Goal: Information Seeking & Learning: Compare options

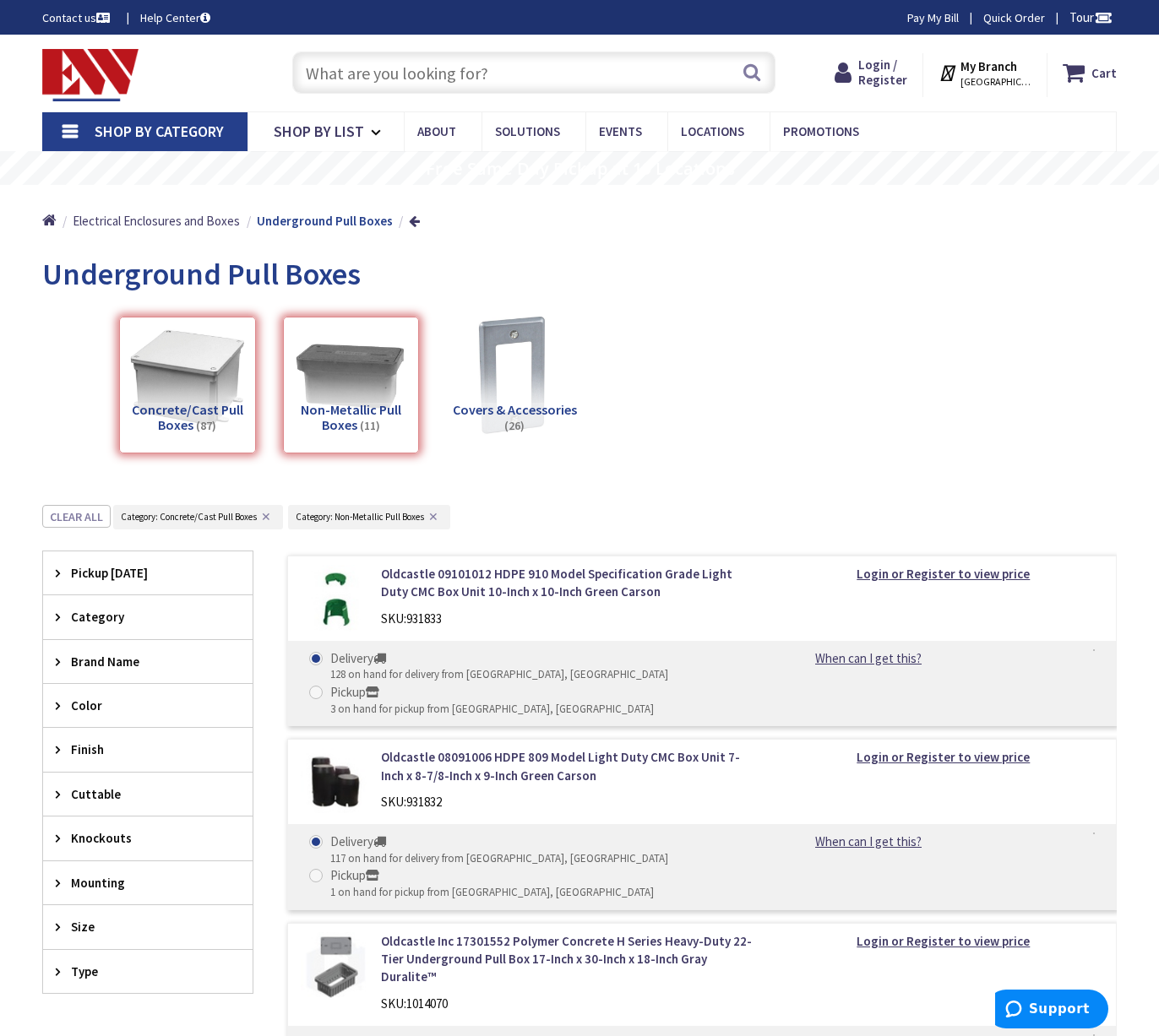
click at [366, 411] on div "Non-Metallic Pull Boxes (11)" at bounding box center [350, 385] width 137 height 137
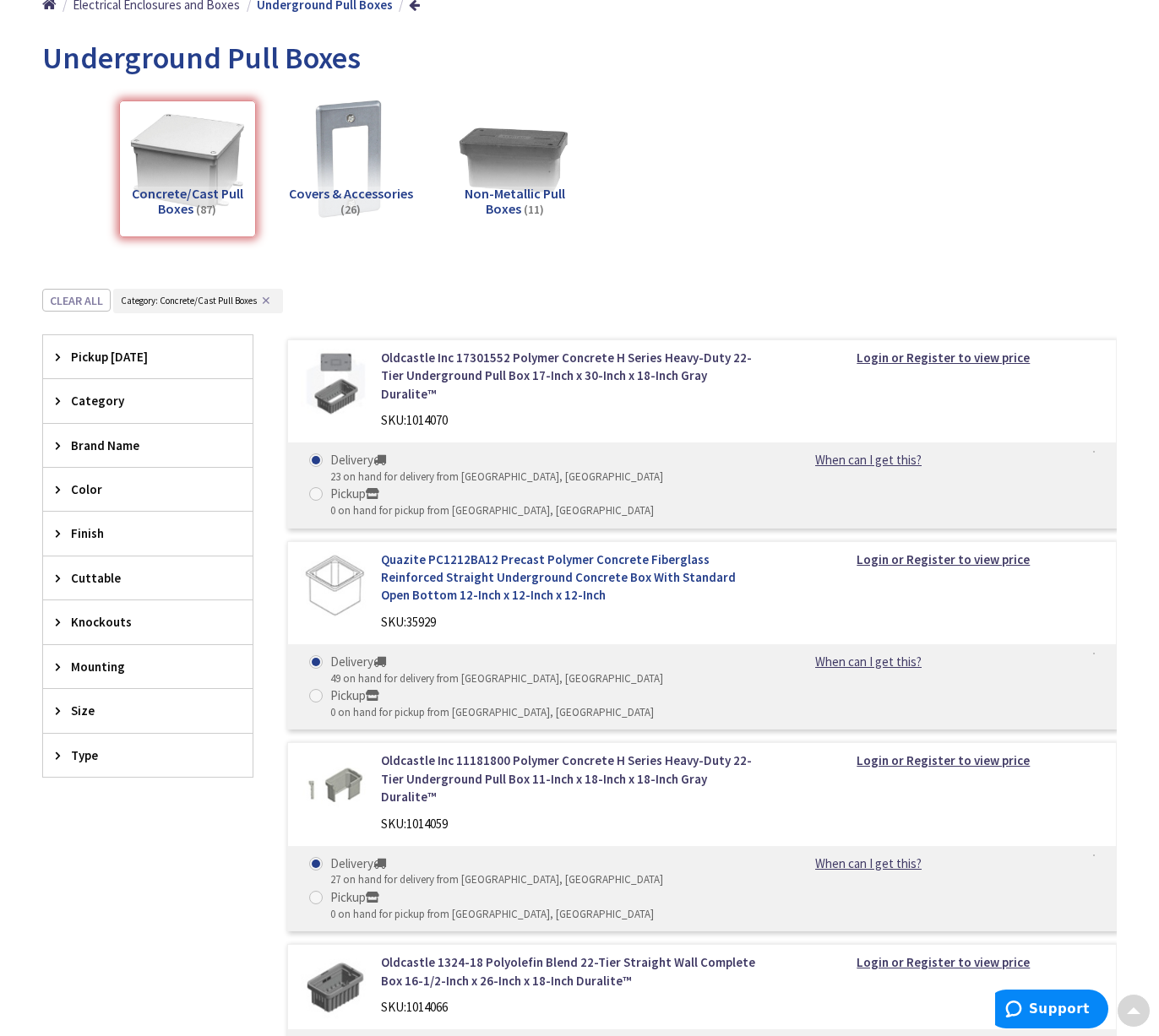
scroll to position [254, 0]
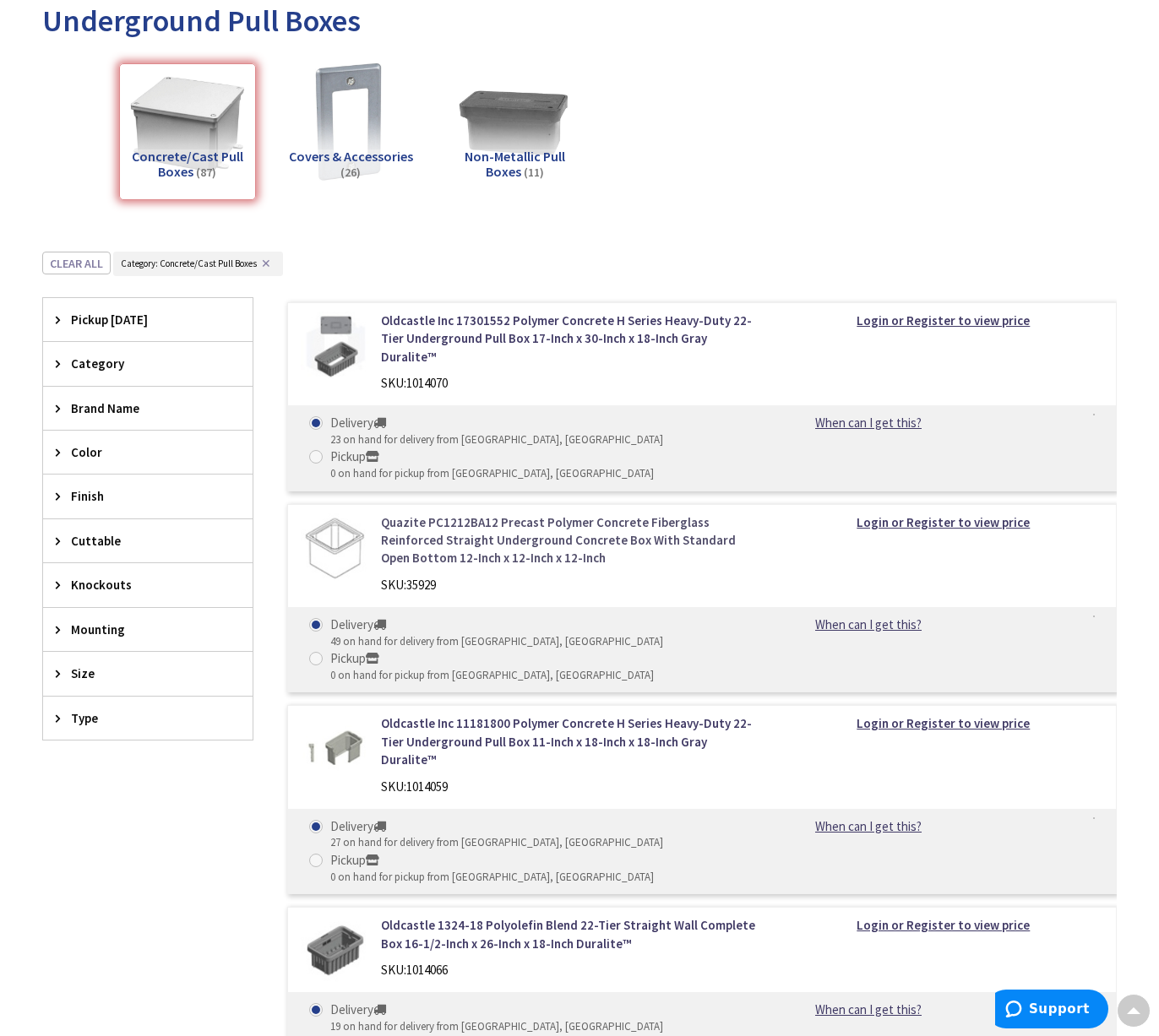
click at [557, 513] on link "Quazite PC1212BA12 Precast Polymer Concrete Fiberglass Reinforced Straight Unde…" at bounding box center [569, 540] width 376 height 54
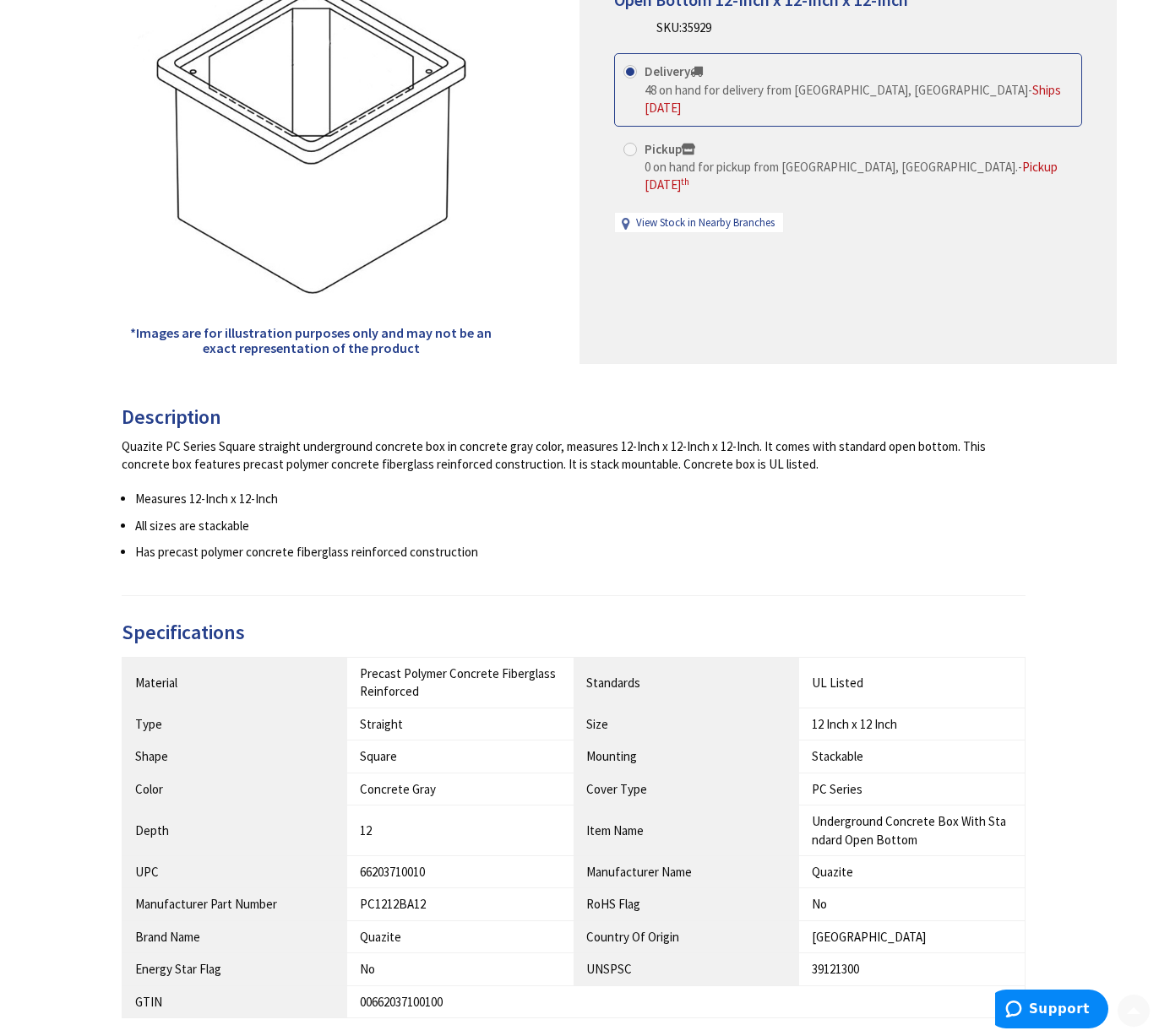
scroll to position [337, 0]
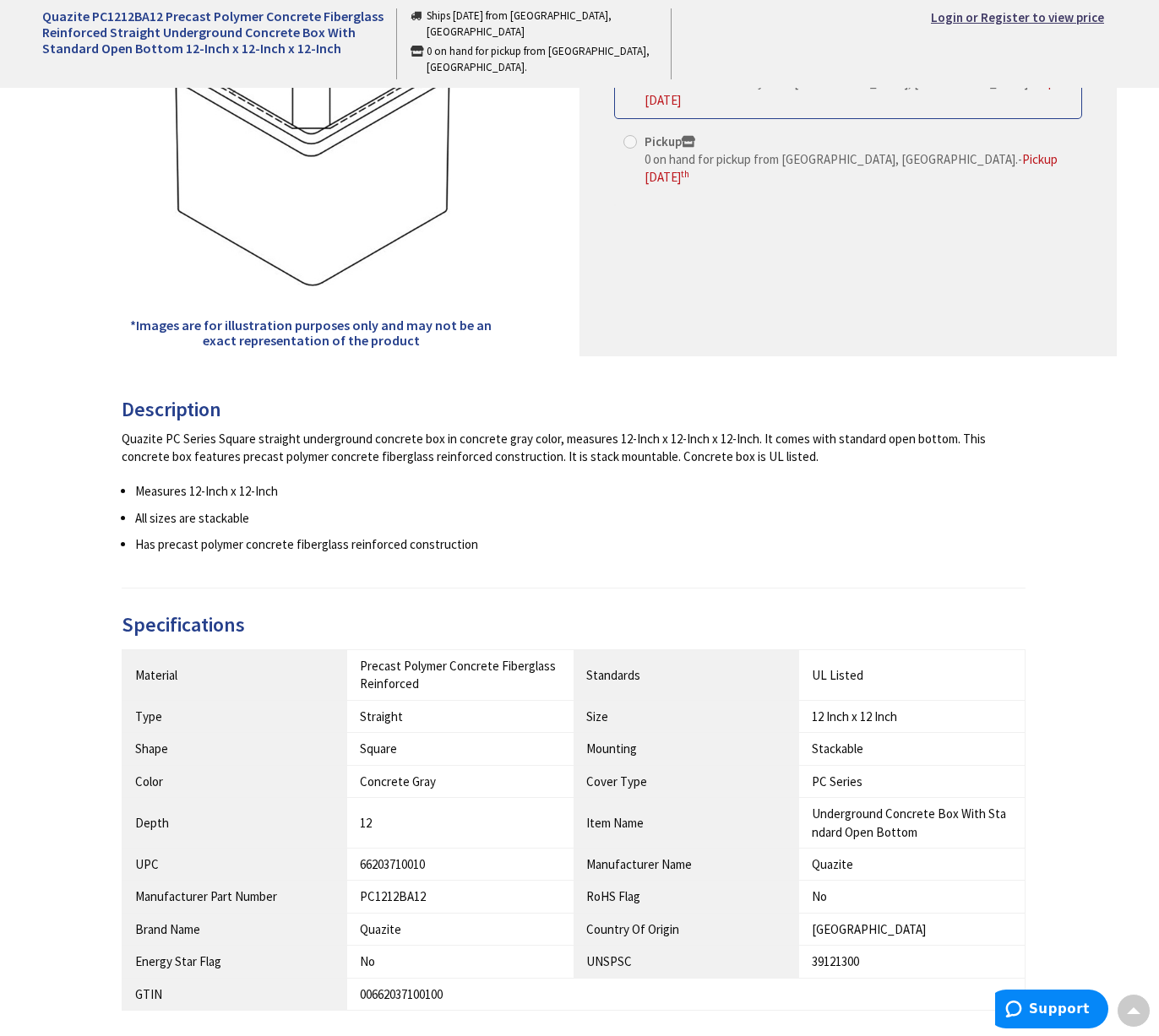
drag, startPoint x: 375, startPoint y: 454, endPoint x: 813, endPoint y: 460, distance: 438.0
click at [813, 460] on div "Quazite PC Series Square straight underground concrete box in concrete gray col…" at bounding box center [573, 447] width 903 height 36
click at [707, 527] on ul "Measures 12-Inch x 12-Inch All sizes are stackable Has precast polymer concrete…" at bounding box center [573, 518] width 903 height 71
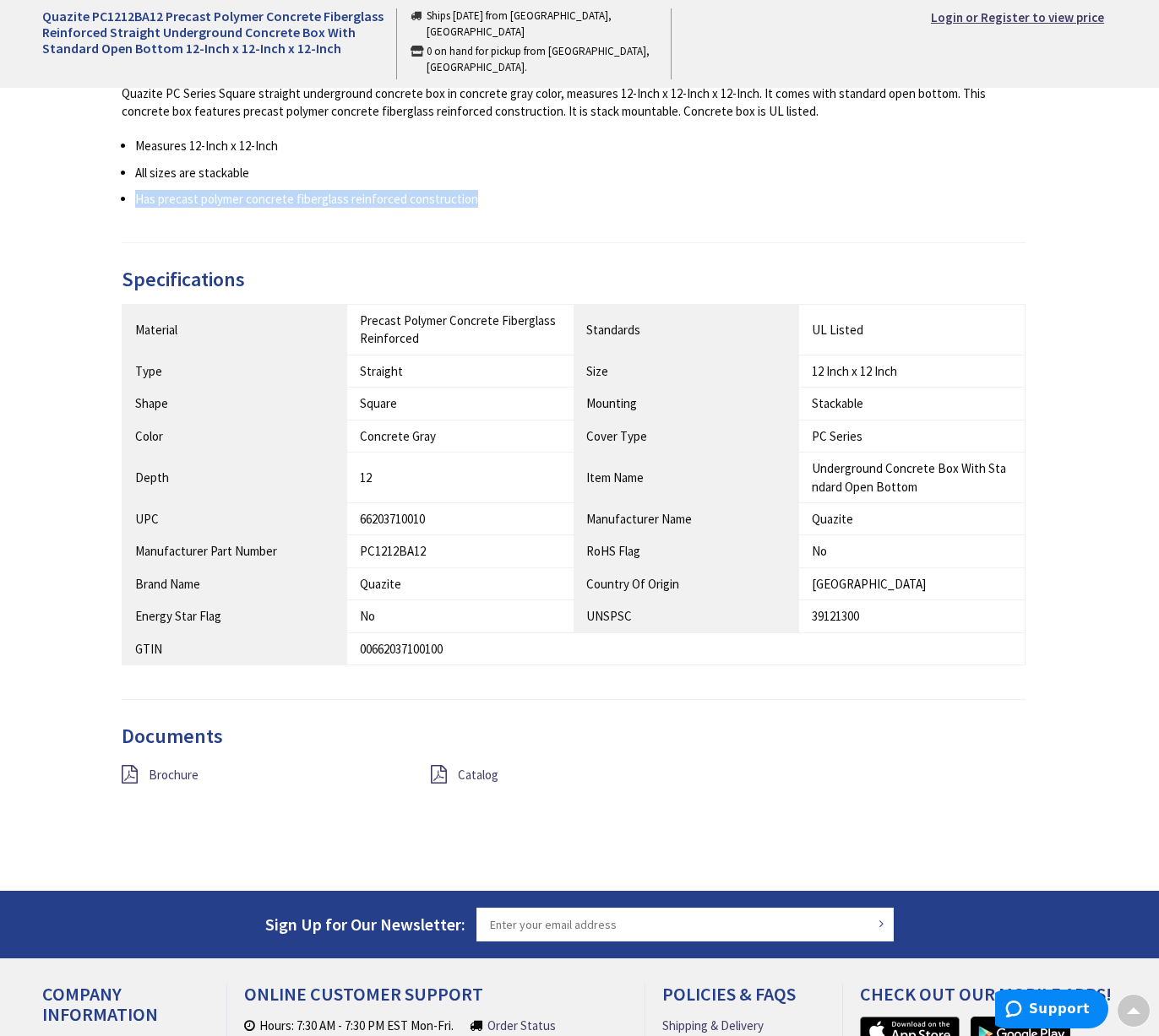
scroll to position [845, 0]
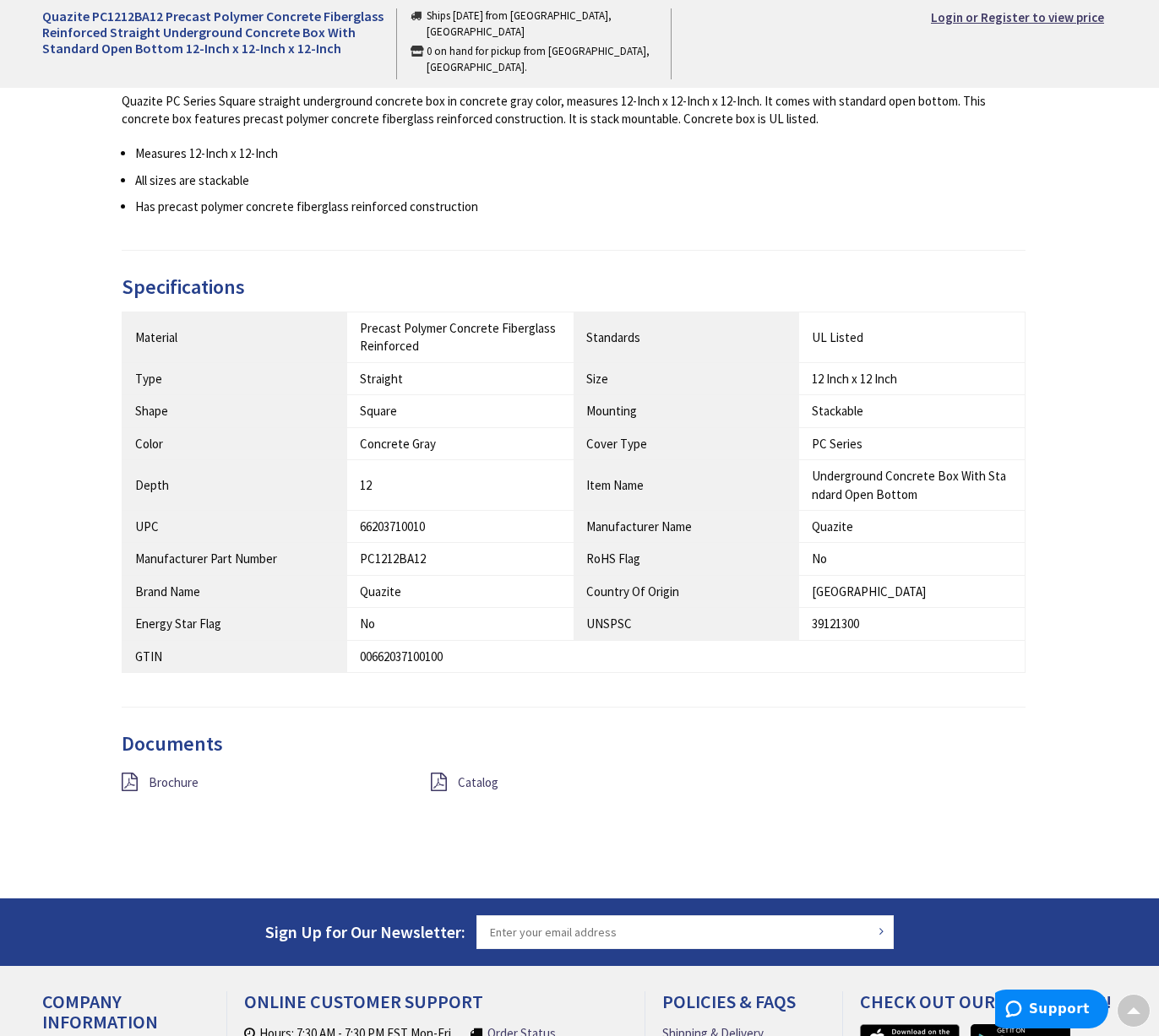
drag, startPoint x: 440, startPoint y: 715, endPoint x: 413, endPoint y: 675, distance: 48.3
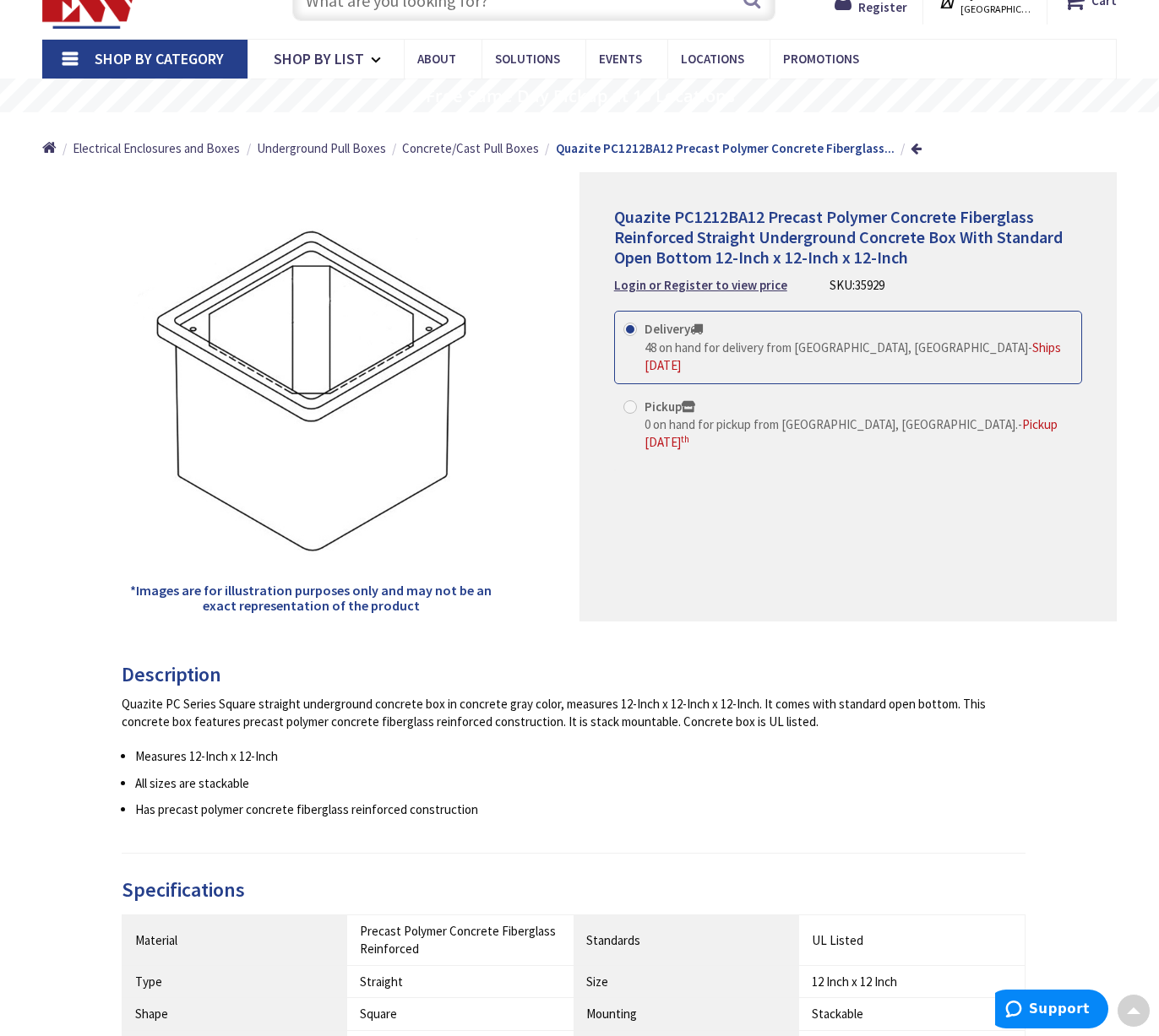
scroll to position [0, 0]
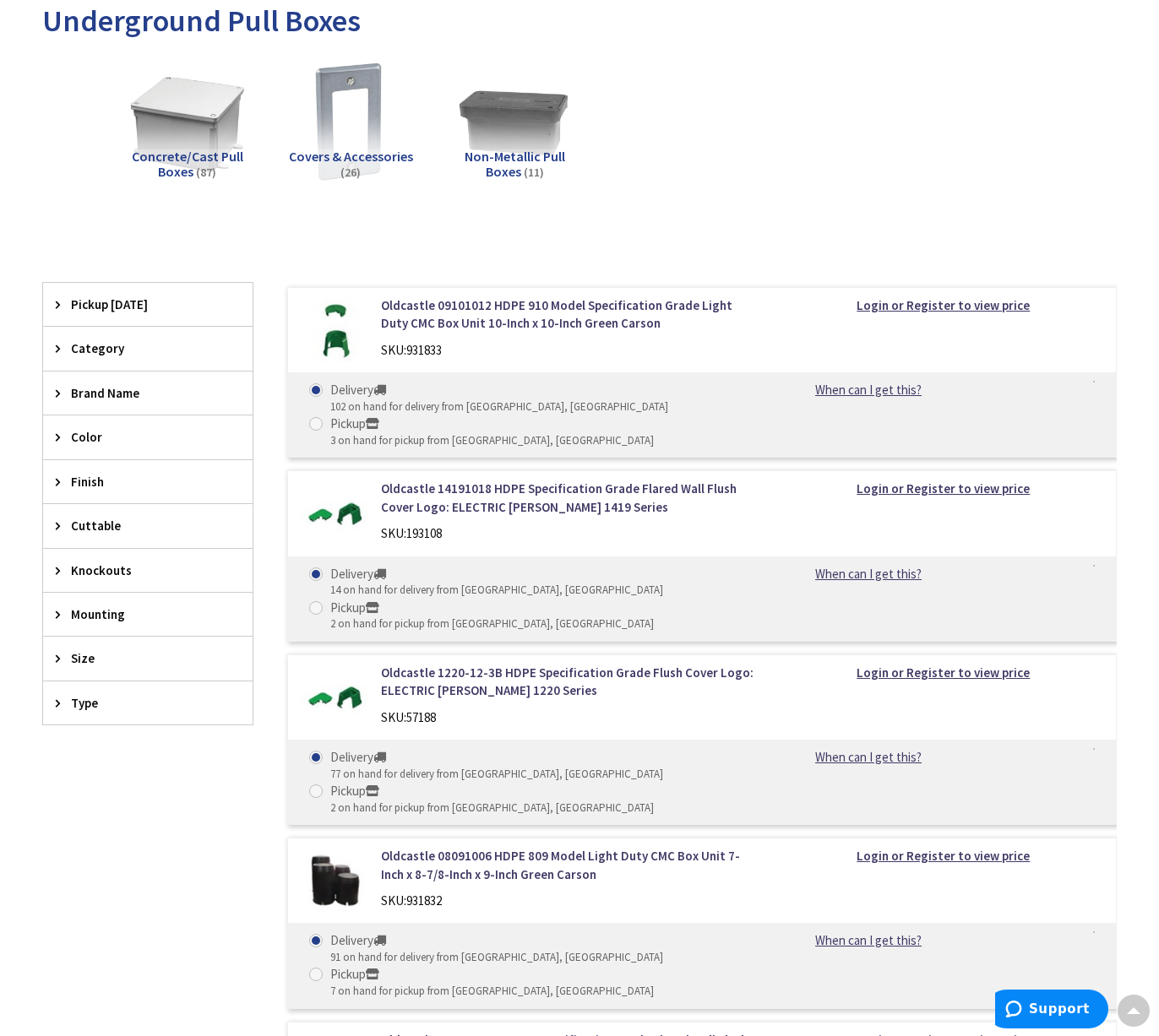
click at [517, 158] on span "Non-Metallic Pull Boxes" at bounding box center [515, 164] width 100 height 33
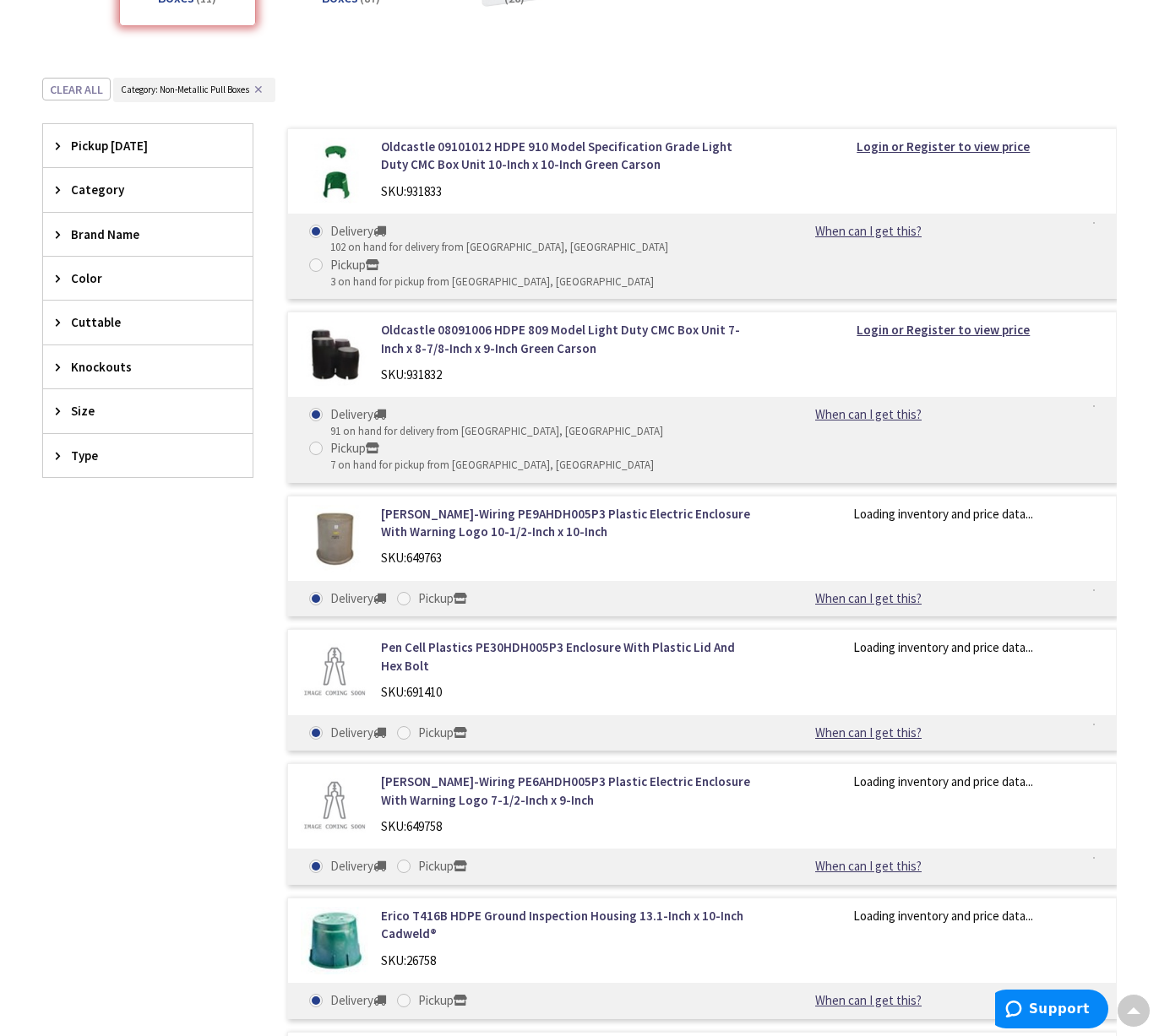
click at [522, 138] on form "Oldcastle 09101012 HDPE 910 Model Specification Grade Light Duty CMC Box Unit 1…" at bounding box center [702, 138] width 827 height 0
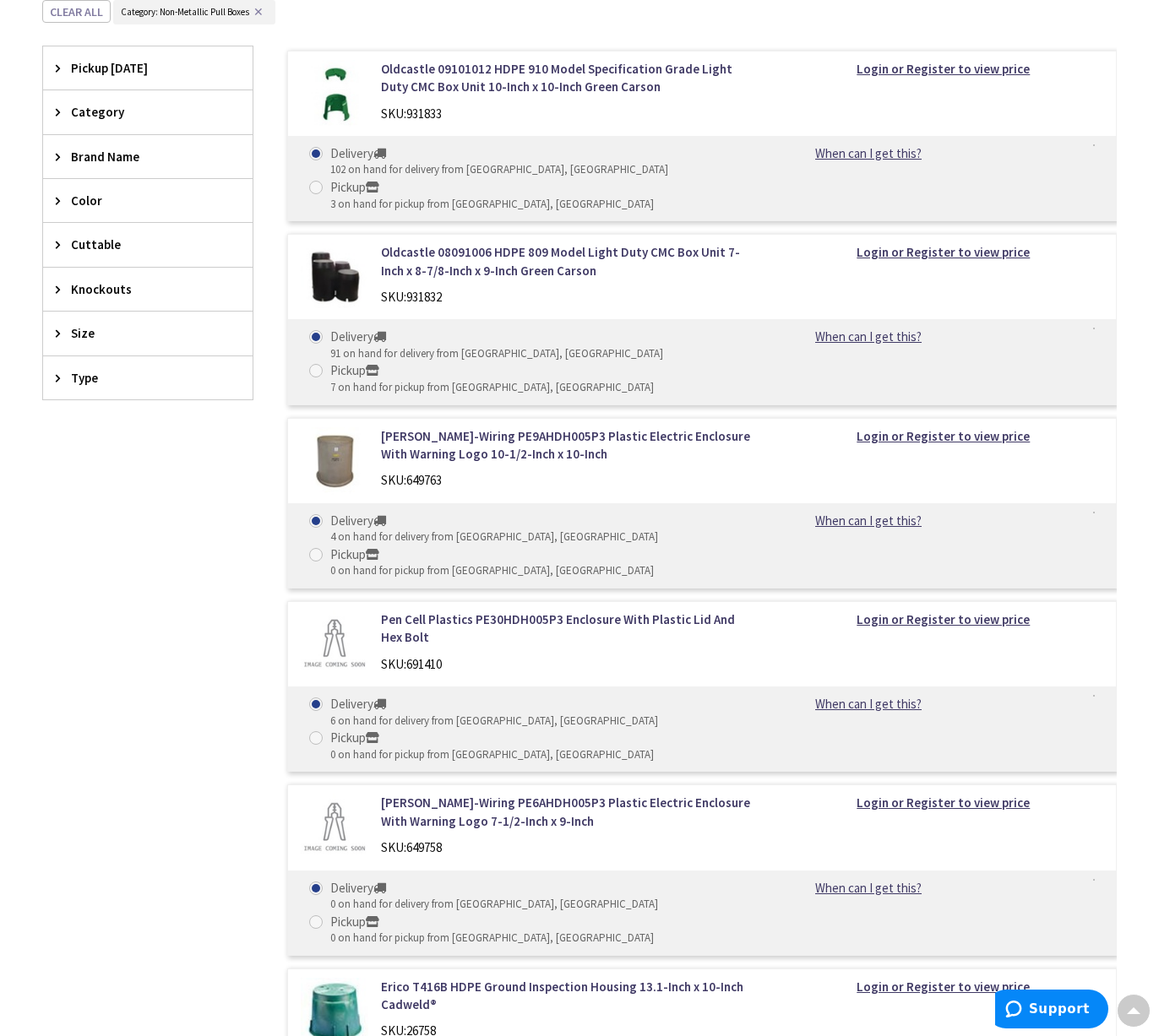
click at [732, 474] on div "SKU: 649763" at bounding box center [569, 479] width 376 height 18
click at [531, 446] on link "Hubbell-Wiring PE9AHDH005P3 Plastic Electric Enclosure With Warning Logo 10-1/2…" at bounding box center [569, 445] width 376 height 36
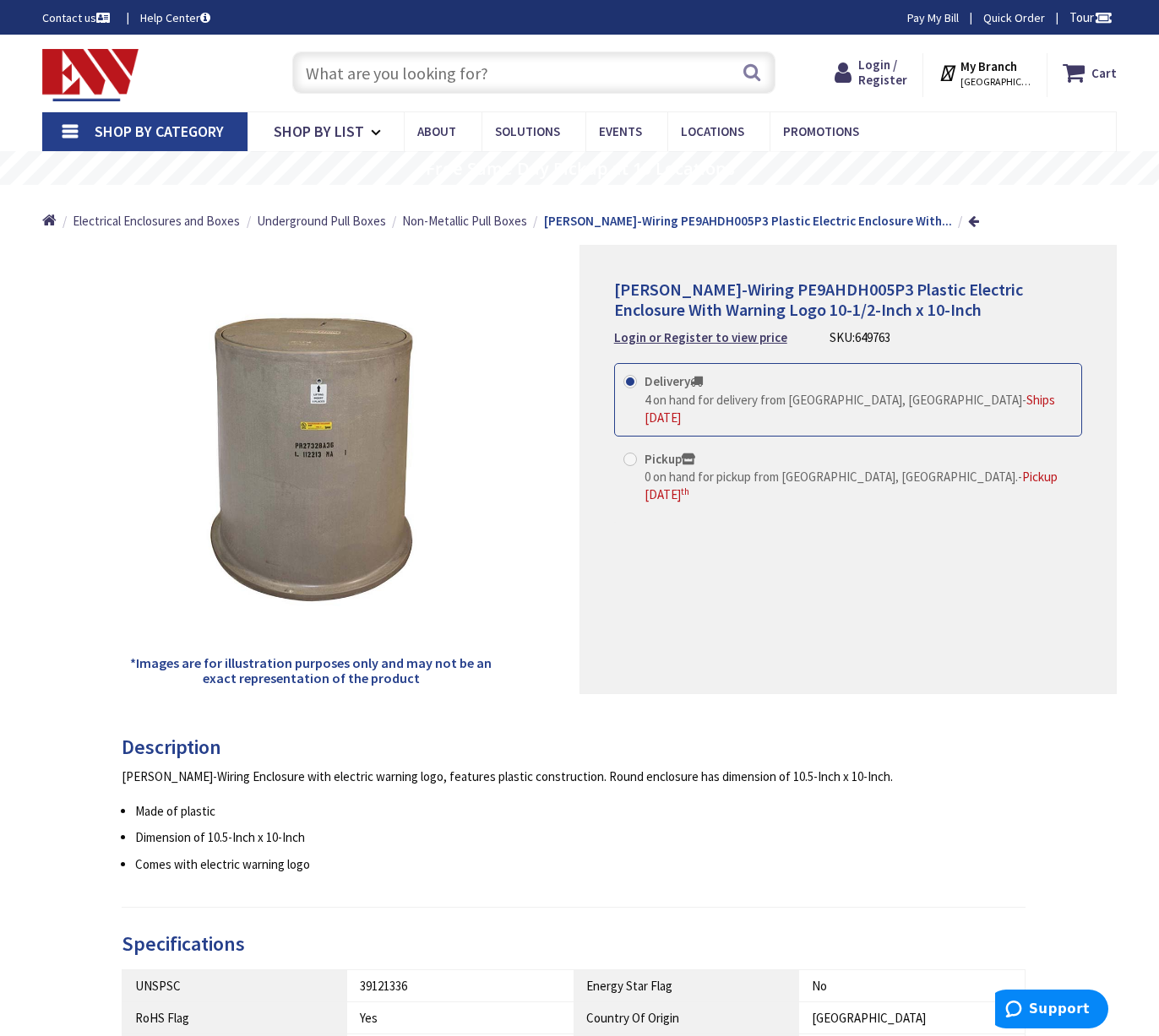
scroll to position [337, 0]
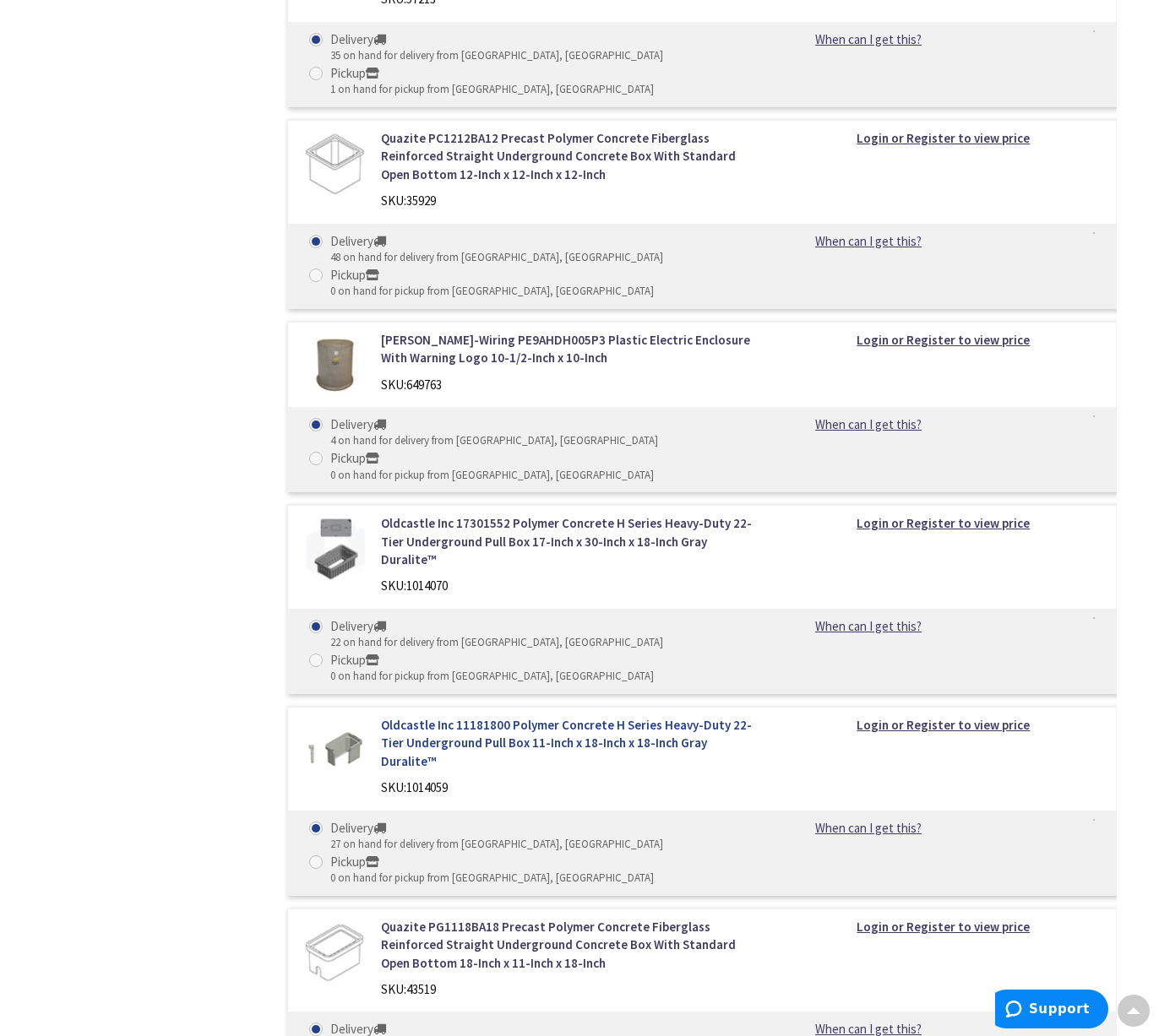
scroll to position [1342, 0]
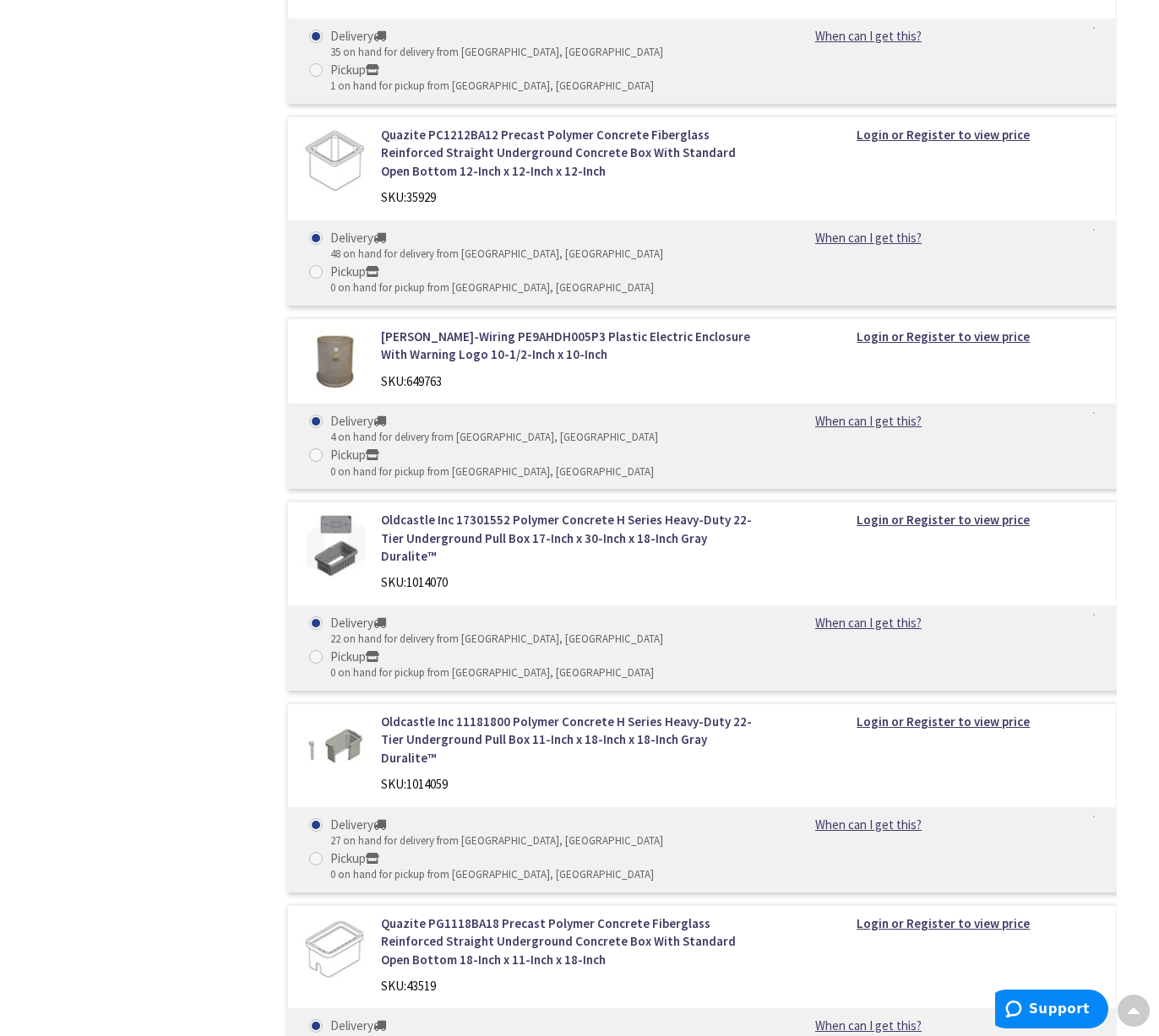
click at [570, 775] on div "SKU: 1014059" at bounding box center [569, 783] width 376 height 18
click at [586, 713] on link "Oldcastle Inc 11181800 Polymer Concrete H Series Heavy-Duty 22-Tier Underground…" at bounding box center [569, 740] width 376 height 54
click at [590, 713] on link "Oldcastle Inc 11181800 Polymer Concrete H Series Heavy-Duty 22-Tier Underground…" at bounding box center [569, 740] width 376 height 54
click at [610, 713] on link "Oldcastle Inc 11181800 Polymer Concrete H Series Heavy-Duty 22-Tier Underground…" at bounding box center [569, 740] width 376 height 54
click at [618, 713] on link "Oldcastle Inc 11181800 Polymer Concrete H Series Heavy-Duty 22-Tier Underground…" at bounding box center [569, 740] width 376 height 54
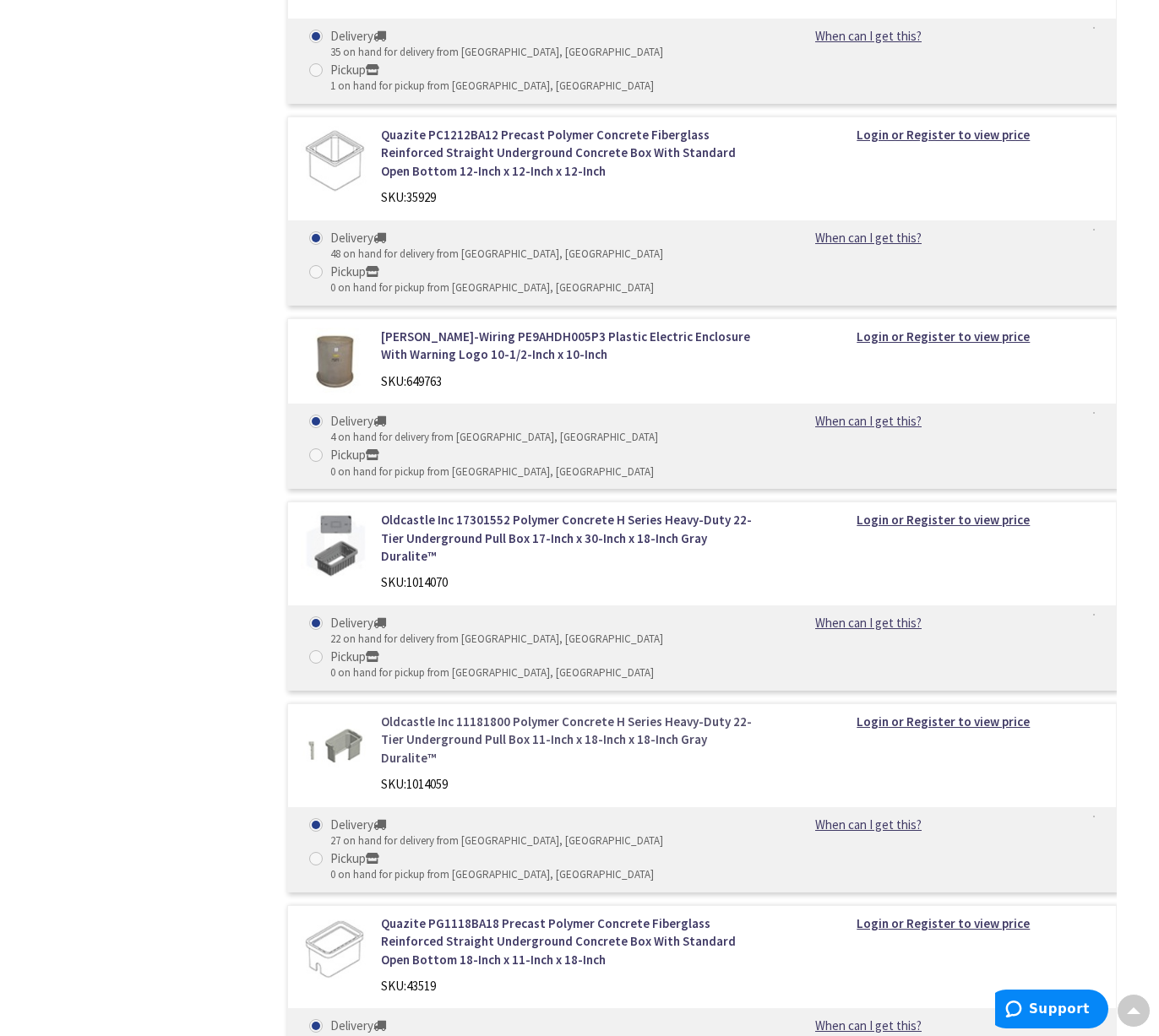
click at [482, 713] on link "Oldcastle Inc 11181800 Polymer Concrete H Series Heavy-Duty 22-Tier Underground…" at bounding box center [569, 740] width 376 height 54
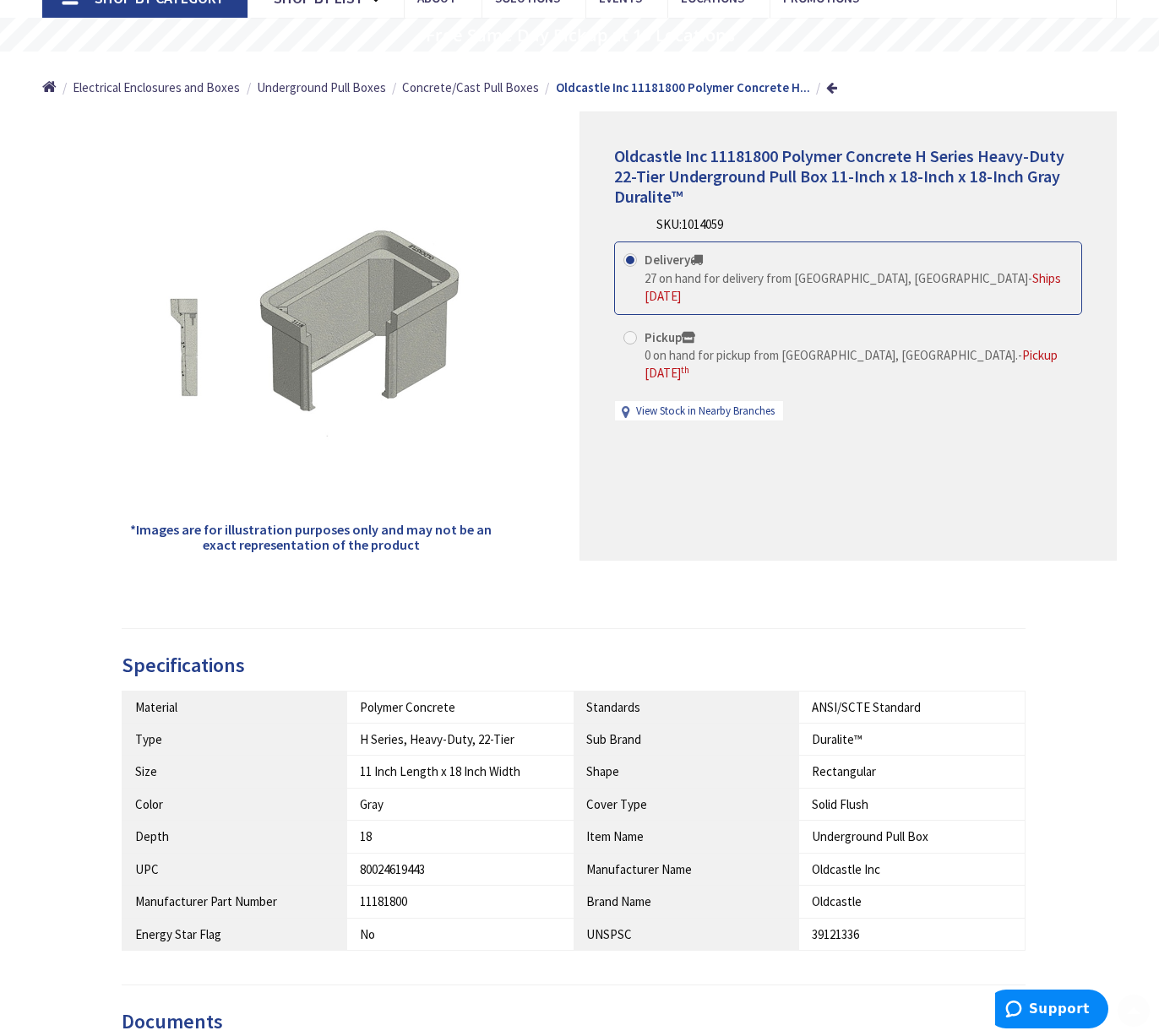
scroll to position [254, 0]
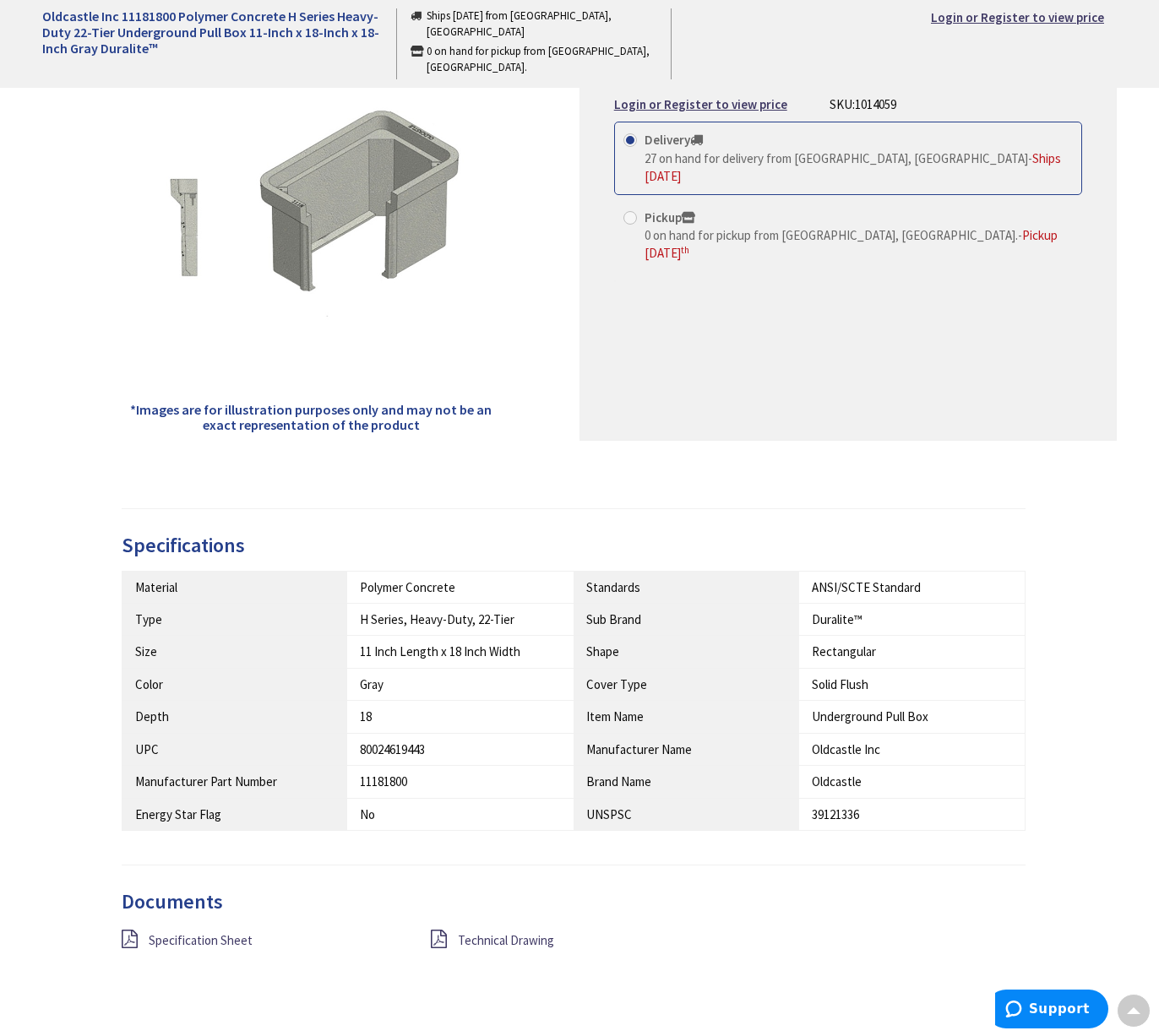
click at [233, 947] on div "Specification Sheet" at bounding box center [263, 939] width 310 height 21
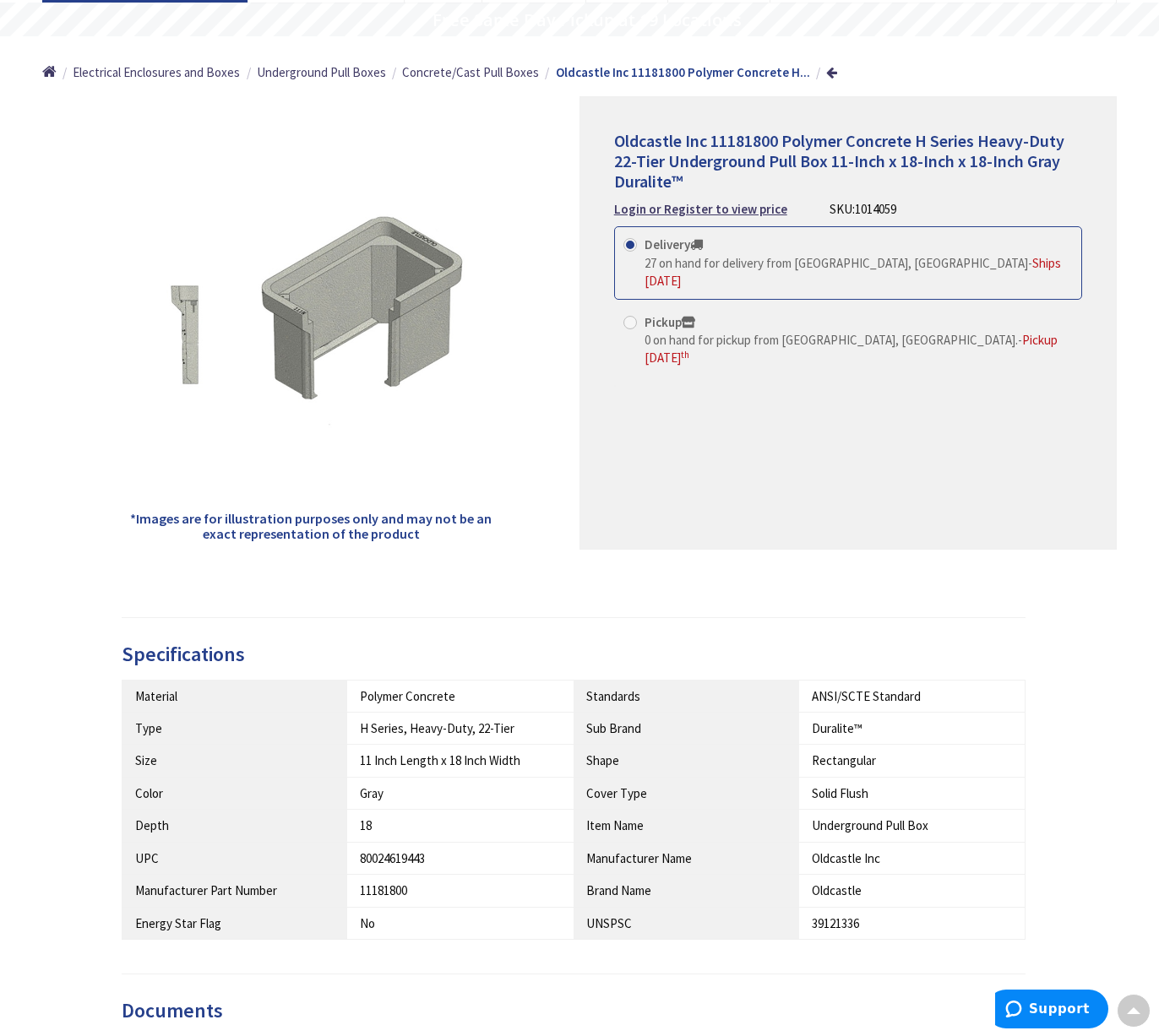
scroll to position [85, 0]
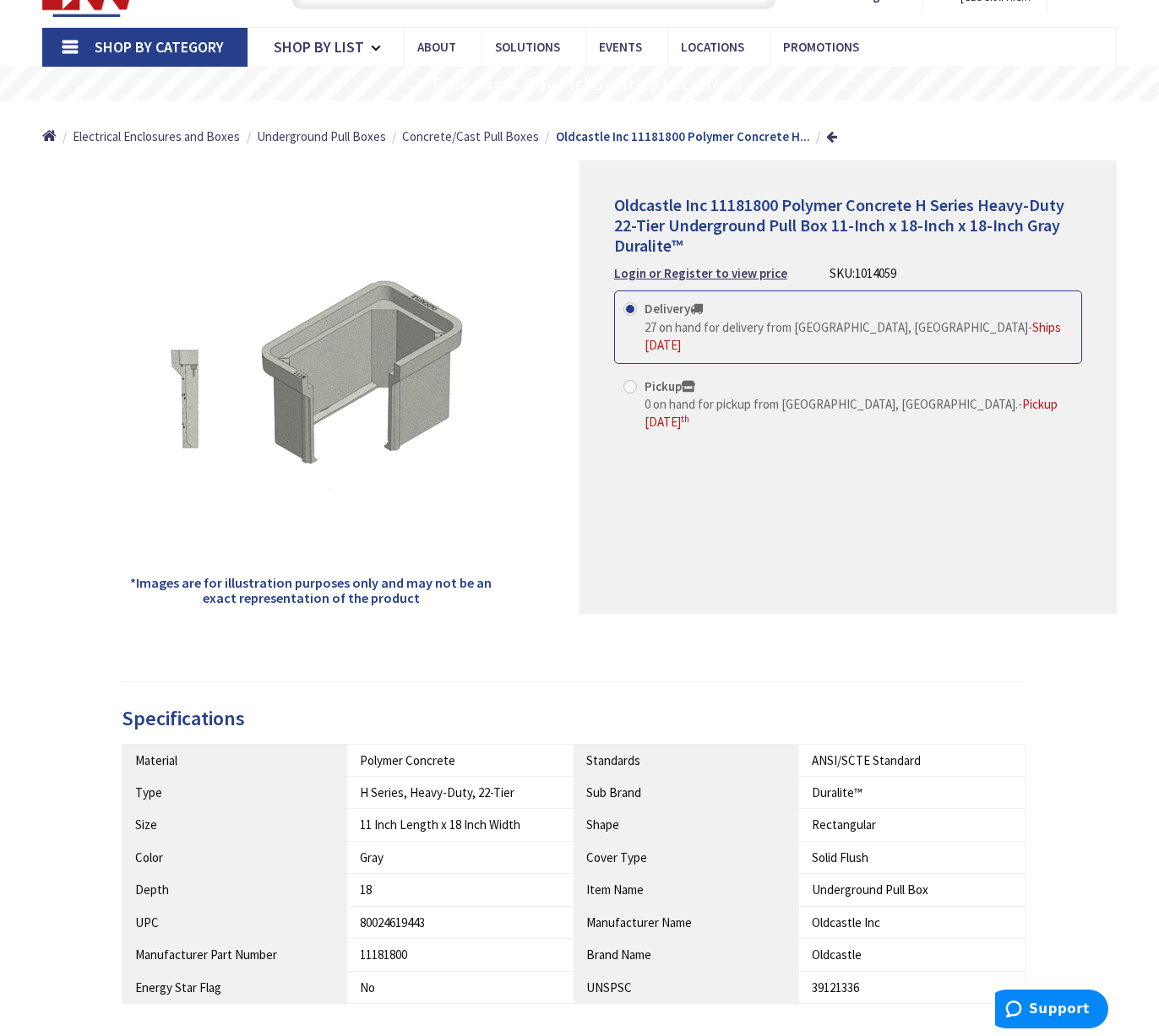
click at [182, 91] on rs-slide "Free Same Day Pickup at 19 Locations" at bounding box center [586, 84] width 1171 height 33
click at [529, 97] on rs-slide "Free Same Day Pickup at 19 Locations" at bounding box center [586, 84] width 1171 height 33
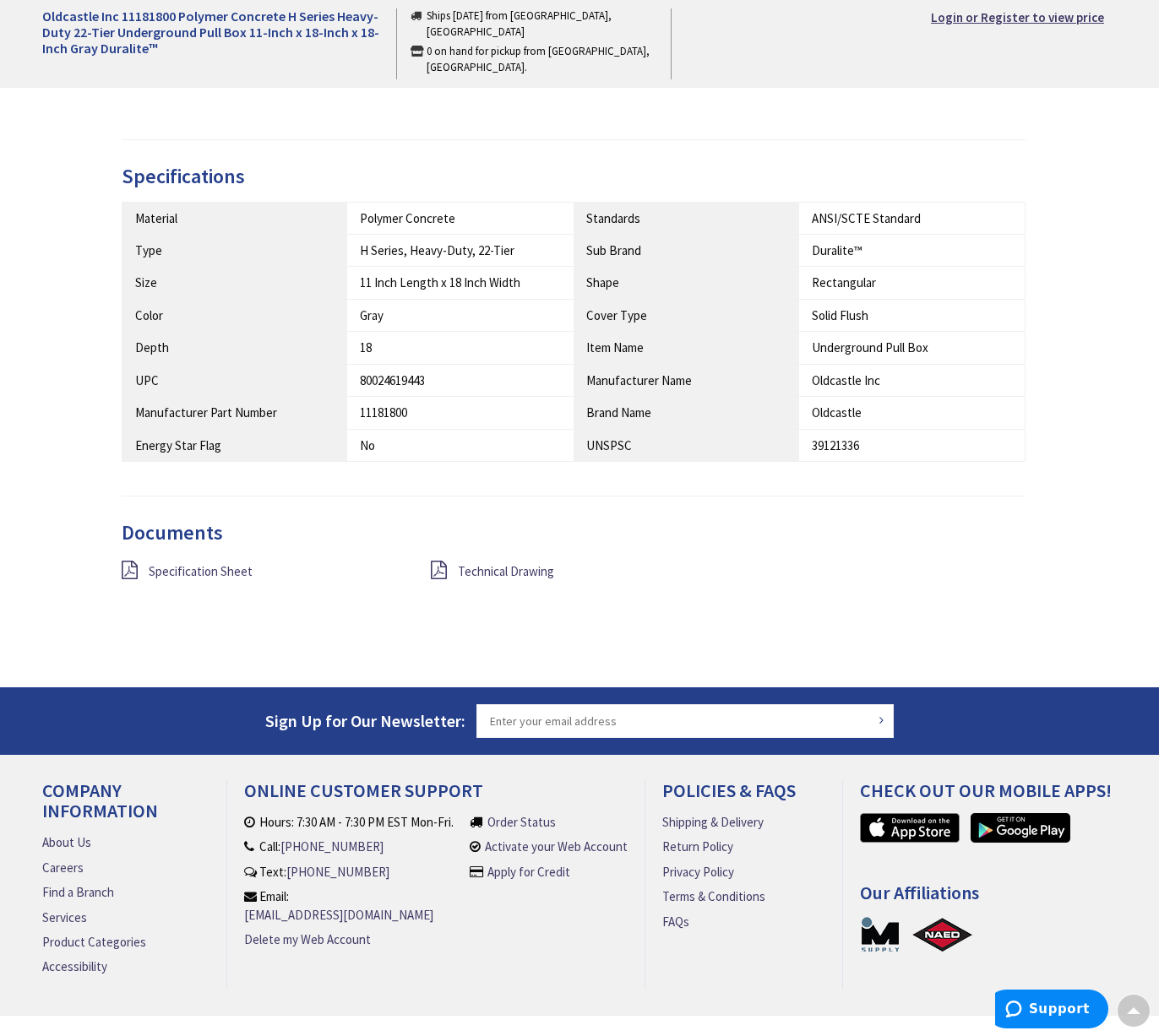
scroll to position [670, 0]
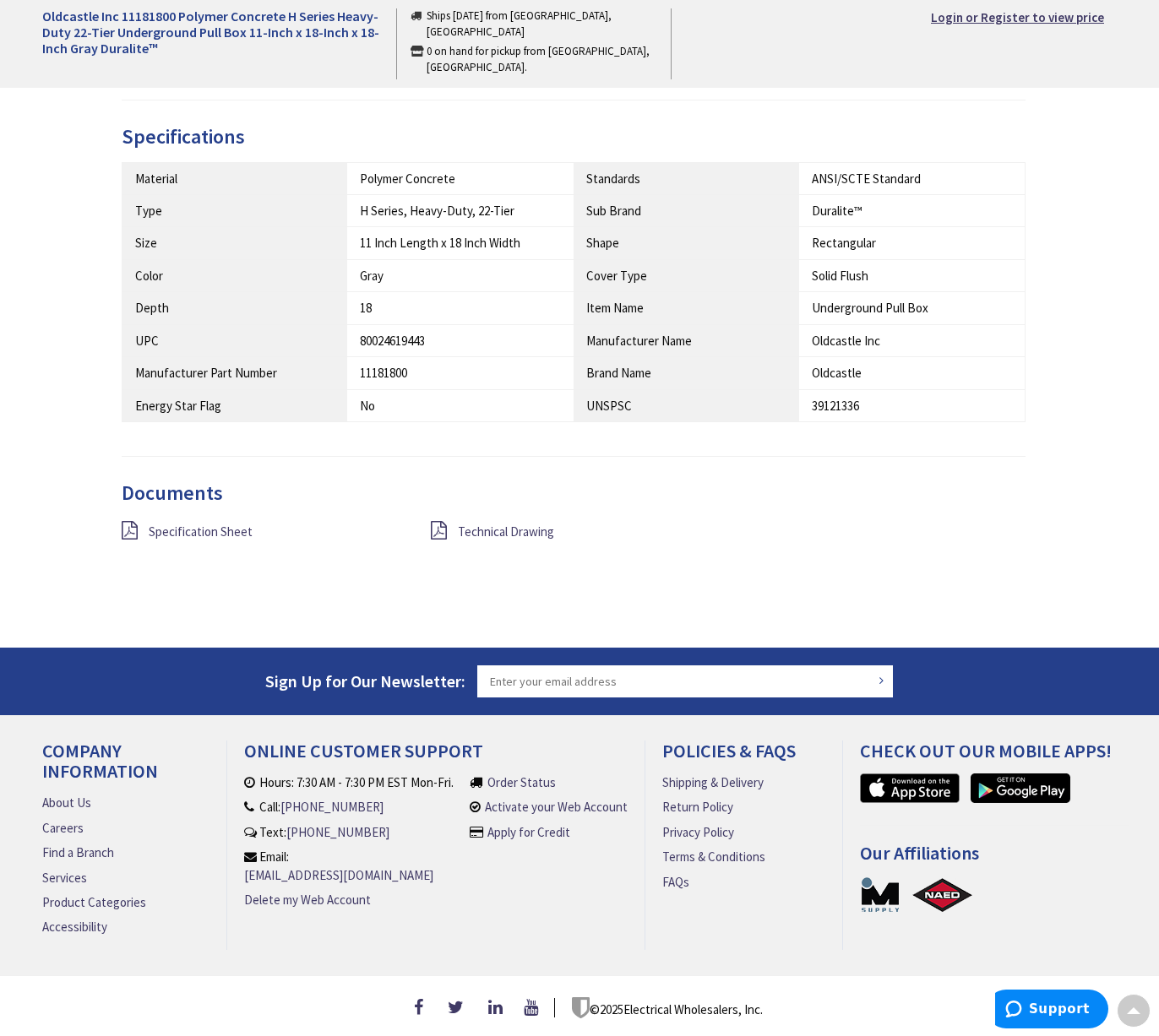
click at [529, 675] on input "Sign Up for Our Newsletter:" at bounding box center [684, 681] width 417 height 33
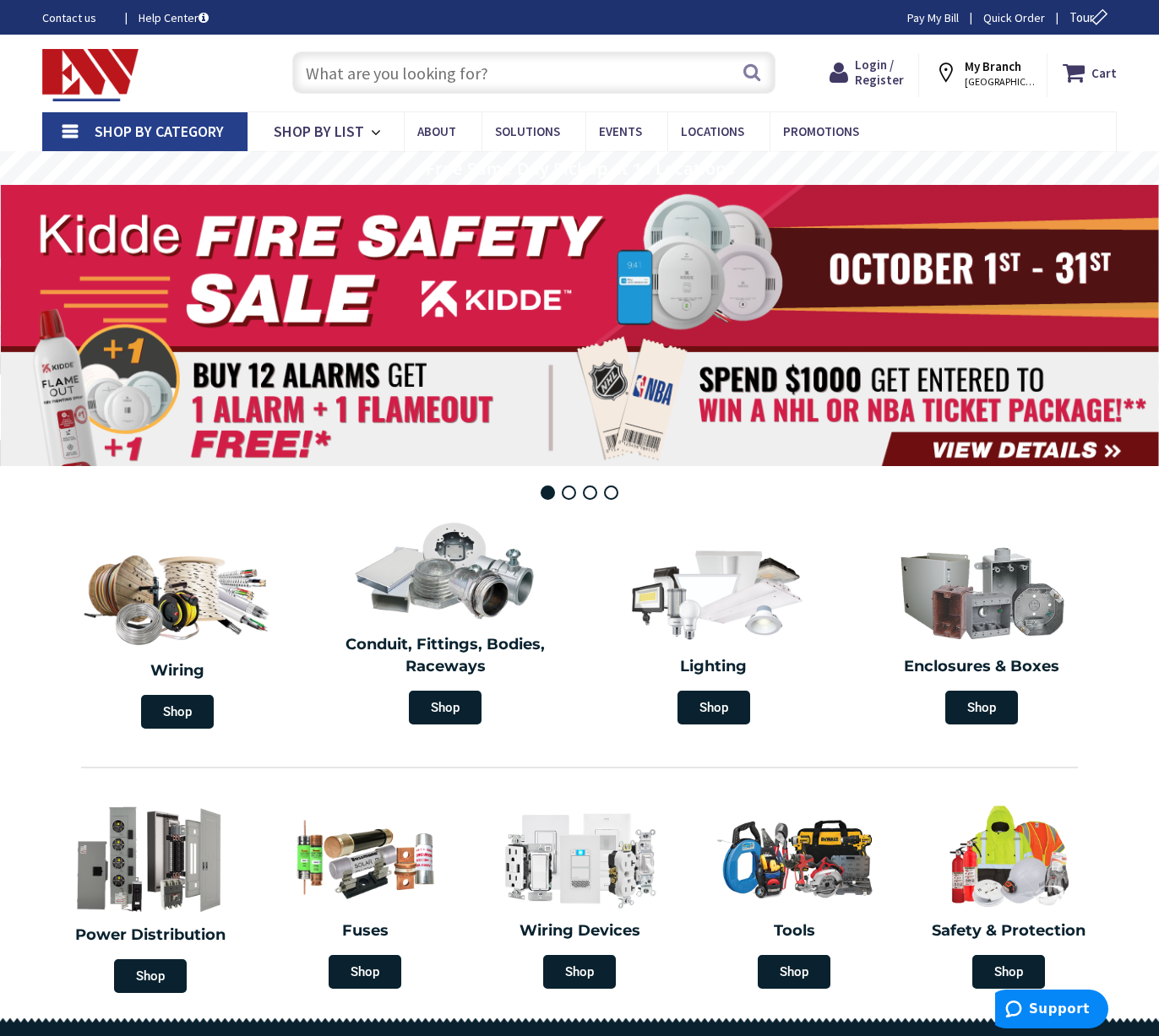
drag, startPoint x: 994, startPoint y: 62, endPoint x: 973, endPoint y: 83, distance: 29.7
click at [992, 67] on strong "My Branch" at bounding box center [993, 66] width 57 height 16
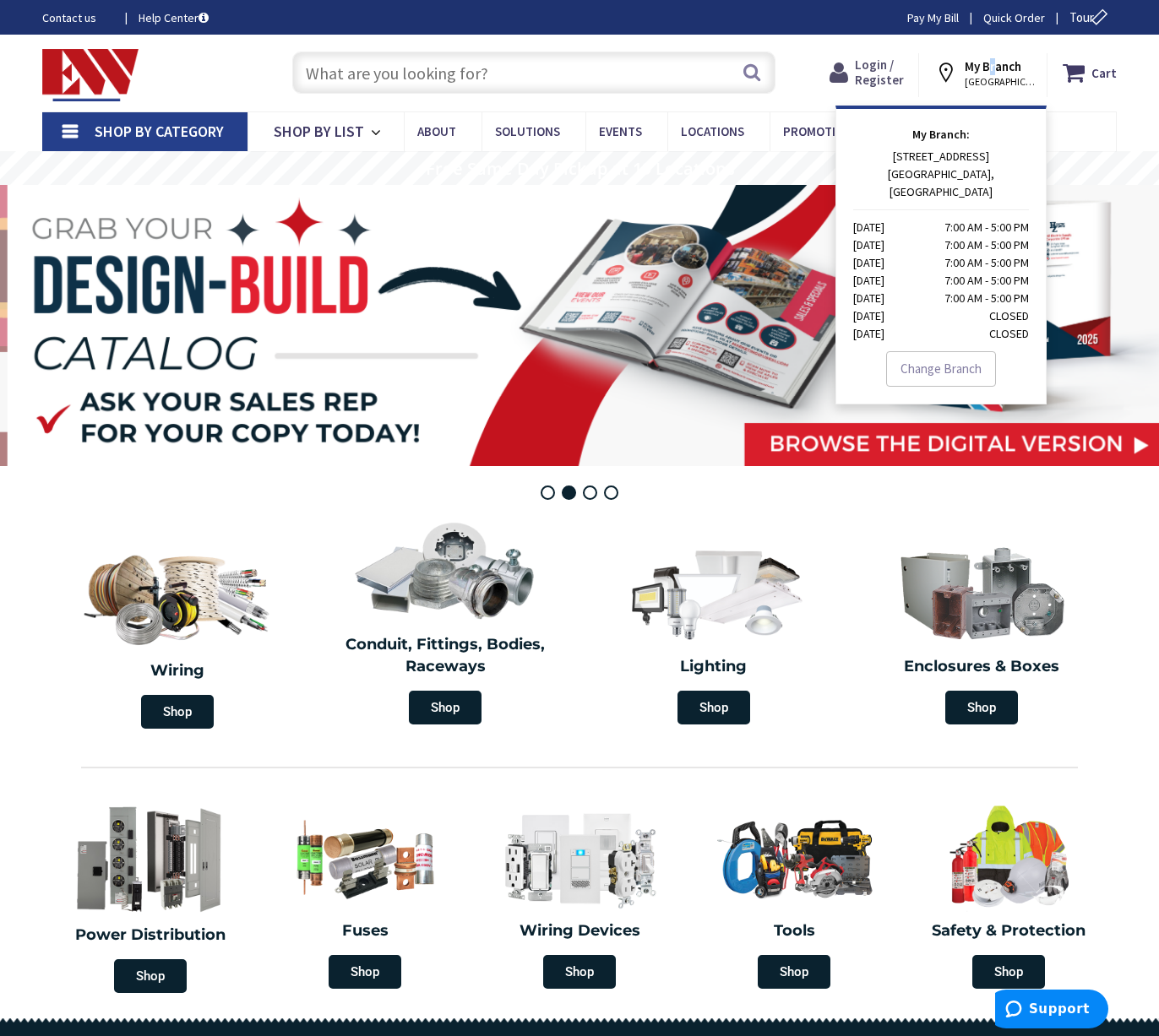
click at [883, 68] on span "Login / Register" at bounding box center [879, 72] width 49 height 32
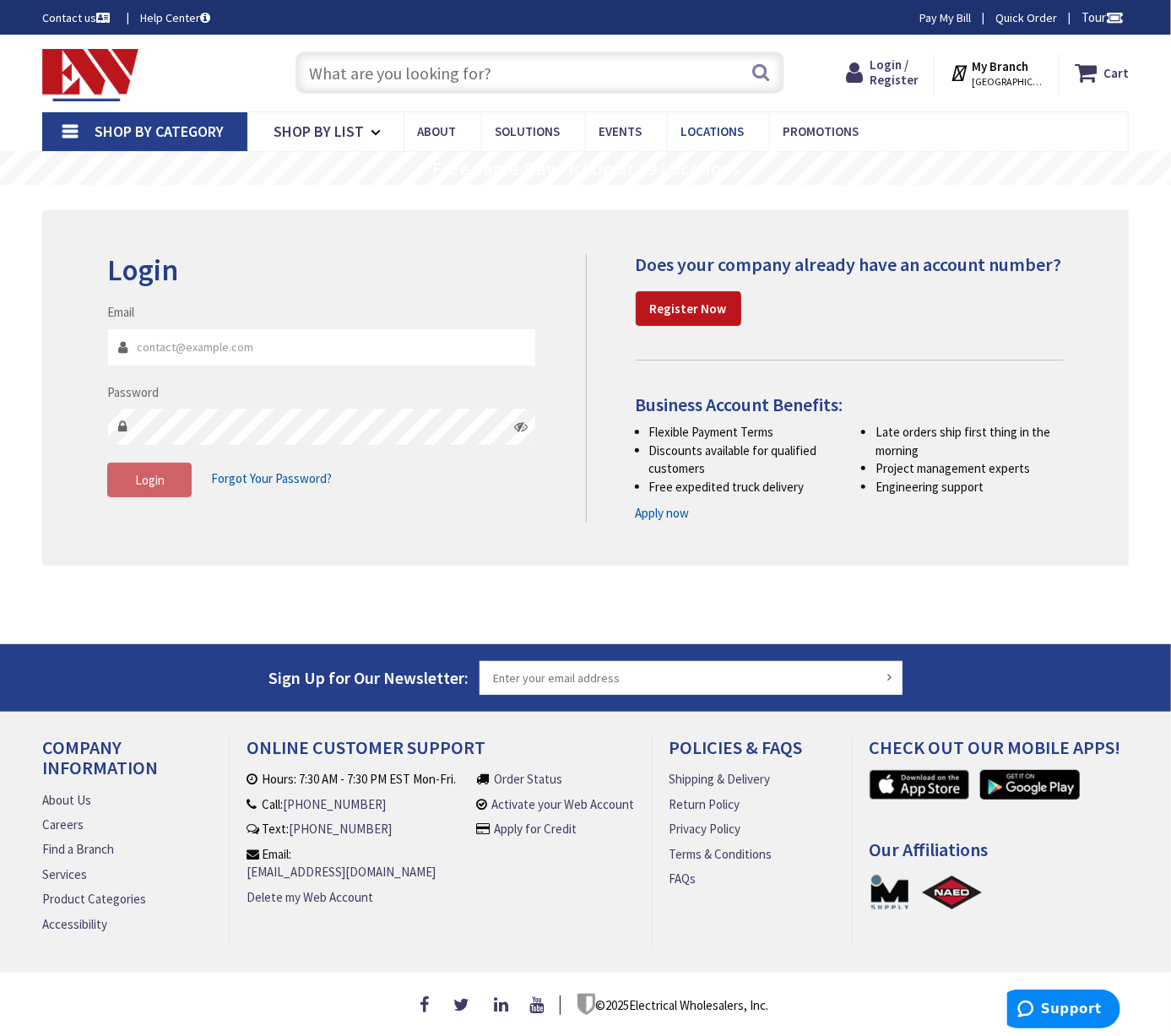
click at [703, 133] on span "Locations" at bounding box center [712, 131] width 63 height 16
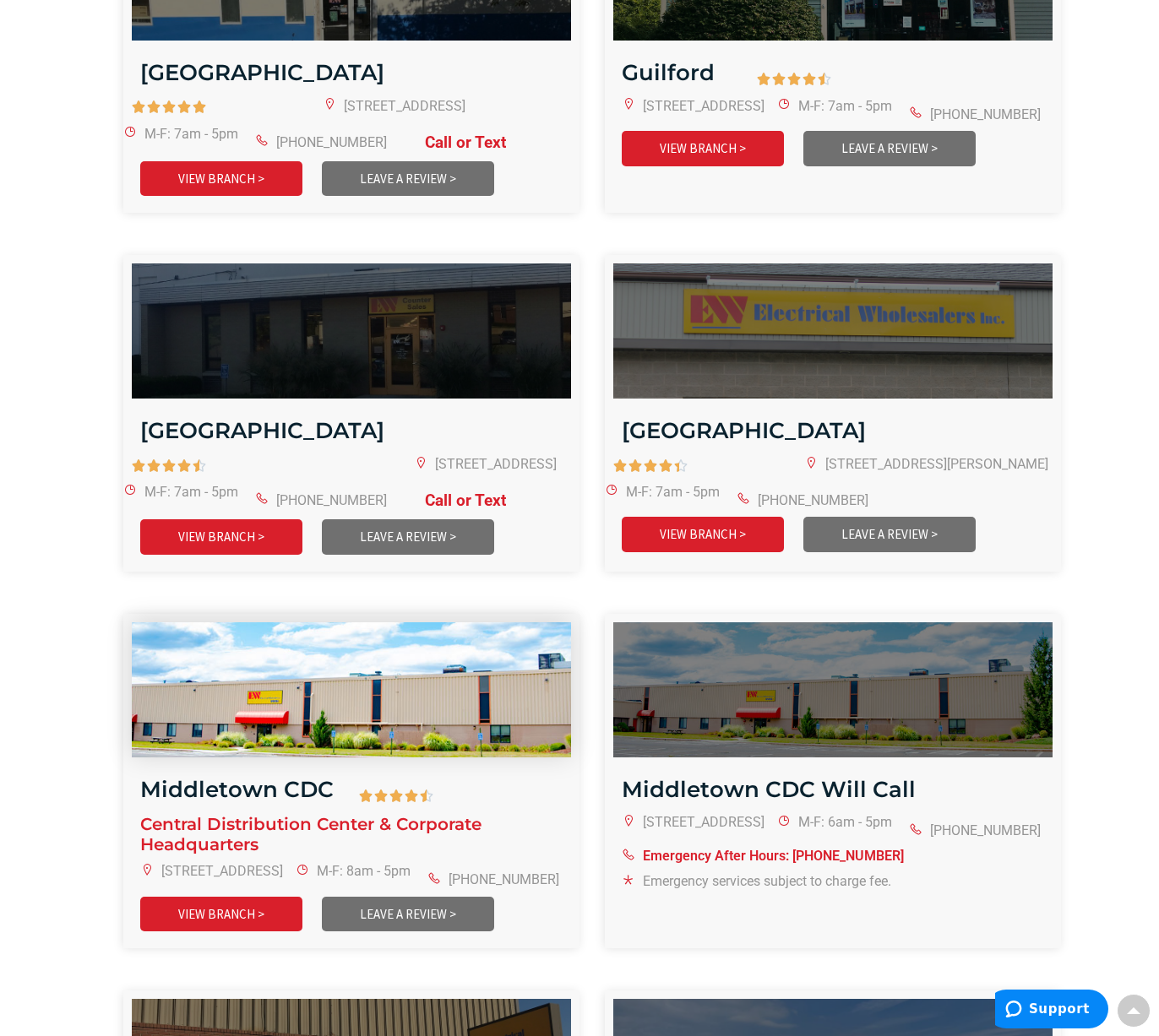
scroll to position [1351, 0]
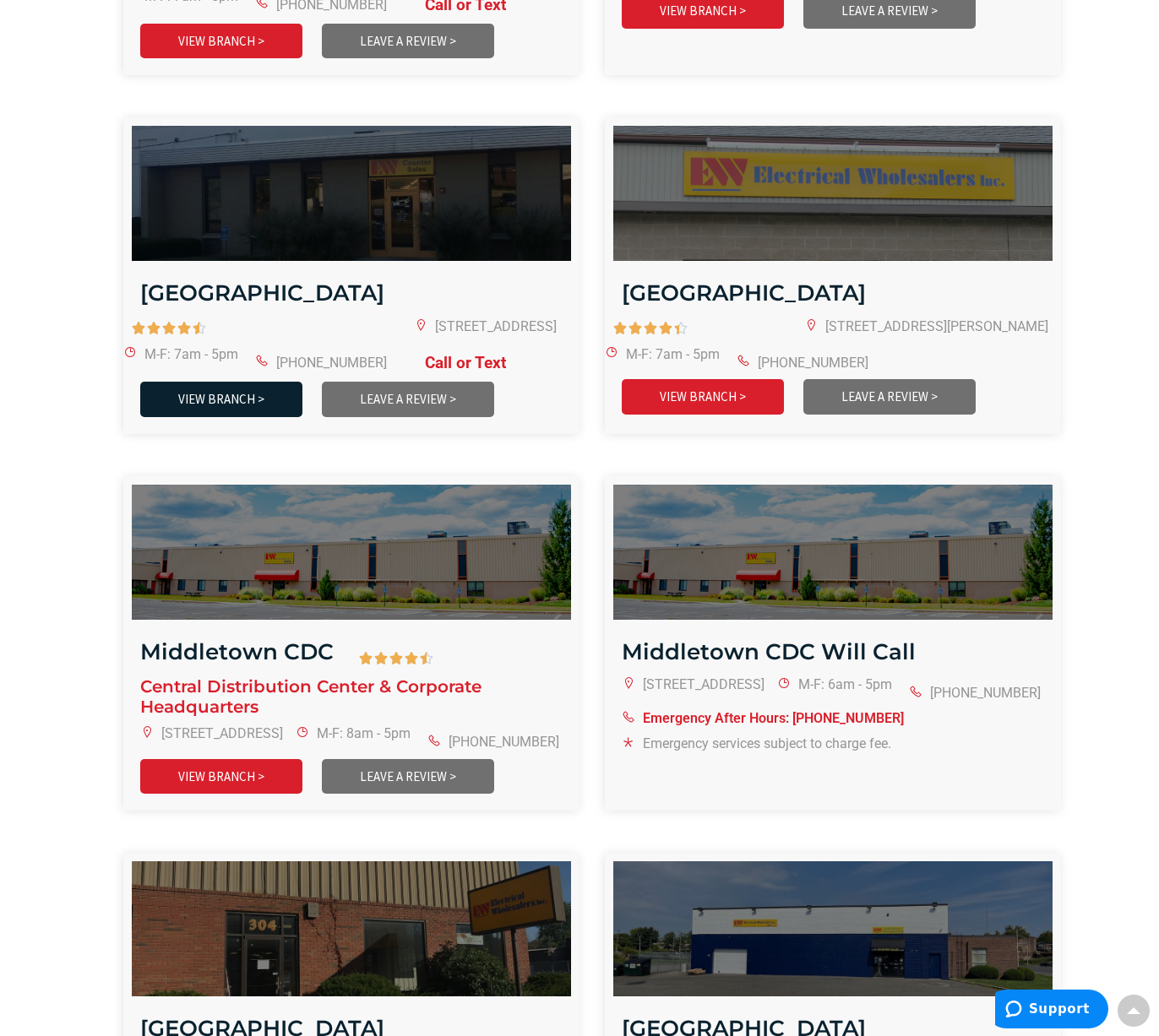
click at [212, 382] on link "VIEW BRANCH >" at bounding box center [221, 399] width 162 height 34
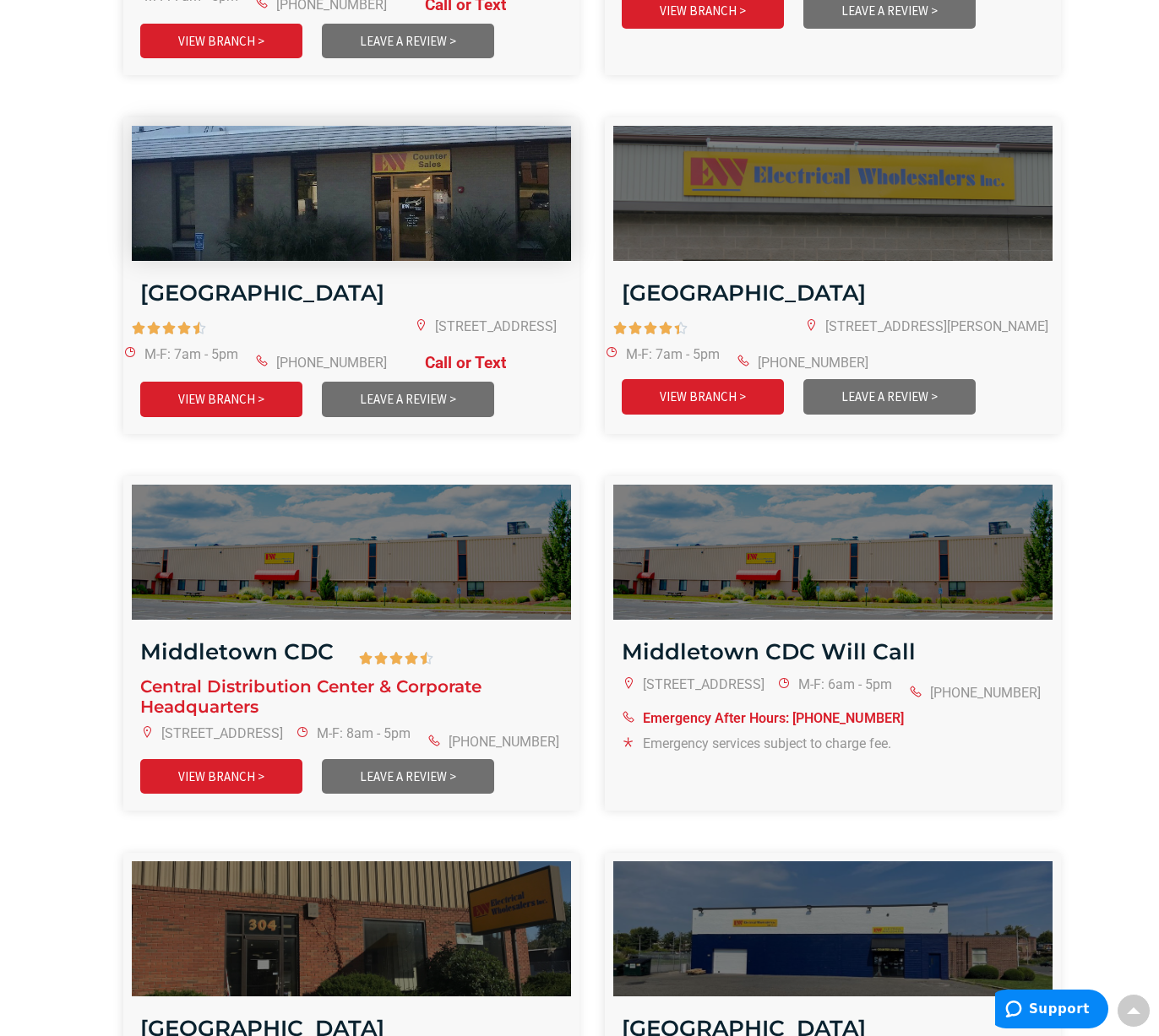
click at [359, 199] on img at bounding box center [350, 193] width 527 height 162
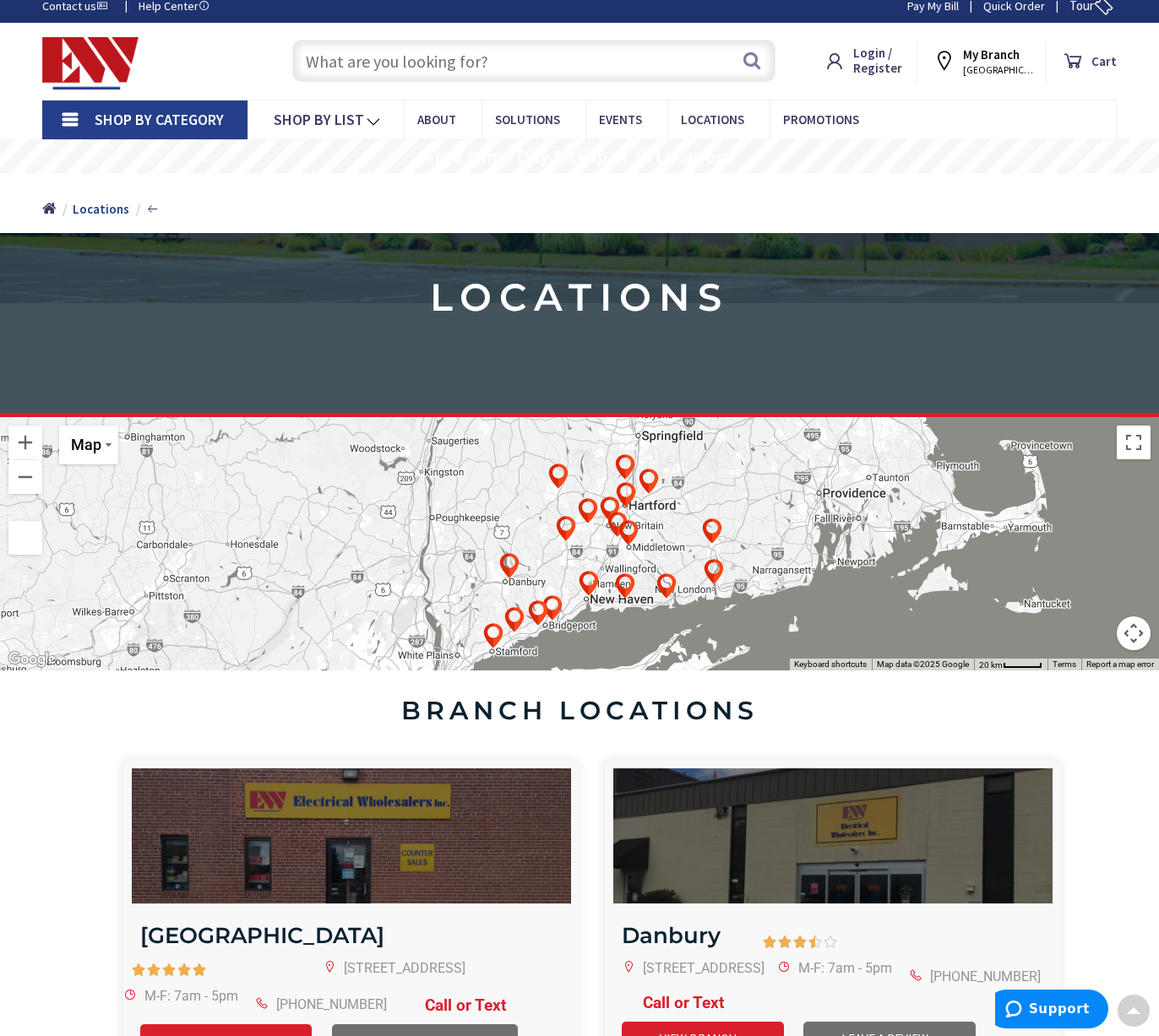
scroll to position [0, 0]
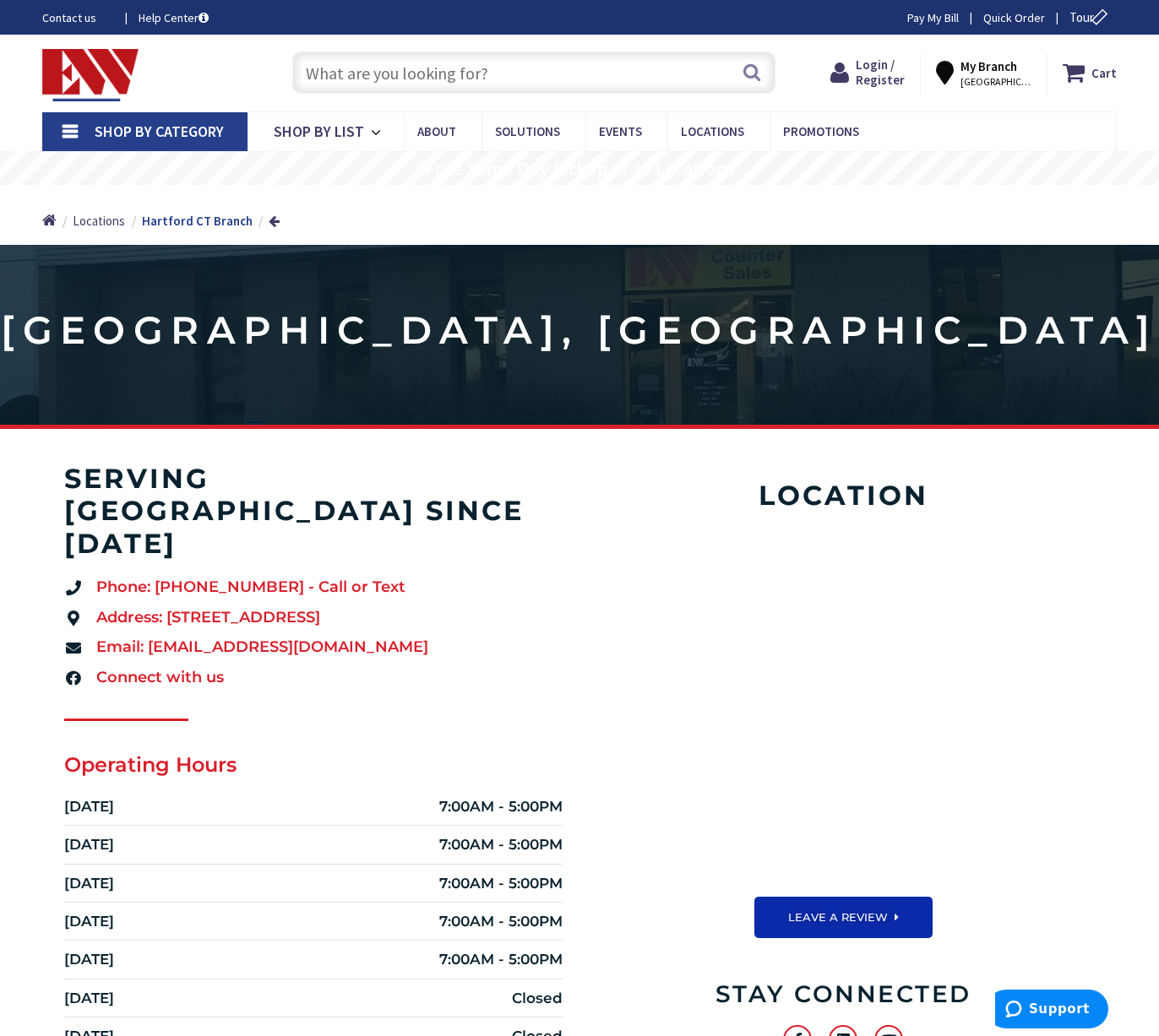
click at [384, 67] on input "text" at bounding box center [533, 72] width 483 height 42
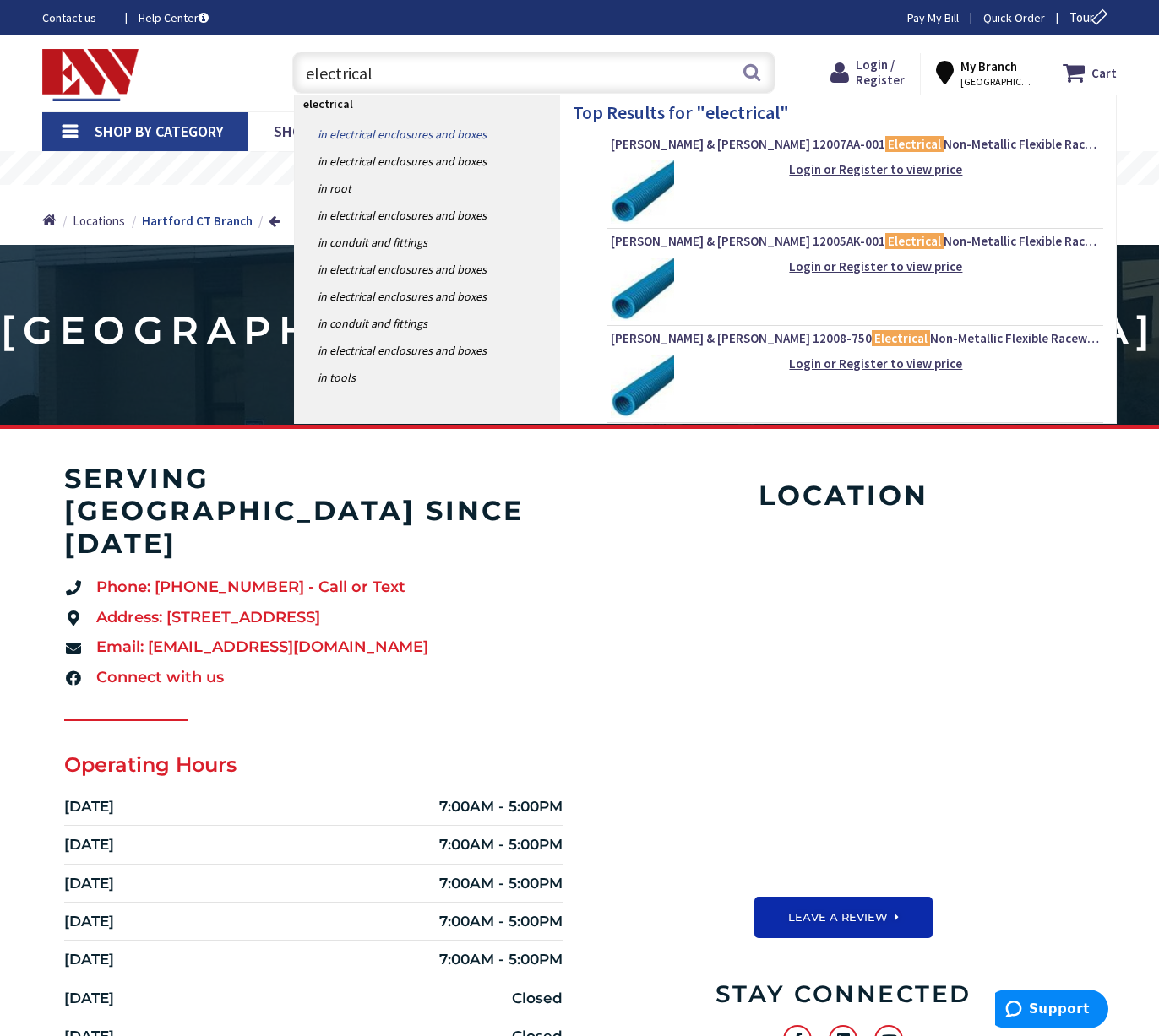
type input "electrical"
drag, startPoint x: 387, startPoint y: 133, endPoint x: 407, endPoint y: 132, distance: 20.0
click at [387, 133] on link "in Electrical Enclosures and Boxes" at bounding box center [427, 134] width 265 height 27
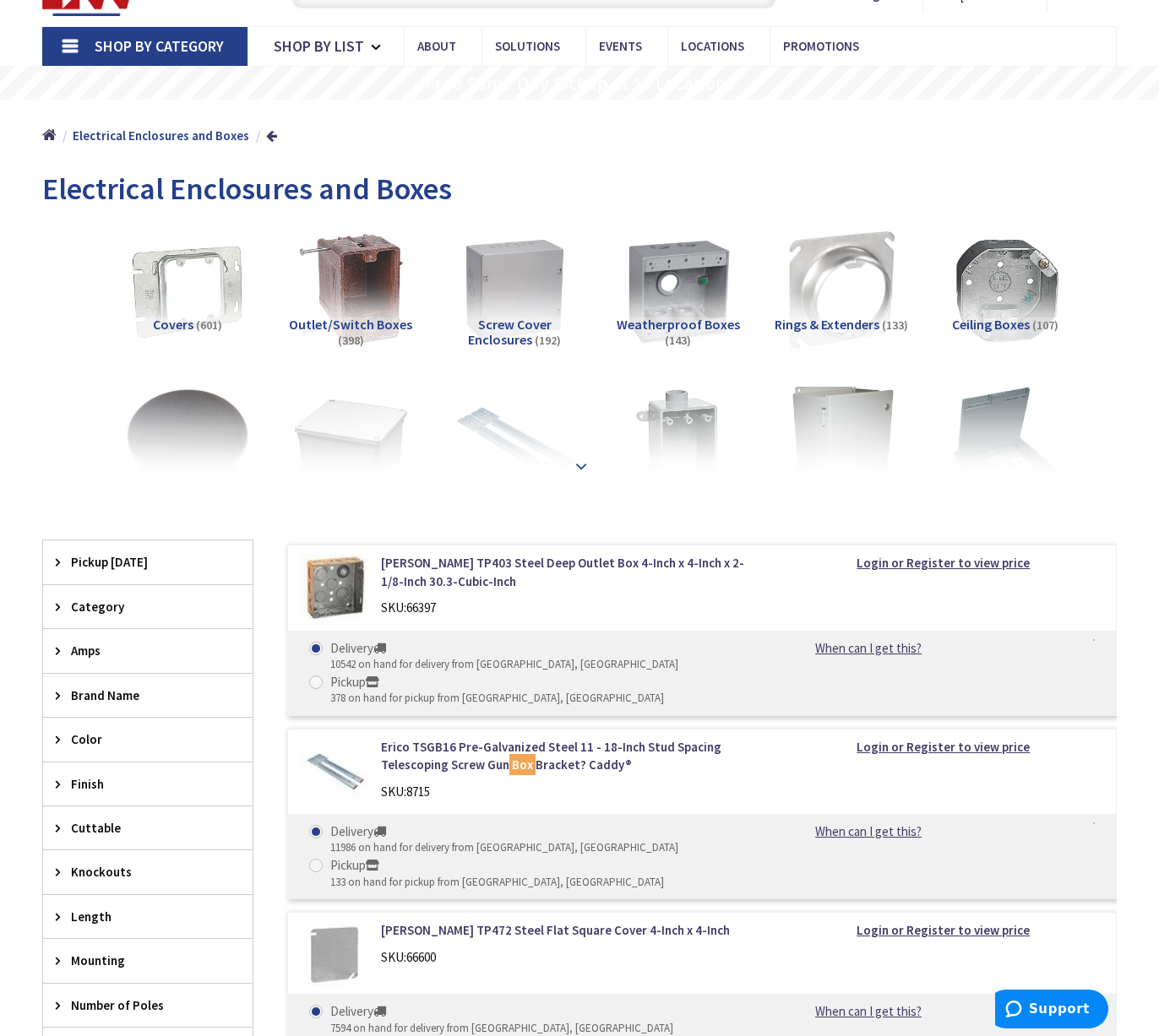
scroll to position [169, 0]
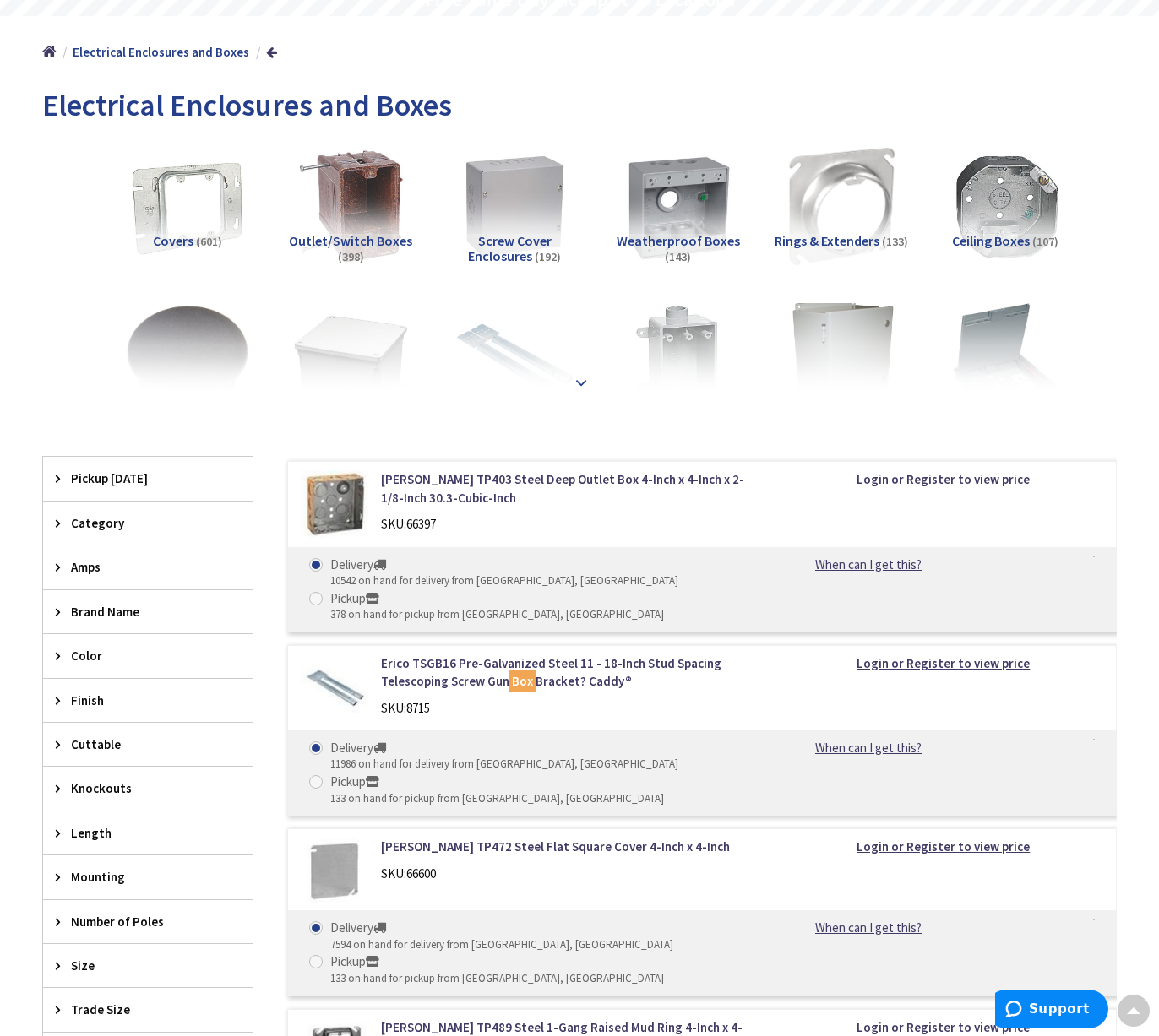
click at [587, 386] on div at bounding box center [579, 346] width 990 height 93
click at [579, 382] on strong at bounding box center [581, 383] width 20 height 19
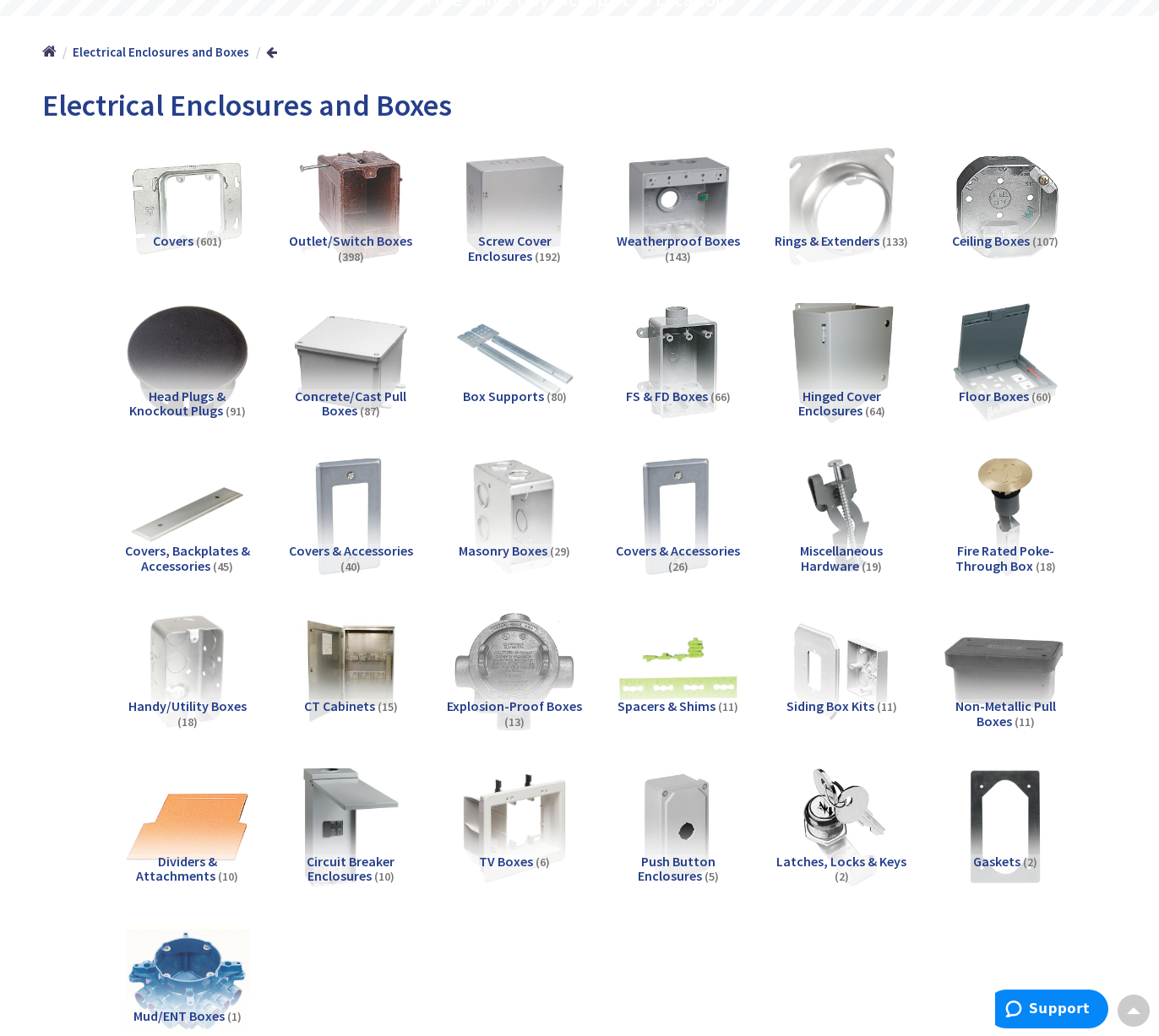
click at [1028, 670] on img at bounding box center [1005, 671] width 135 height 135
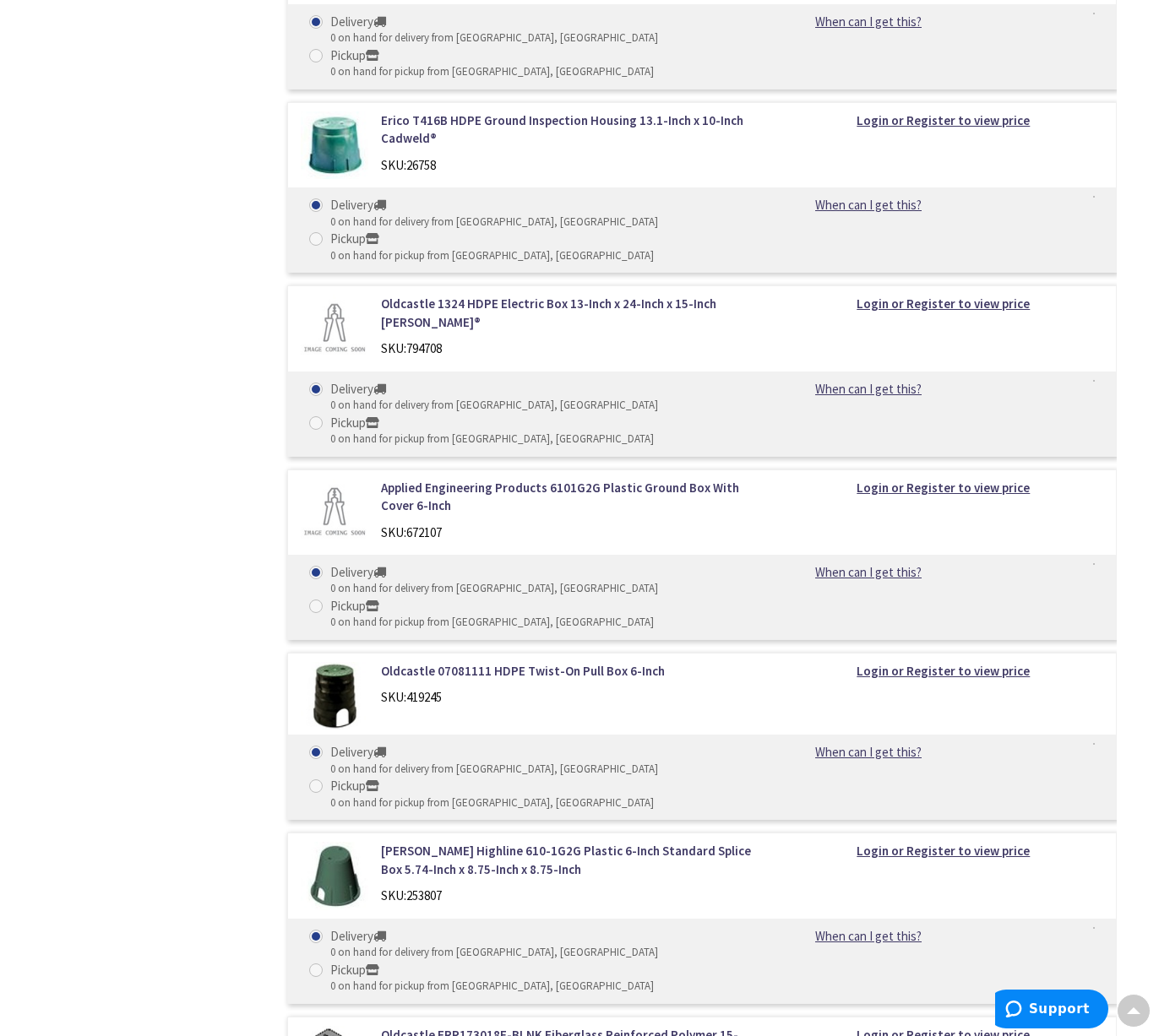
scroll to position [2293, 0]
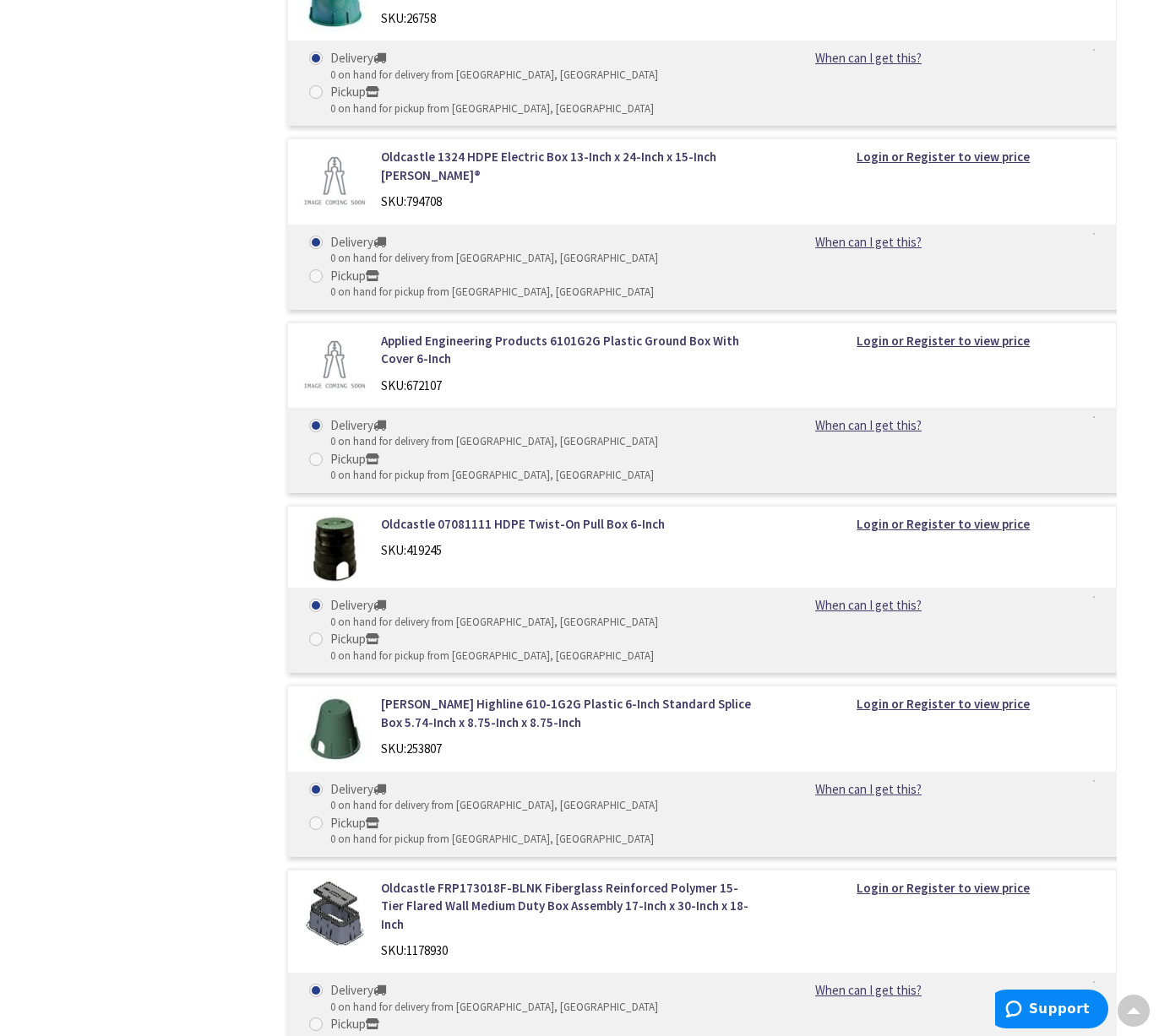
click at [130, 494] on div "Filters 11 items Pickup Today New London (0 mi) (2) Old Saybrook (18.64 mi) (2)…" at bounding box center [147, 50] width 211 height 2034
click at [560, 515] on link "Oldcastle 07081111 HDPE Twist-On Pull Box 6-Inch" at bounding box center [569, 523] width 376 height 18
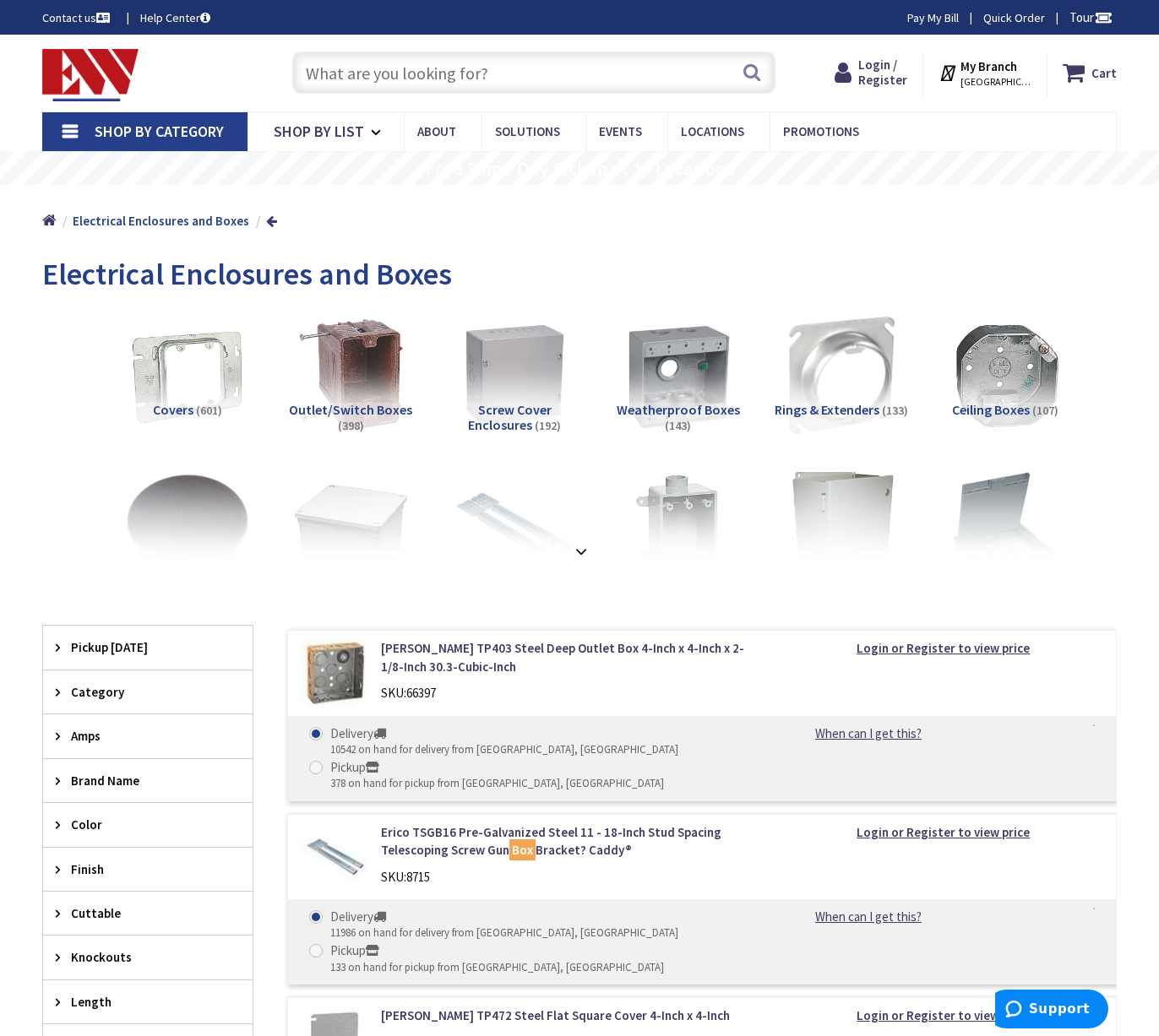
click at [451, 80] on input "text" at bounding box center [533, 72] width 483 height 42
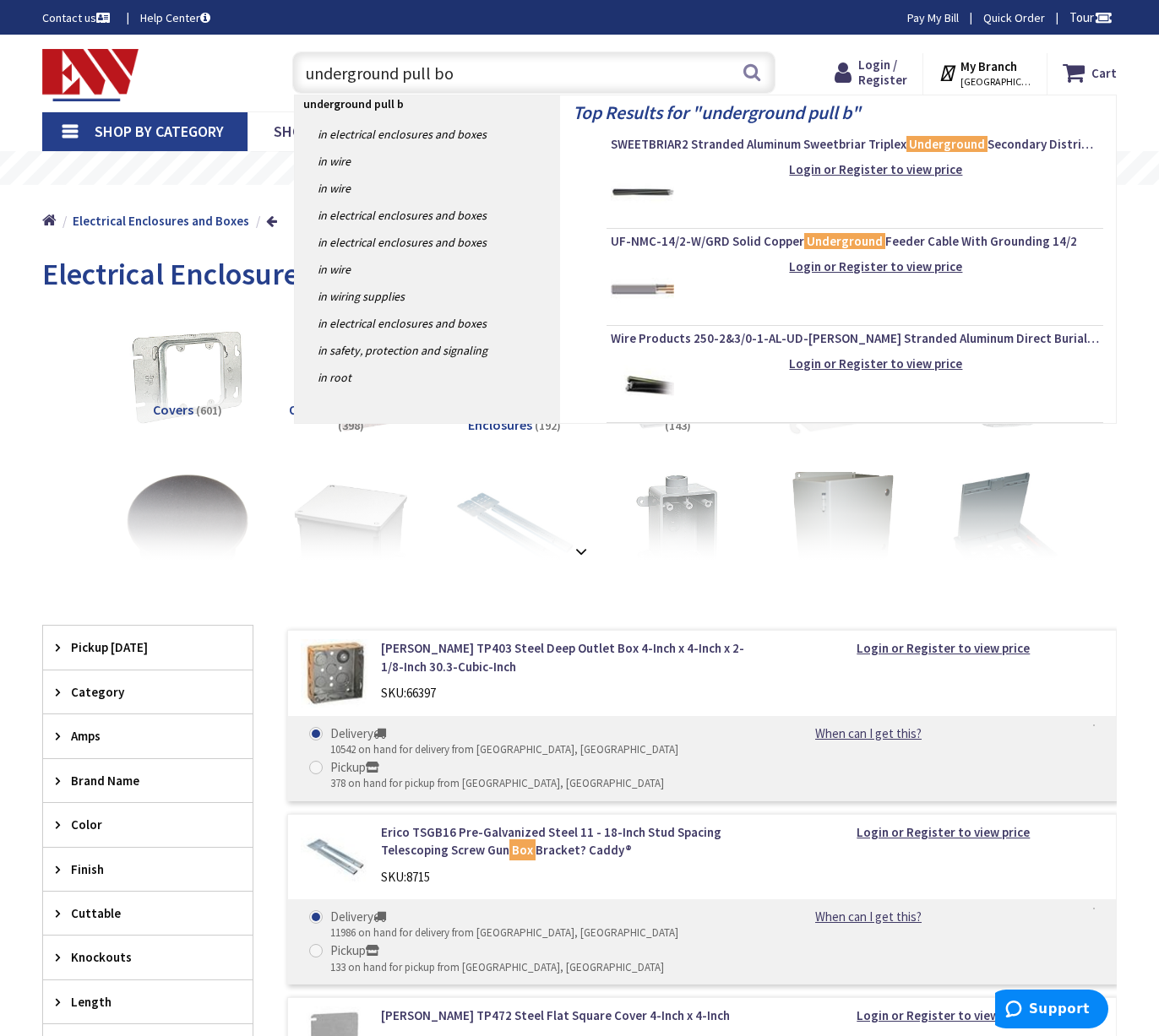
type input "underground pull box"
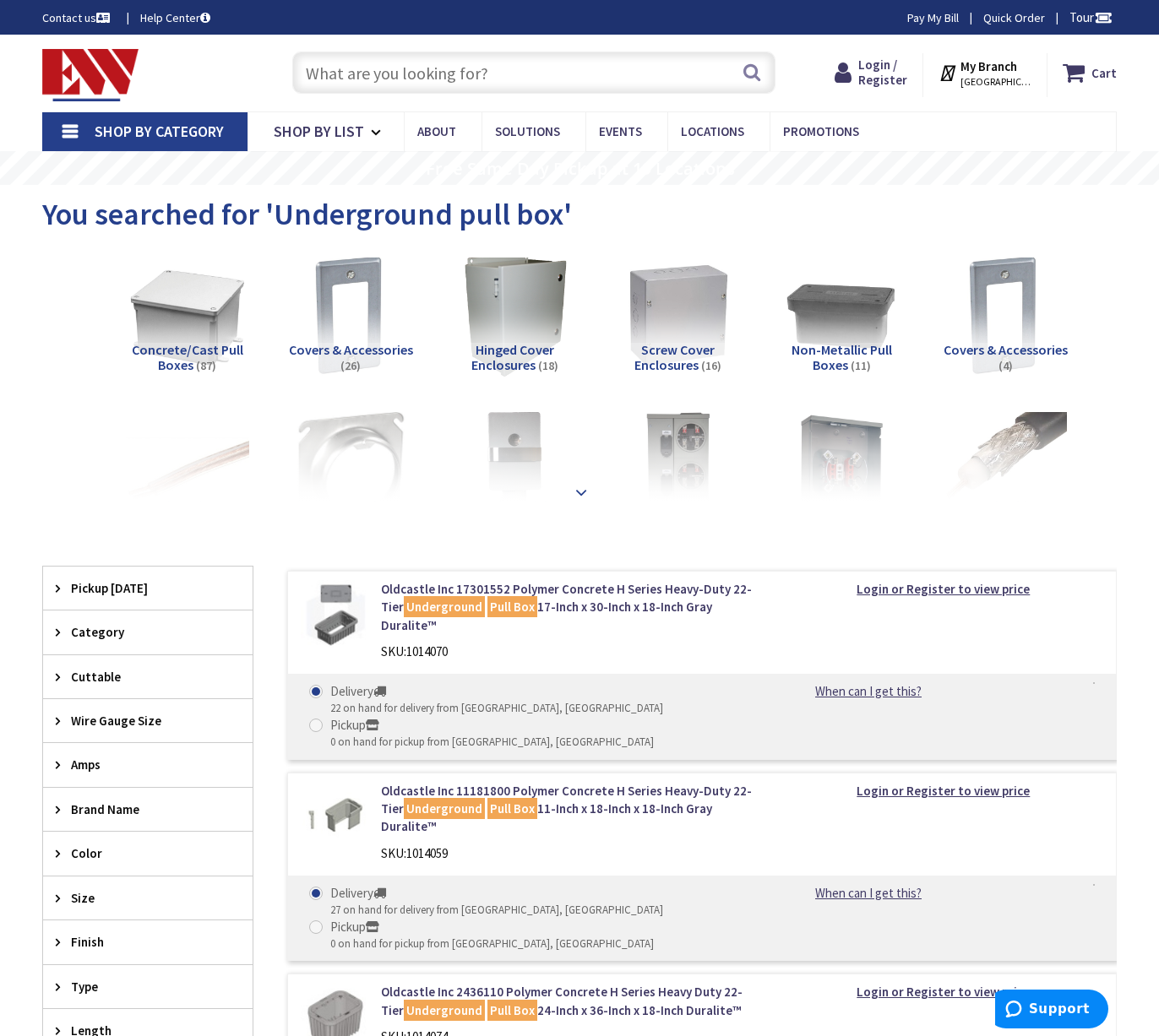
click at [576, 488] on strong at bounding box center [581, 492] width 20 height 19
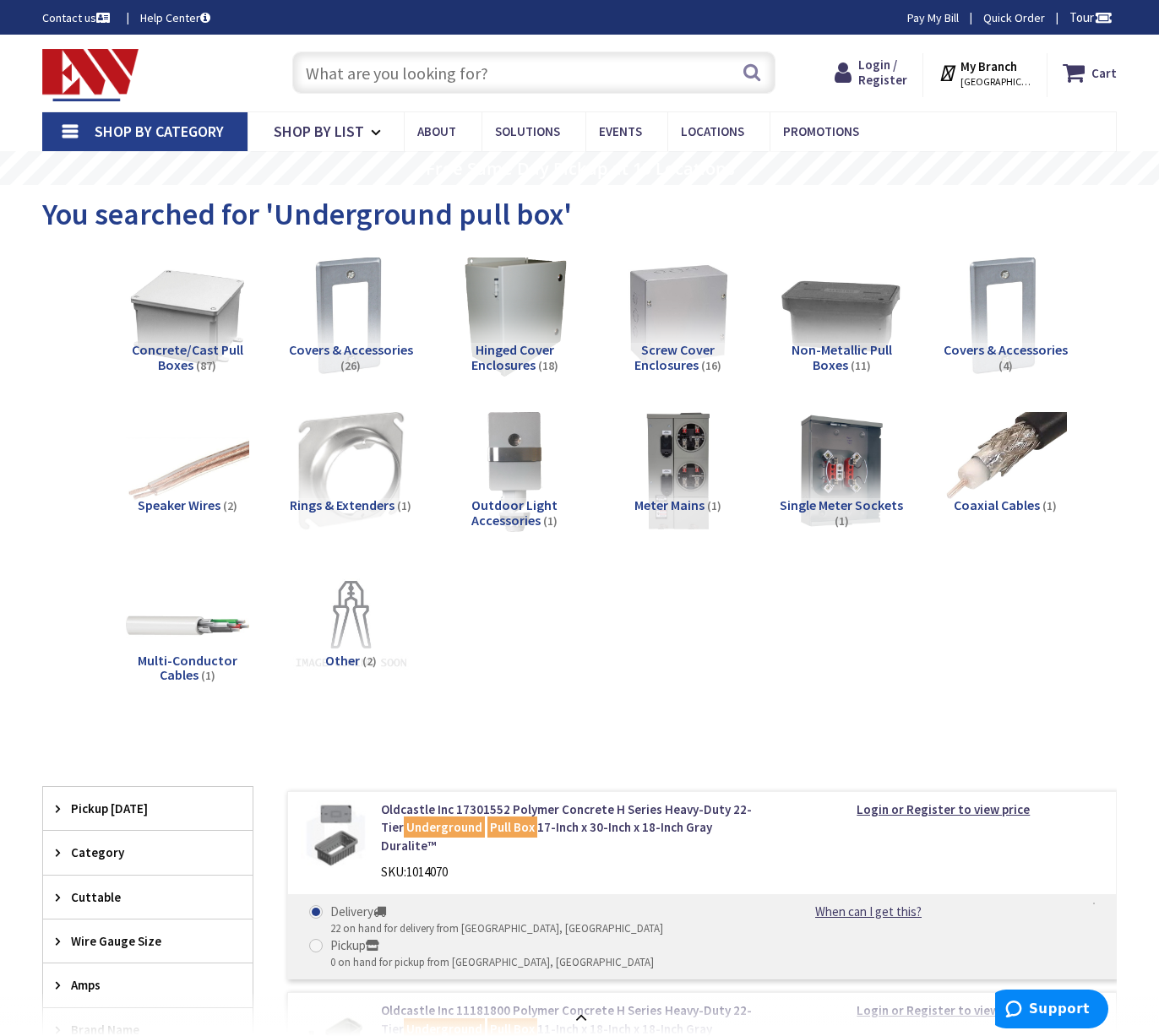
click at [851, 318] on img at bounding box center [840, 315] width 135 height 135
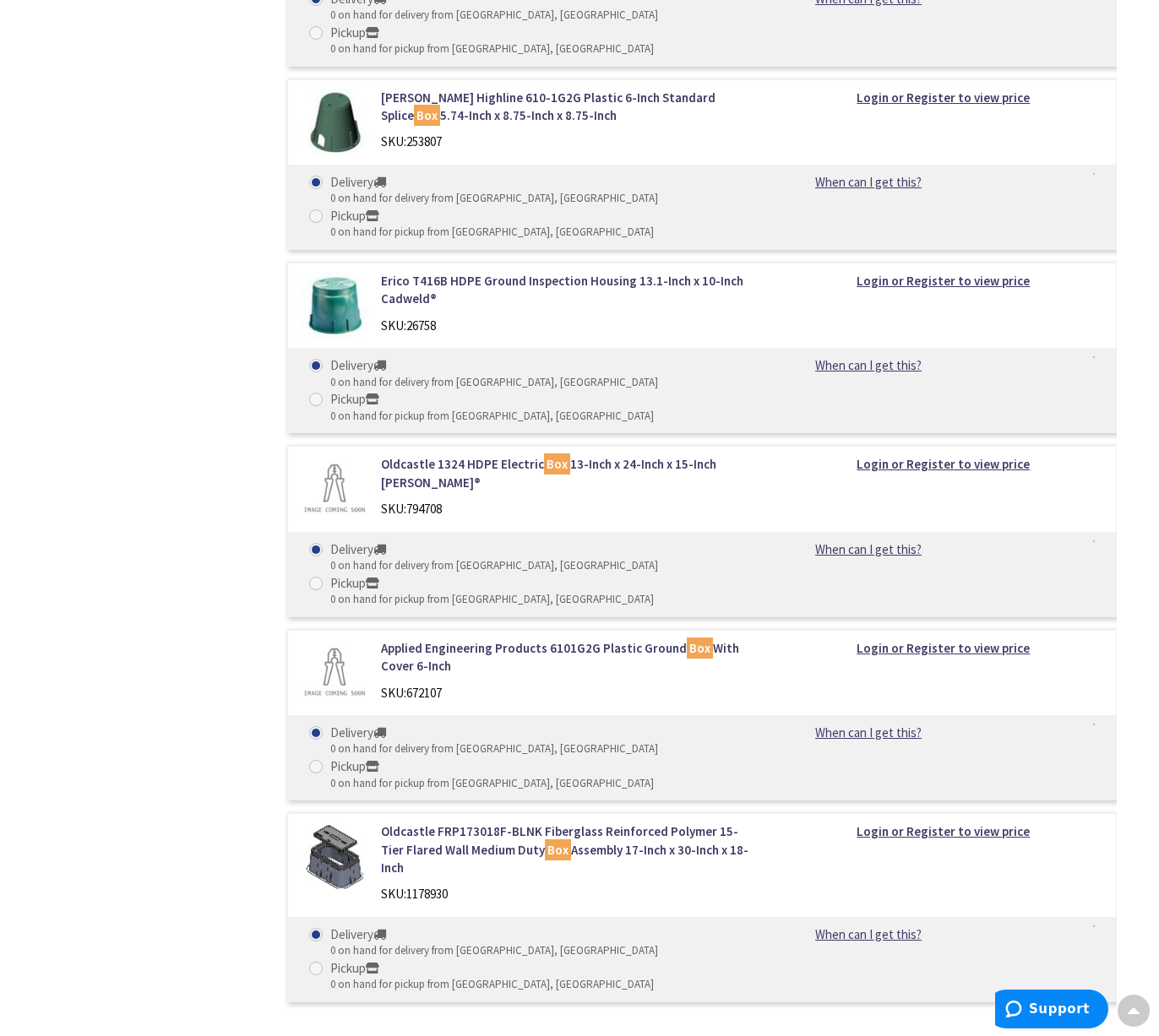
scroll to position [1901, 0]
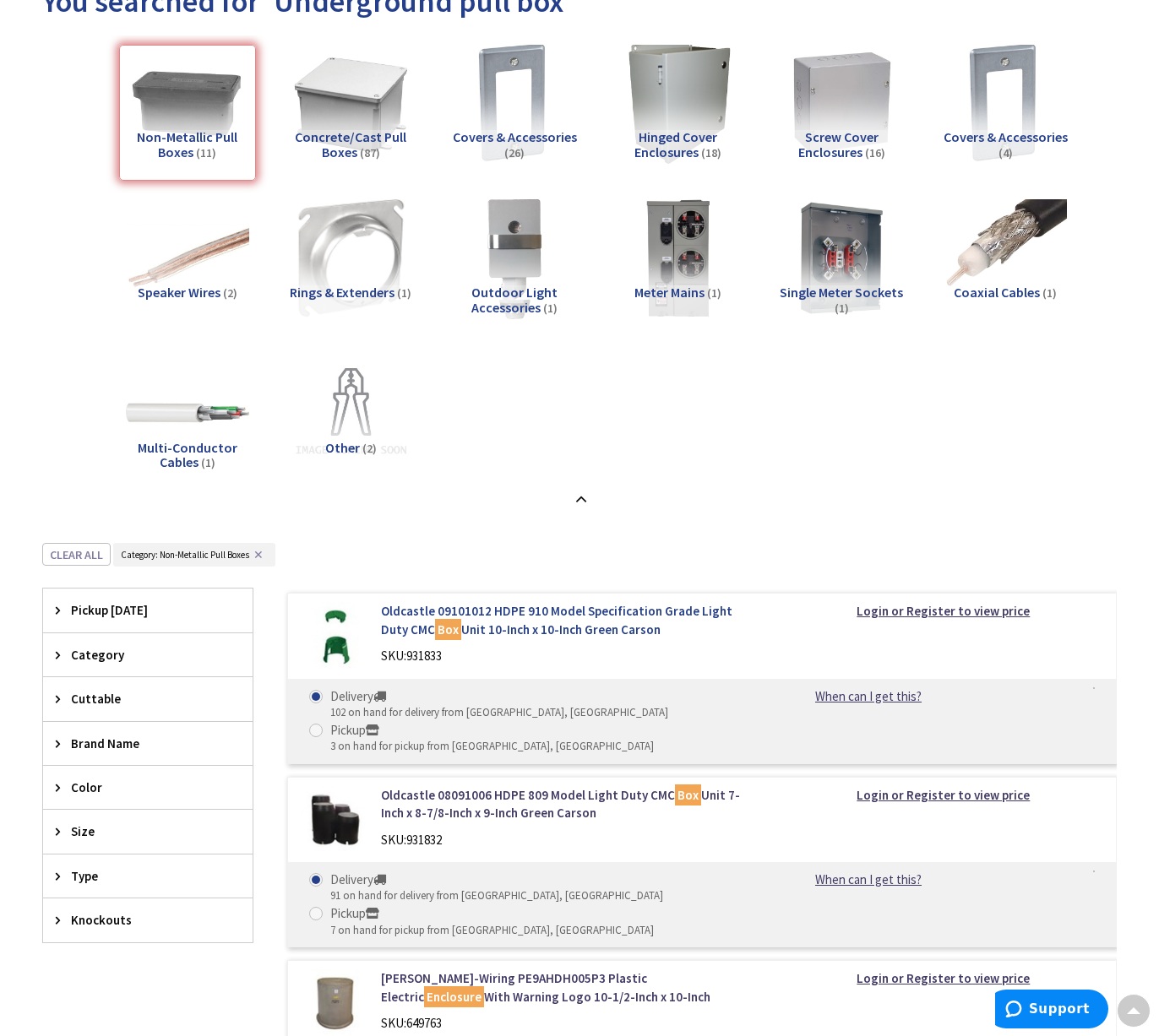
scroll to position [0, 0]
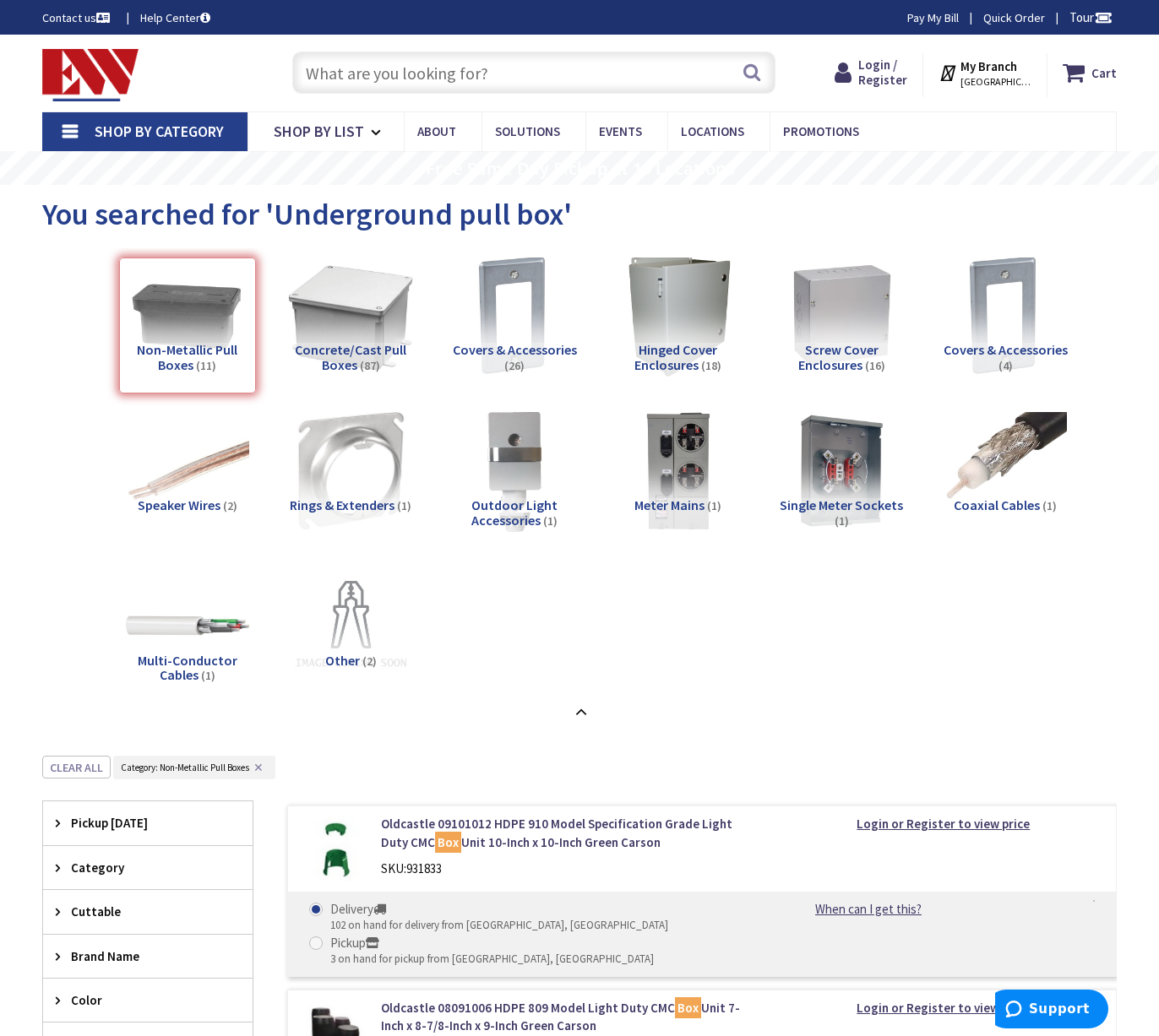
click at [364, 326] on img at bounding box center [349, 315] width 135 height 135
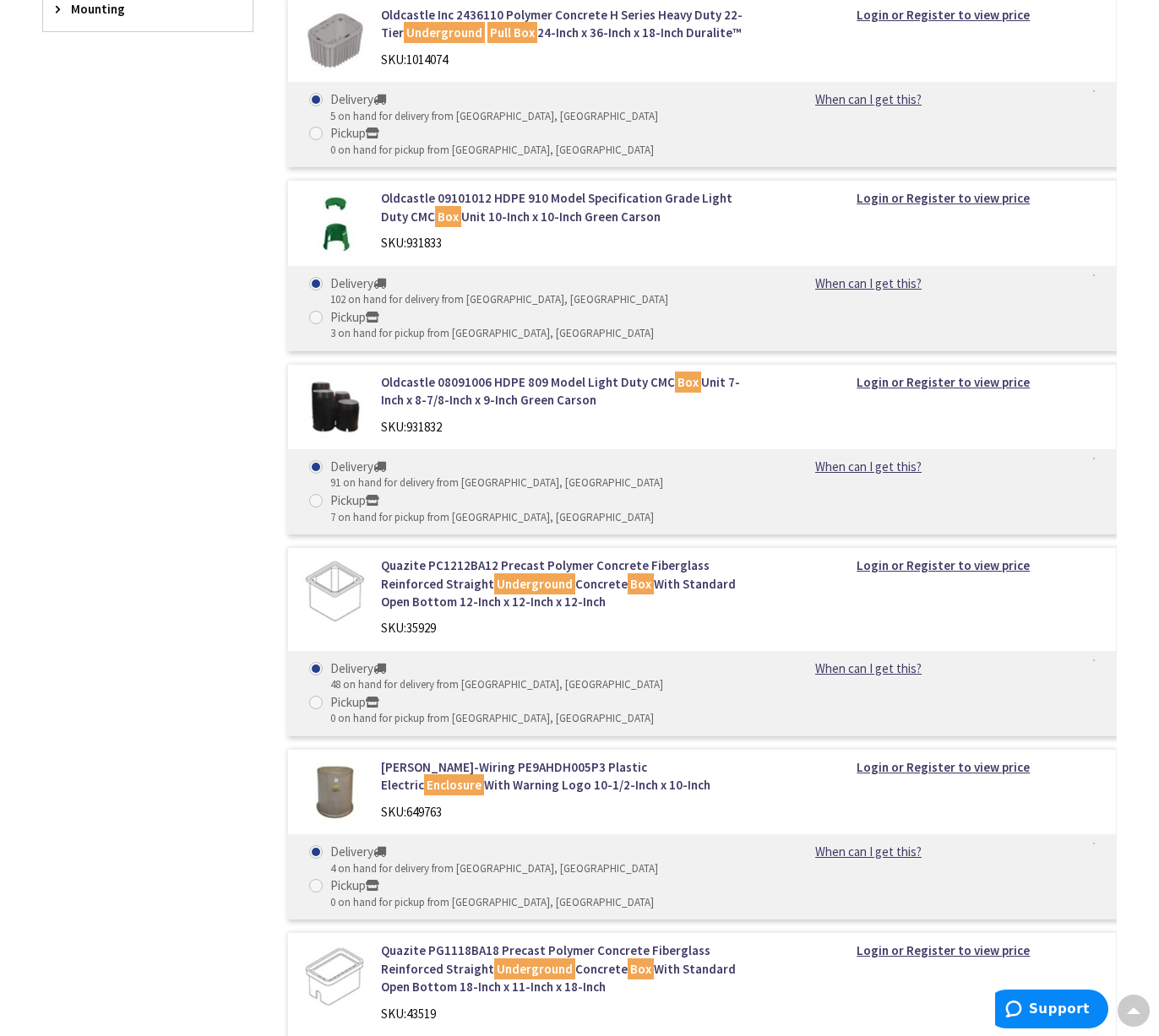
scroll to position [1345, 0]
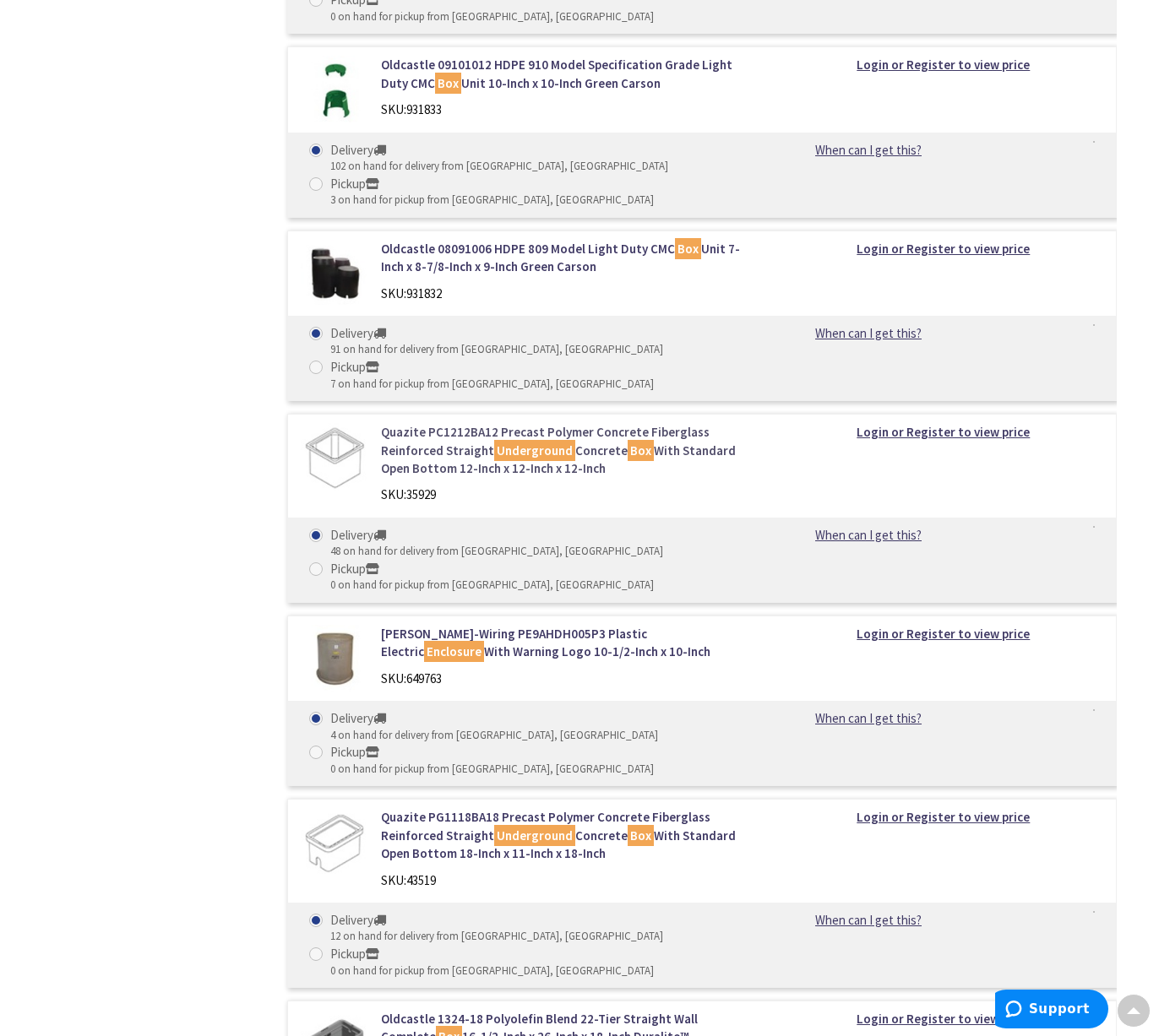
click at [630, 423] on link "Quazite PC1212BA12 Precast Polymer Concrete Fiberglass Reinforced Straight Unde…" at bounding box center [569, 450] width 376 height 54
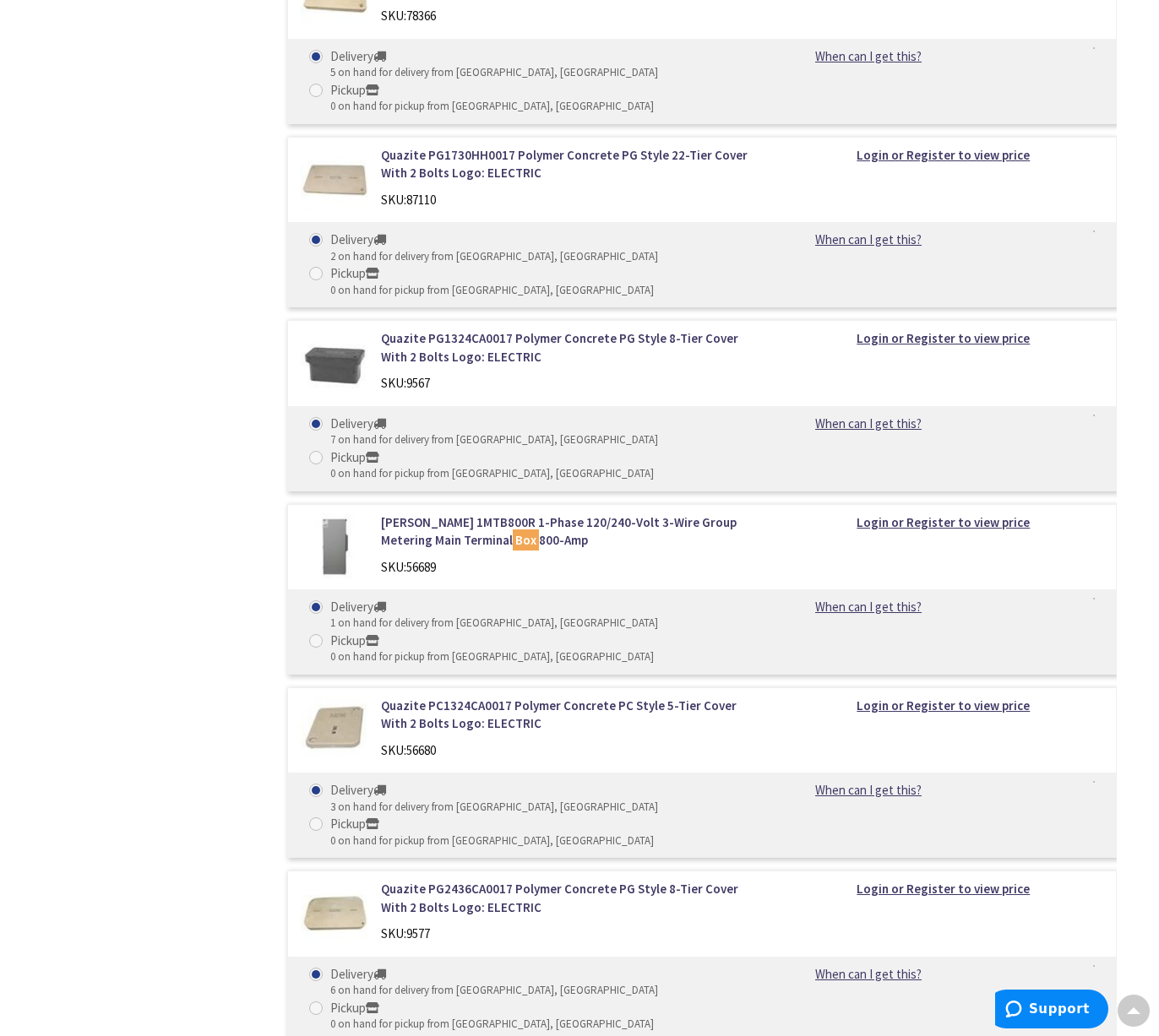
scroll to position [2195, 0]
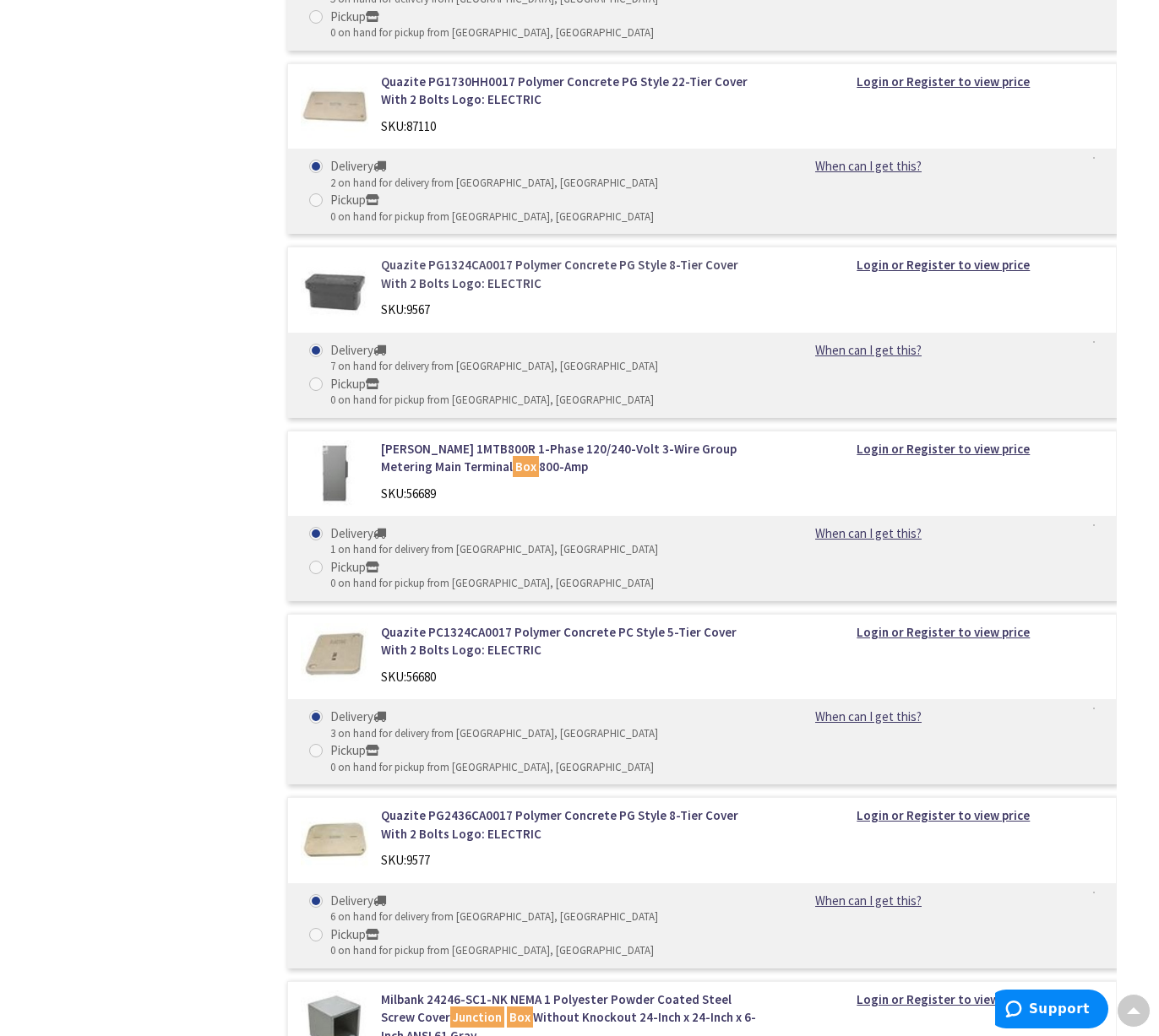
click at [625, 256] on link "Quazite PG1324CA0017 Polymer Concrete PG Style 8-Tier Cover With 2 Bolts Logo: …" at bounding box center [569, 273] width 376 height 36
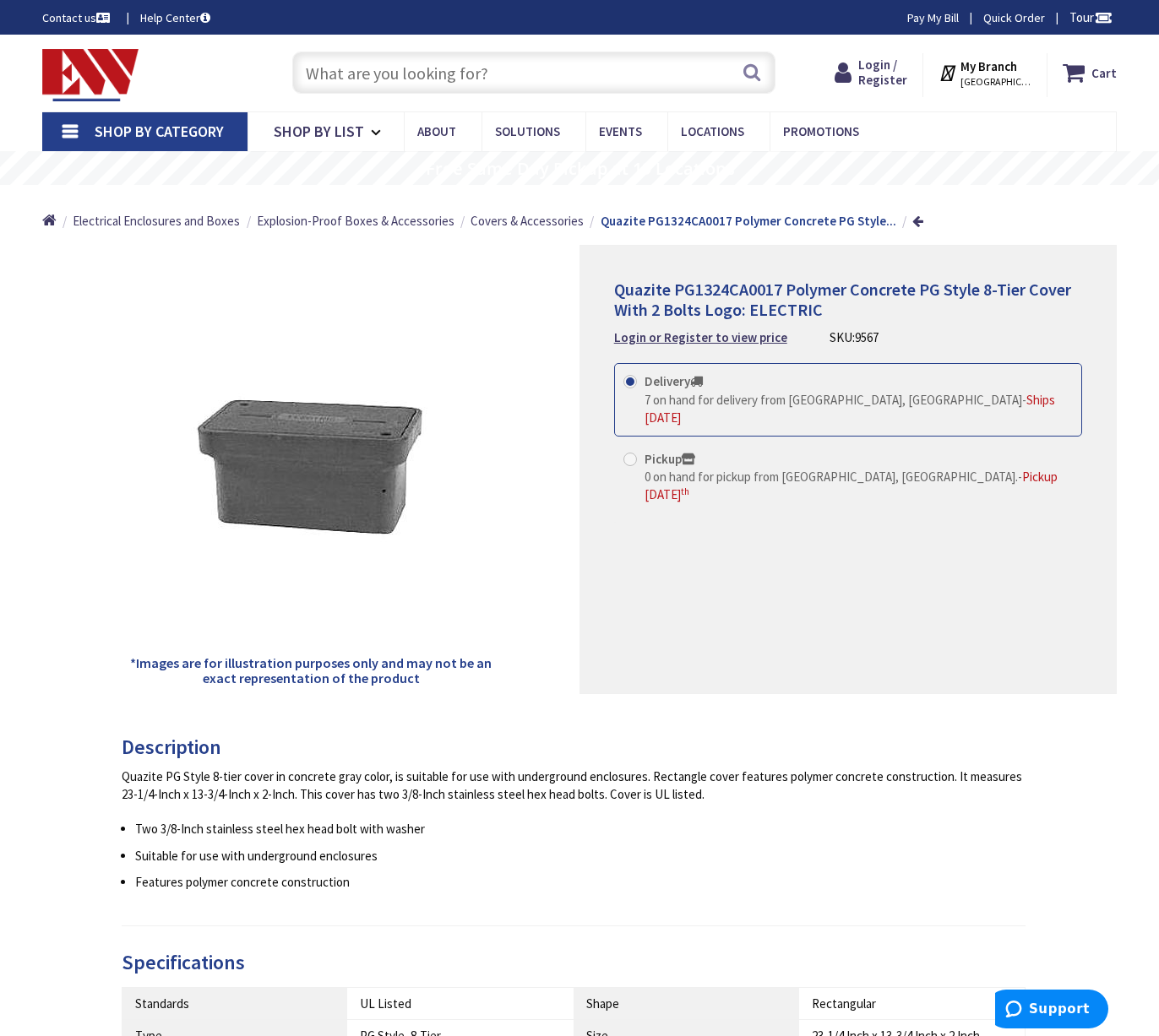
click at [562, 390] on div "*Images are for illustration purposes only and may not be an exact representati…" at bounding box center [310, 468] width 537 height 449
click at [583, 518] on div "Quazite PG1324CA0017 Polymer Concrete PG Style 8-Tier Cover With 2 Bolts Logo: …" at bounding box center [848, 468] width 537 height 449
click at [532, 222] on span "Covers & Accessories" at bounding box center [527, 220] width 113 height 16
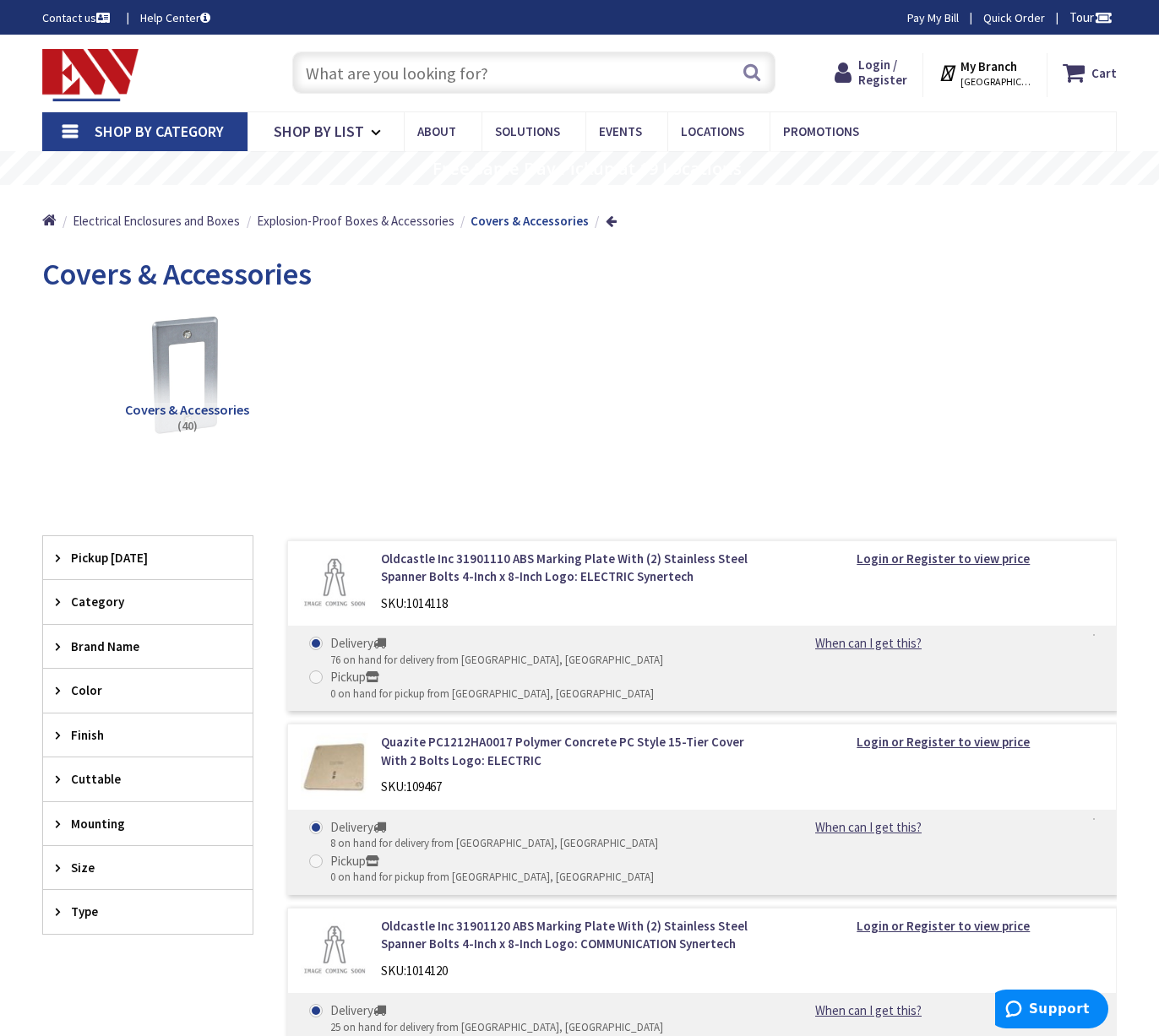
click at [444, 63] on input "text" at bounding box center [533, 72] width 483 height 42
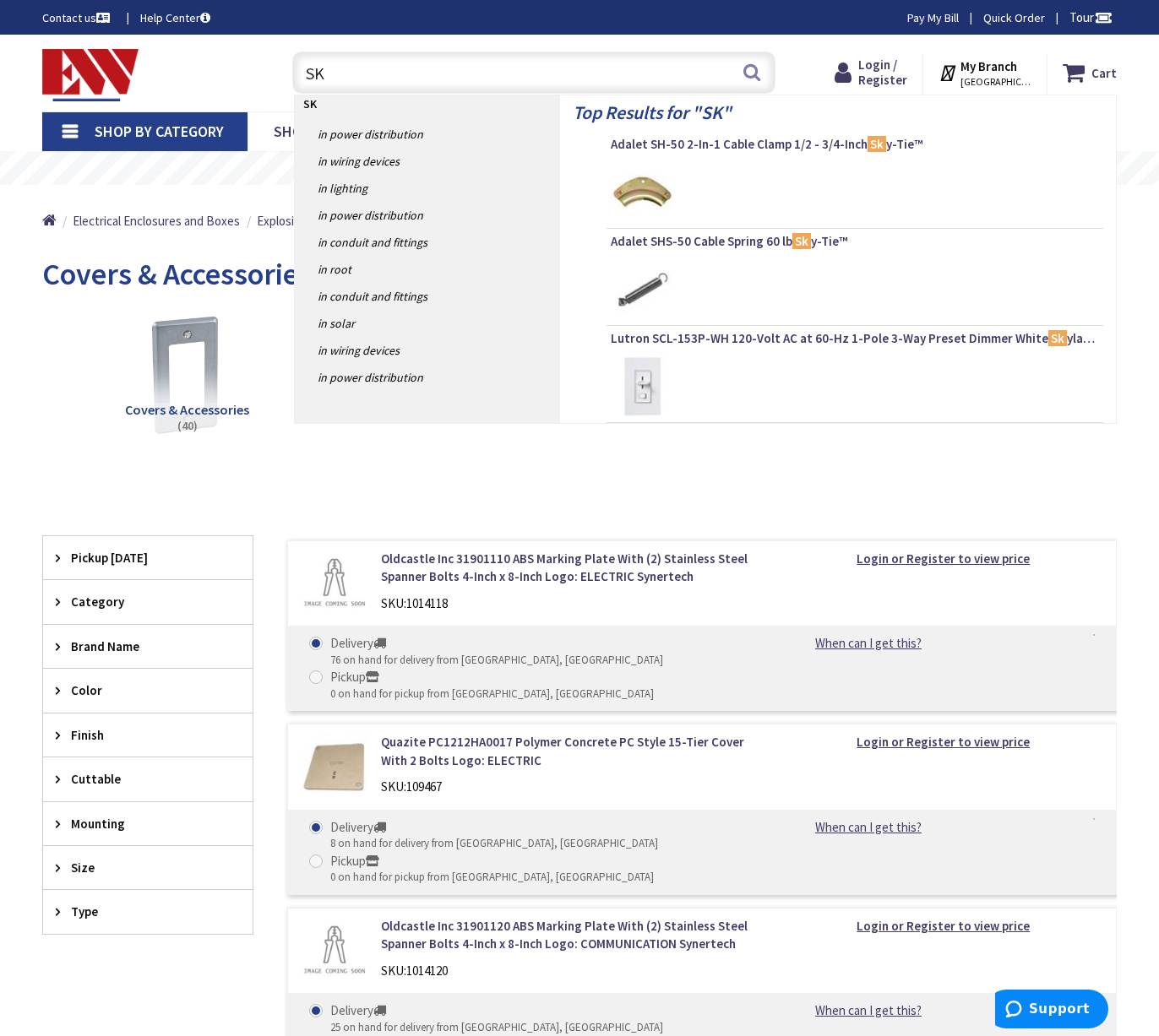
type input "S"
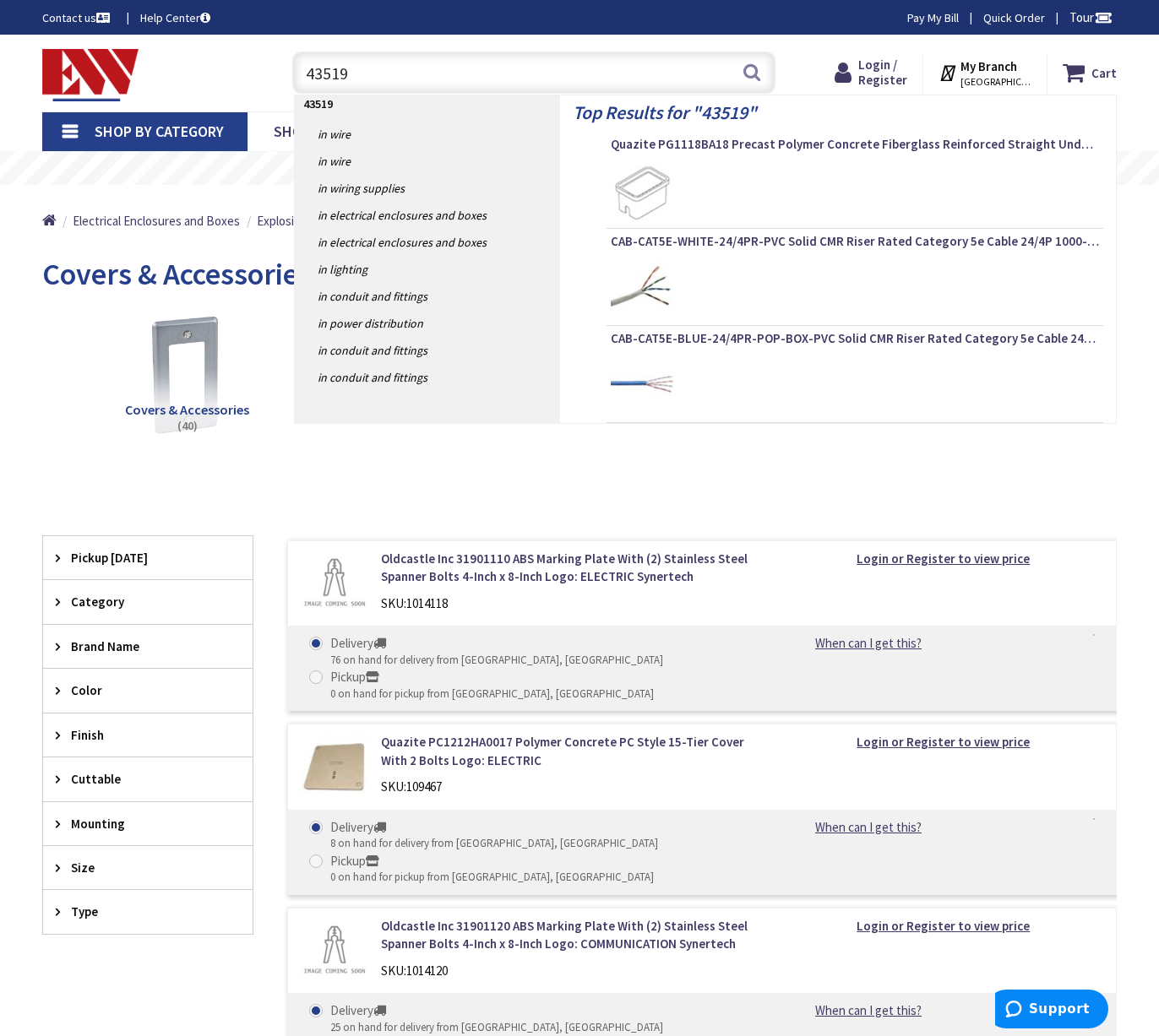
type input "43519"
click at [323, 98] on strong "43519" at bounding box center [318, 104] width 30 height 15
click at [404, 67] on input "43519" at bounding box center [533, 72] width 483 height 42
click at [304, 73] on input "43519" at bounding box center [533, 72] width 483 height 42
click at [752, 69] on button "Search" at bounding box center [752, 72] width 22 height 38
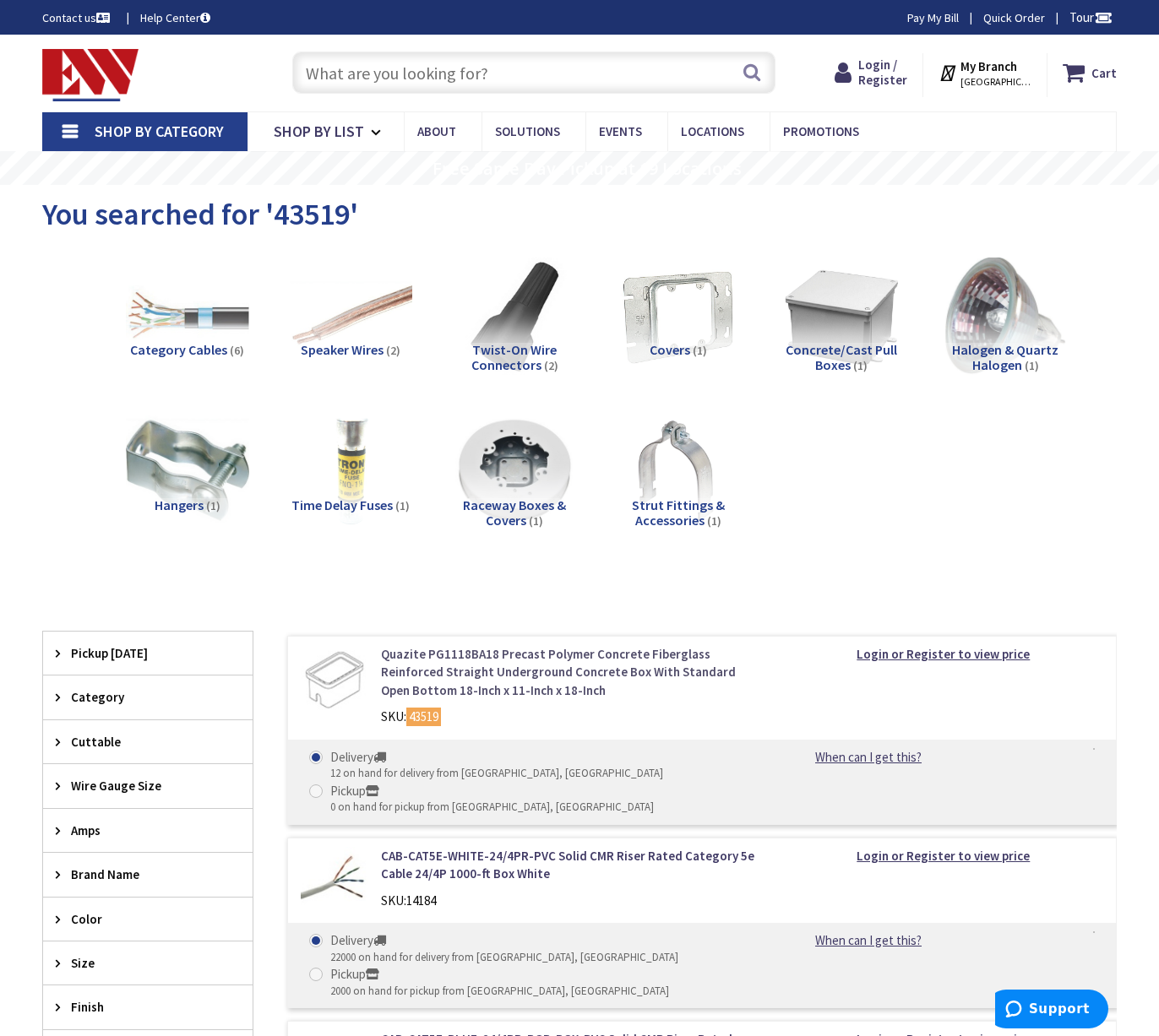
click at [586, 669] on link "Quazite PG1118BA18 Precast Polymer Concrete Fiberglass Reinforced Straight Unde…" at bounding box center [569, 672] width 376 height 54
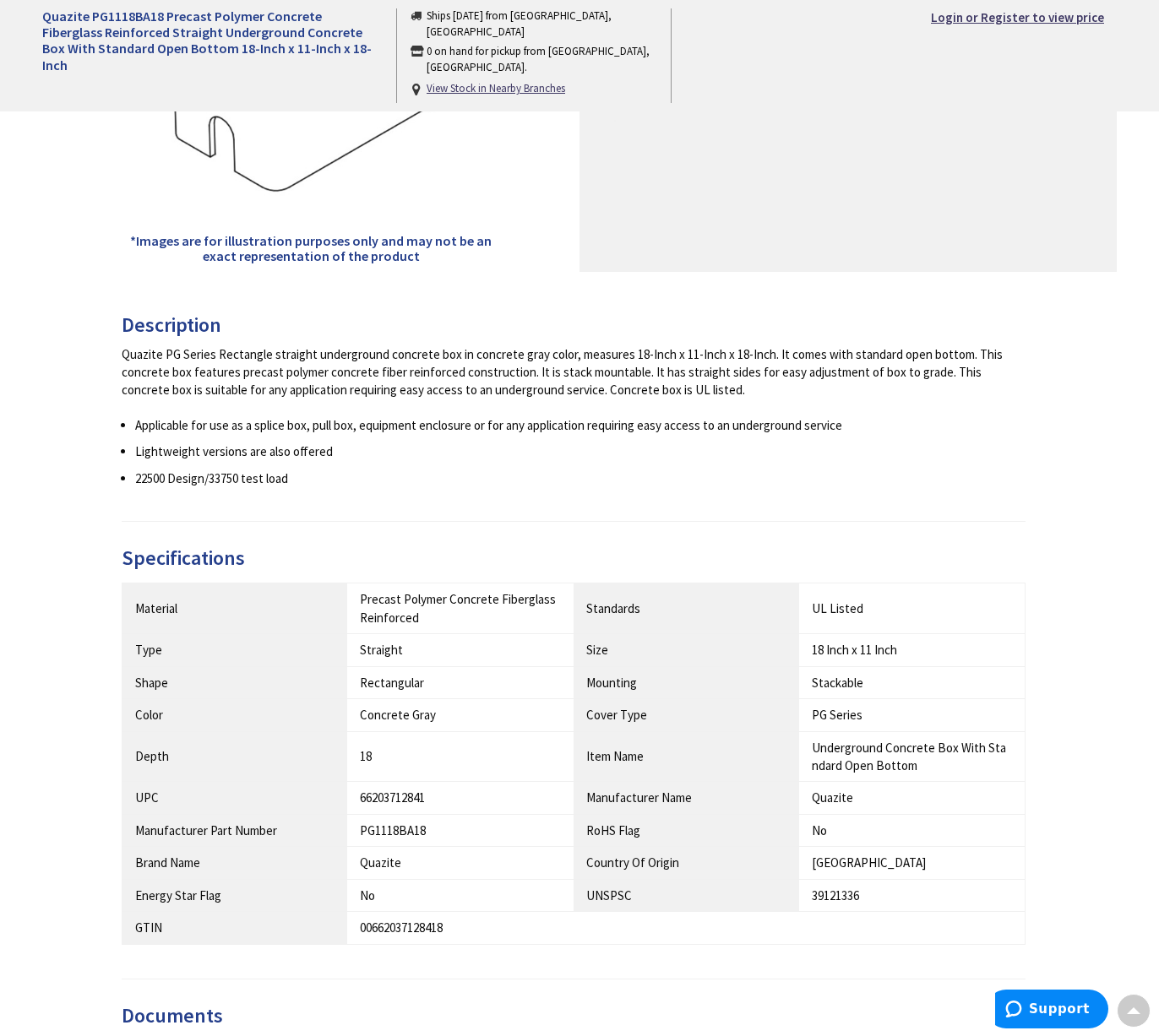
scroll to position [591, 0]
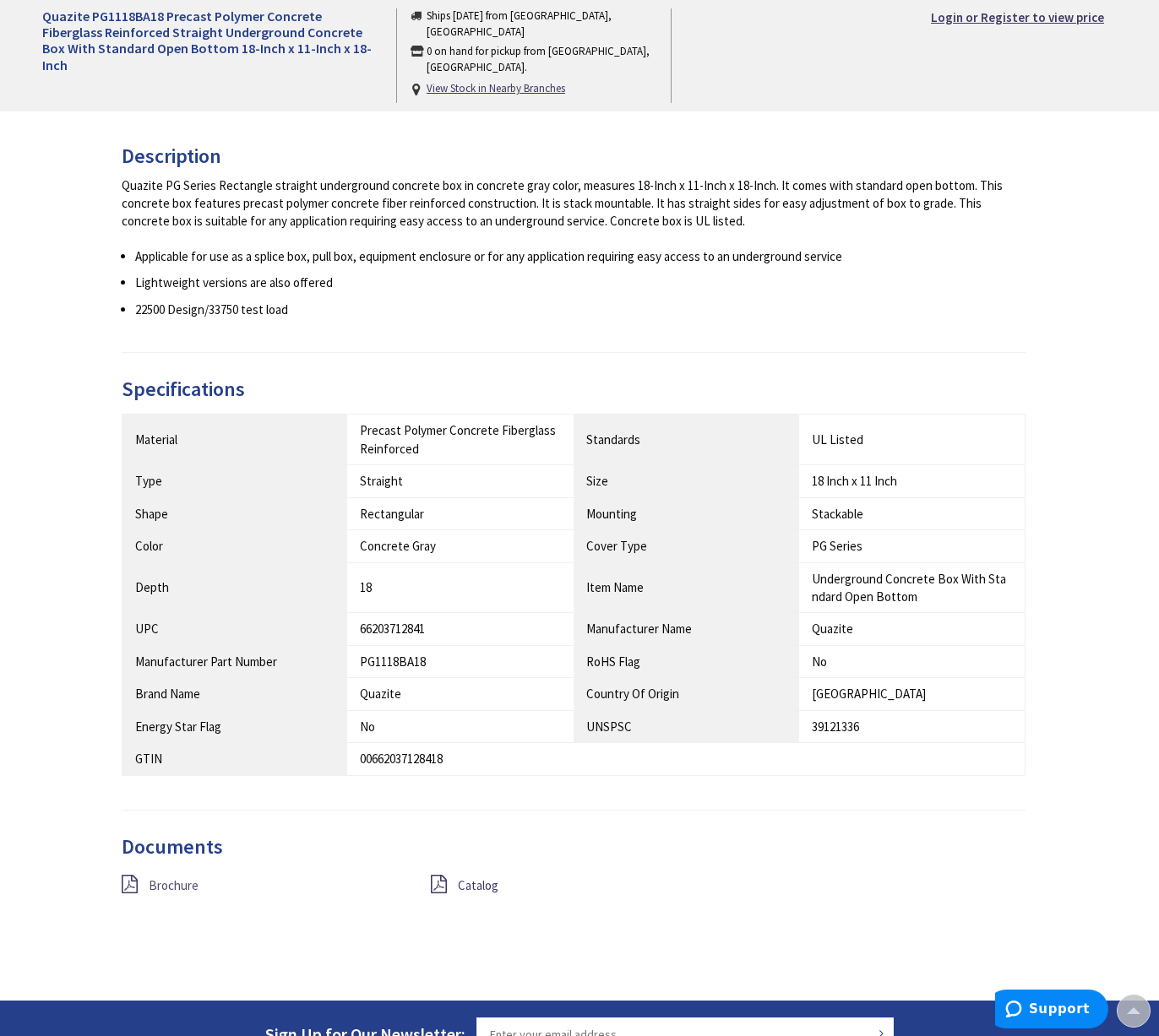
click at [171, 880] on span "Brochure" at bounding box center [174, 885] width 50 height 16
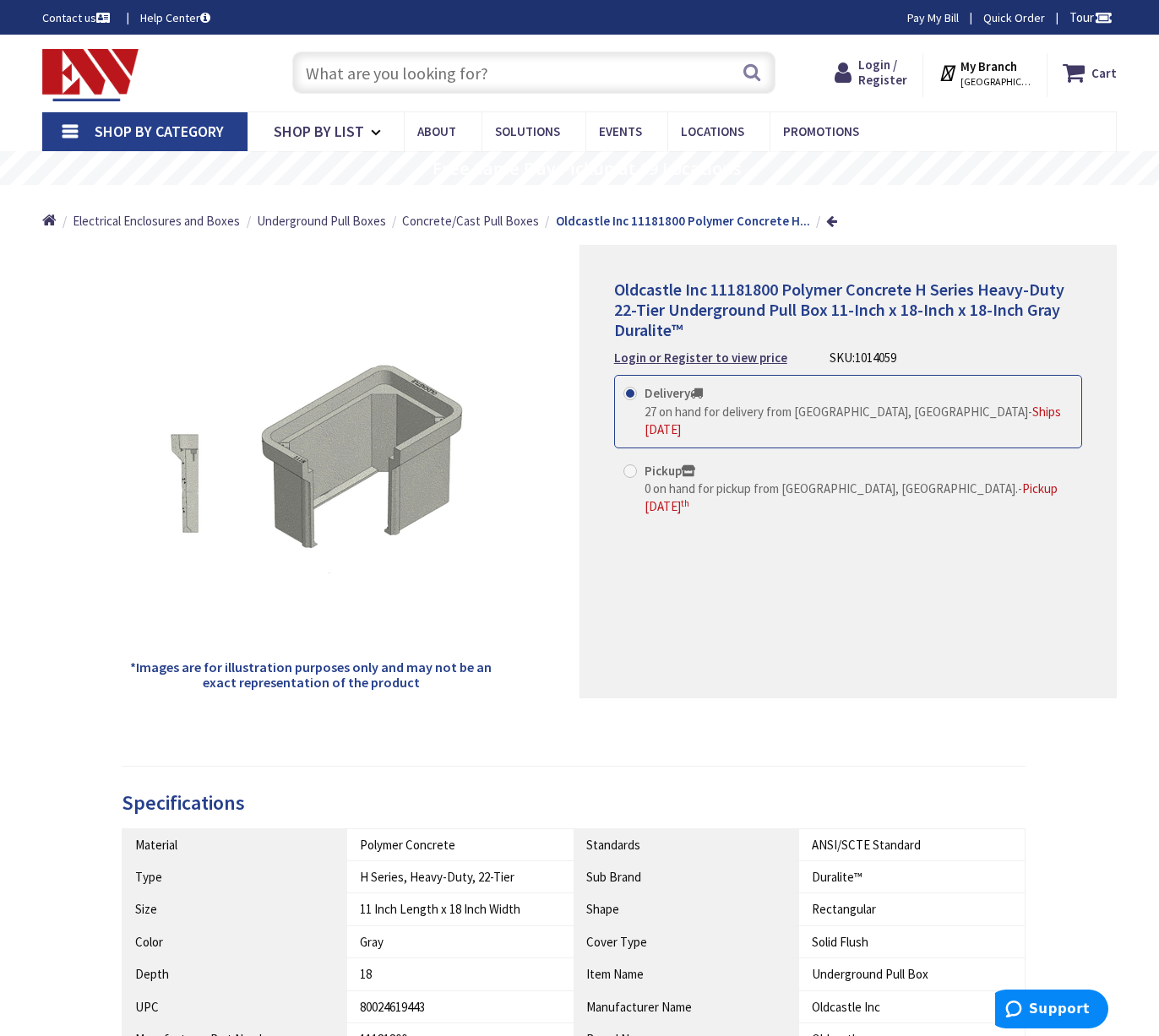
click at [490, 79] on input "text" at bounding box center [533, 72] width 483 height 42
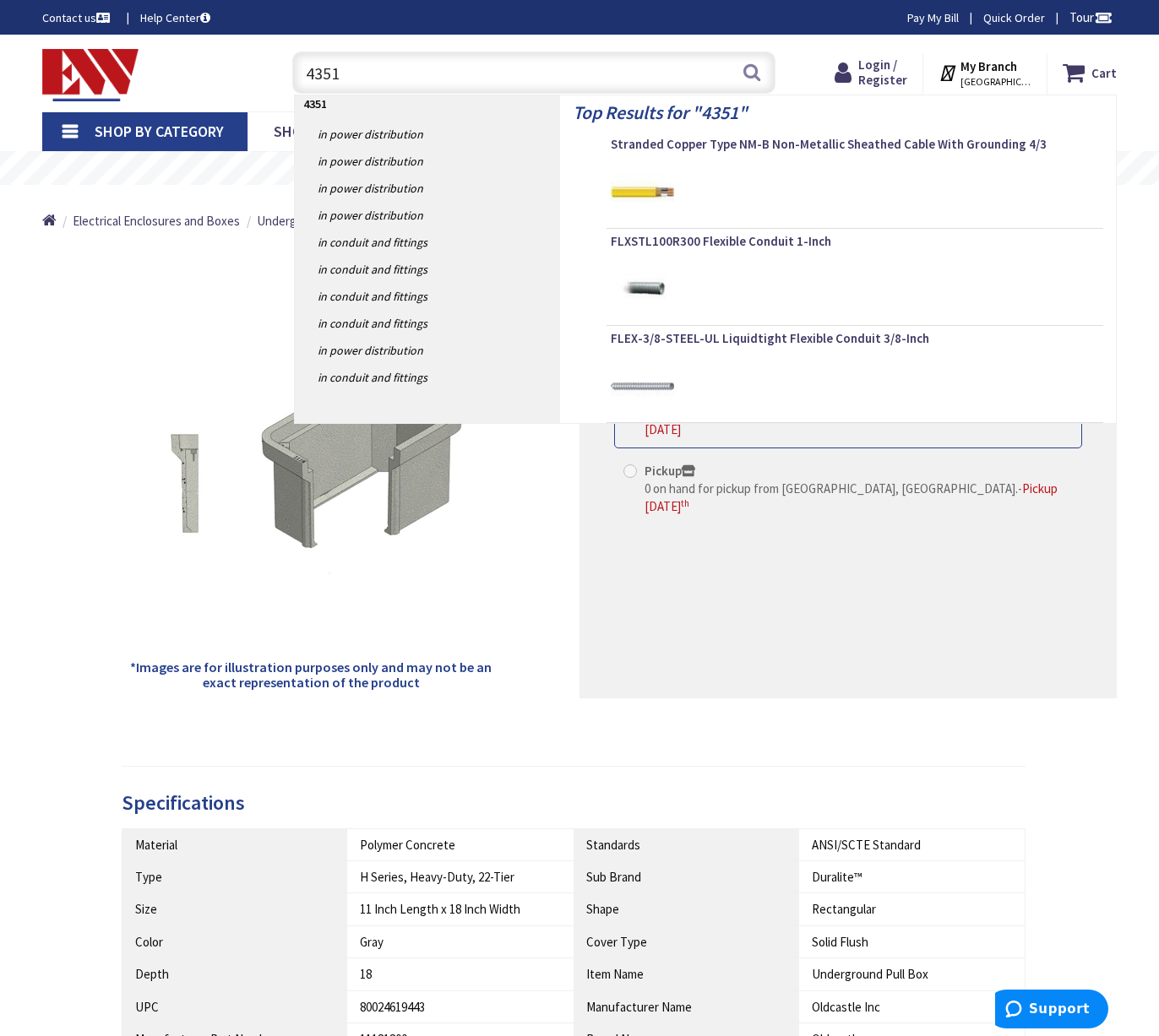
type input "43519"
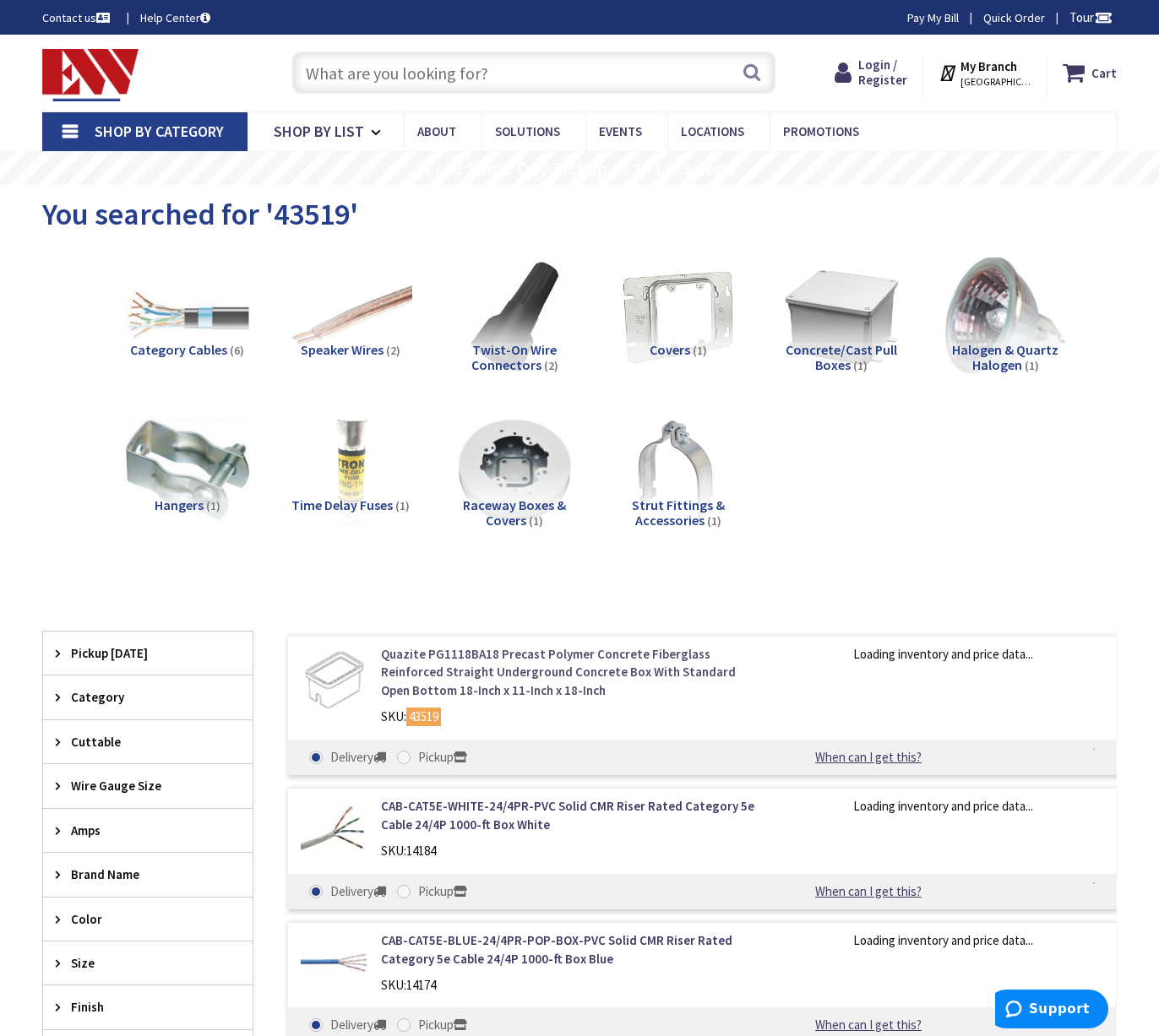
click at [649, 669] on link "Quazite PG1118BA18 Precast Polymer Concrete Fiberglass Reinforced Straight Unde…" at bounding box center [569, 672] width 376 height 54
click at [635, 672] on link "Quazite PG1118BA18 Precast Polymer Concrete Fiberglass Reinforced Straight Unde…" at bounding box center [569, 672] width 376 height 54
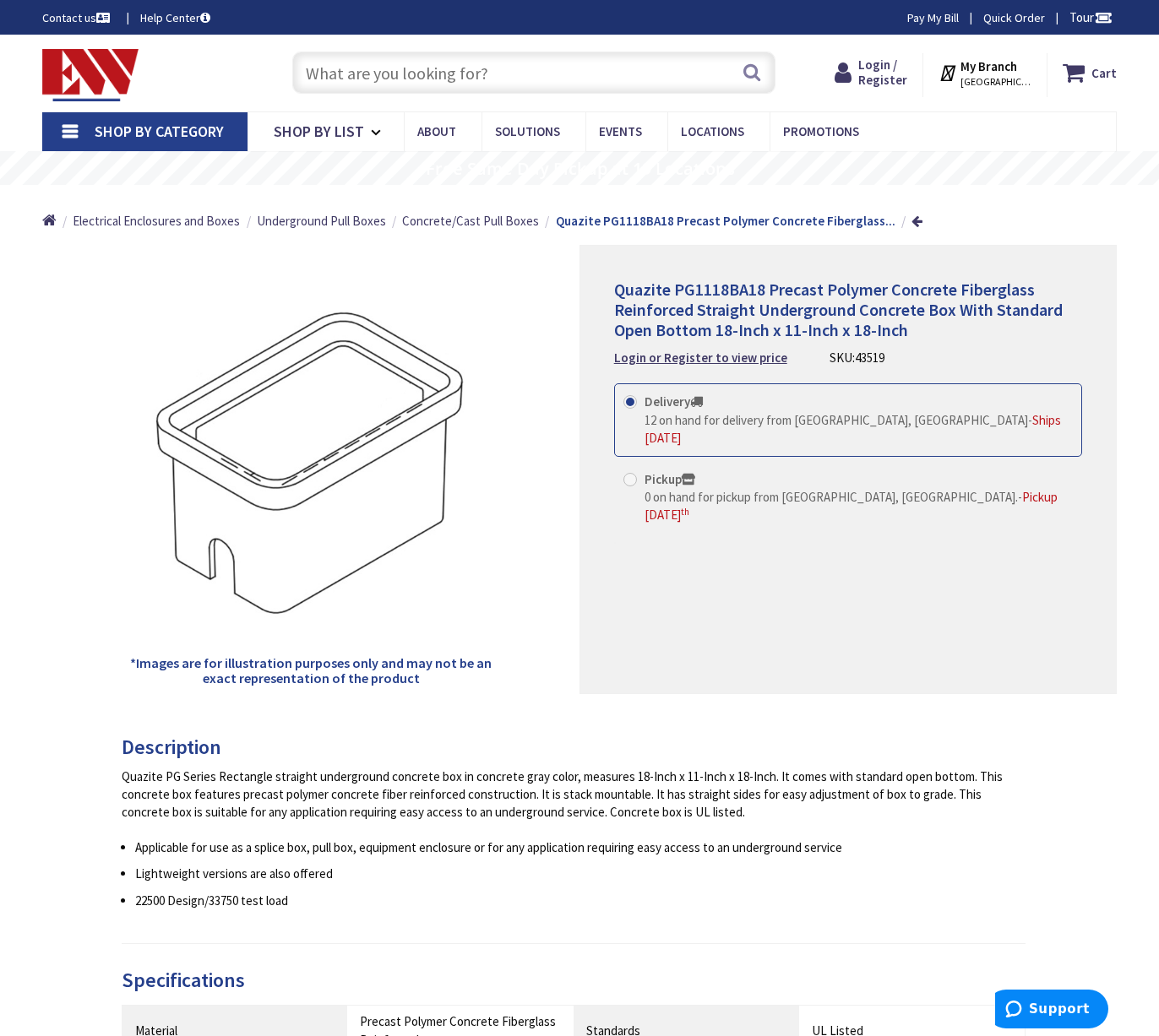
click at [784, 320] on span "Quazite PG1118BA18 Precast Polymer Concrete Fiberglass Reinforced Straight Unde…" at bounding box center [838, 309] width 448 height 61
drag, startPoint x: 750, startPoint y: 297, endPoint x: 885, endPoint y: 318, distance: 136.6
click at [885, 318] on span "Quazite PG1118BA18 Precast Polymer Concrete Fiberglass Reinforced Straight Unde…" at bounding box center [838, 309] width 448 height 61
click at [831, 334] on span "Quazite PG1118BA18 Precast Polymer Concrete Fiberglass Reinforced Straight Unde…" at bounding box center [838, 309] width 448 height 61
click at [903, 335] on span "Quazite PG1118BA18 Precast Polymer Concrete Fiberglass Reinforced Straight Unde…" at bounding box center [838, 309] width 448 height 61
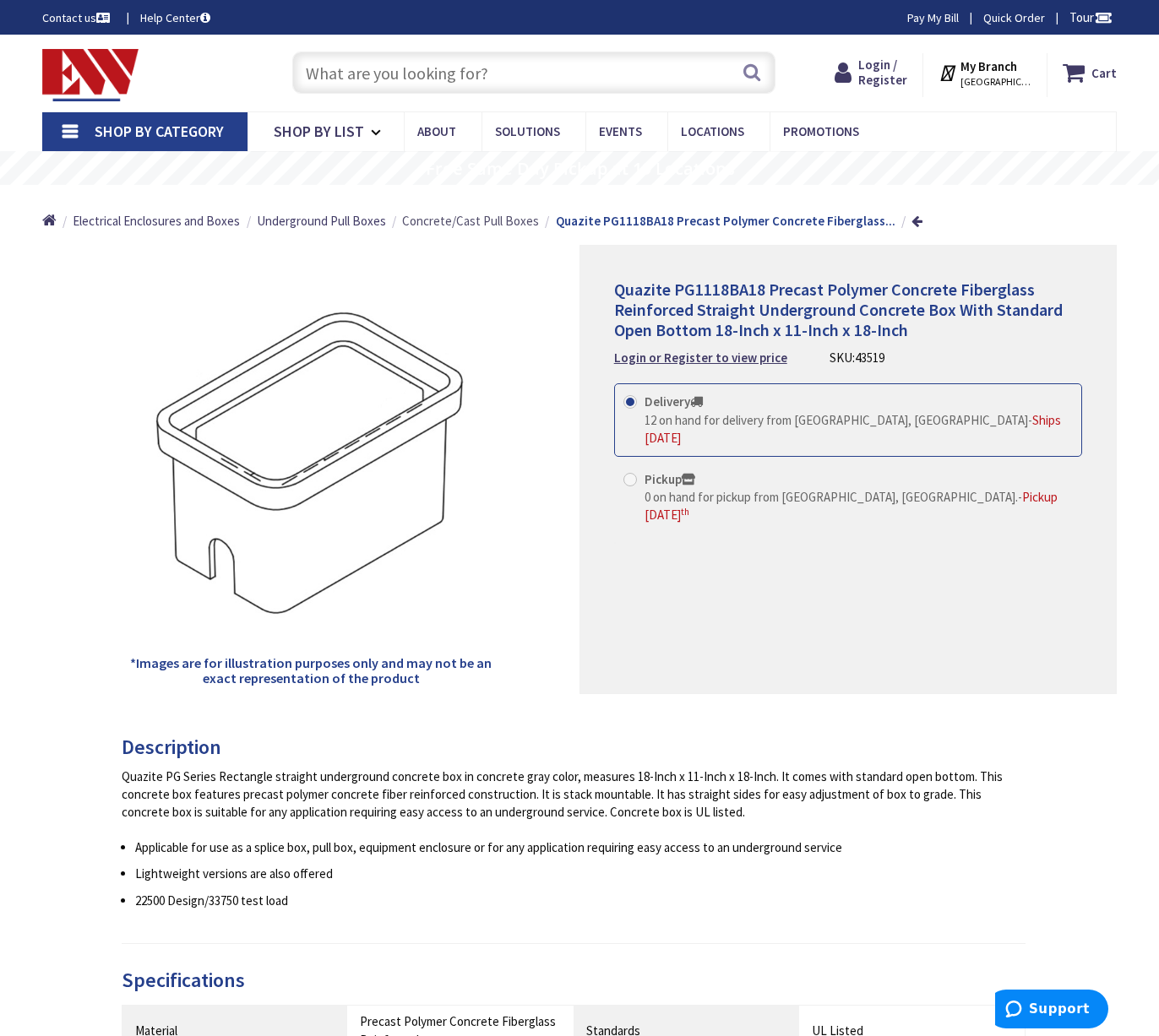
click at [486, 229] on link "Concrete/Cast Pull Boxes" at bounding box center [470, 220] width 137 height 18
click at [488, 222] on span "Concrete/Cast Pull Boxes" at bounding box center [470, 220] width 137 height 16
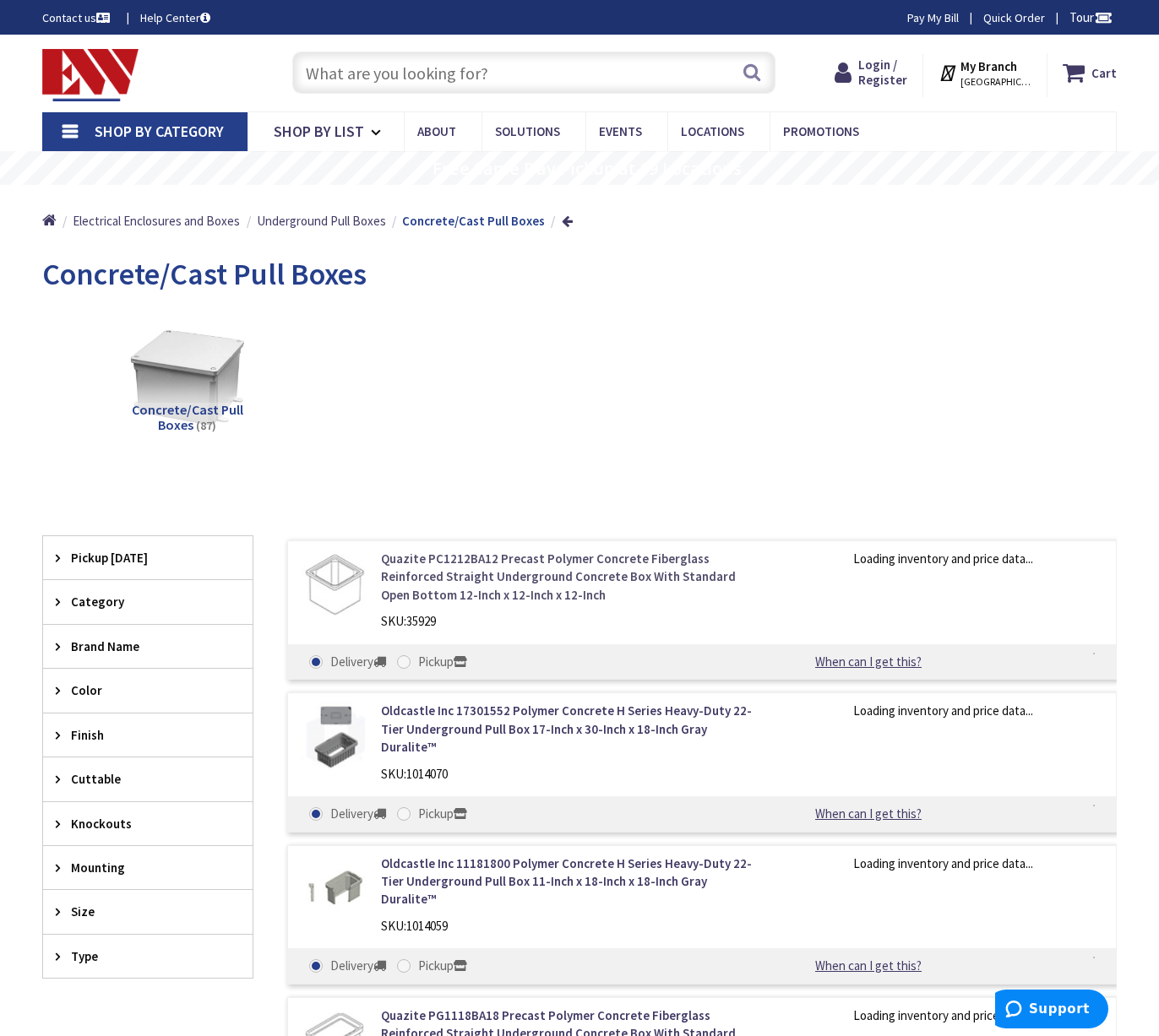
click at [649, 579] on link "Quazite PC1212BA12 Precast Polymer Concrete Fiberglass Reinforced Straight Unde…" at bounding box center [569, 577] width 376 height 54
click at [642, 577] on link "Quazite PC1212BA12 Precast Polymer Concrete Fiberglass Reinforced Straight Unde…" at bounding box center [569, 577] width 376 height 54
click at [405, 667] on span at bounding box center [403, 662] width 14 height 14
click at [405, 667] on input "Pickup" at bounding box center [407, 662] width 11 height 11
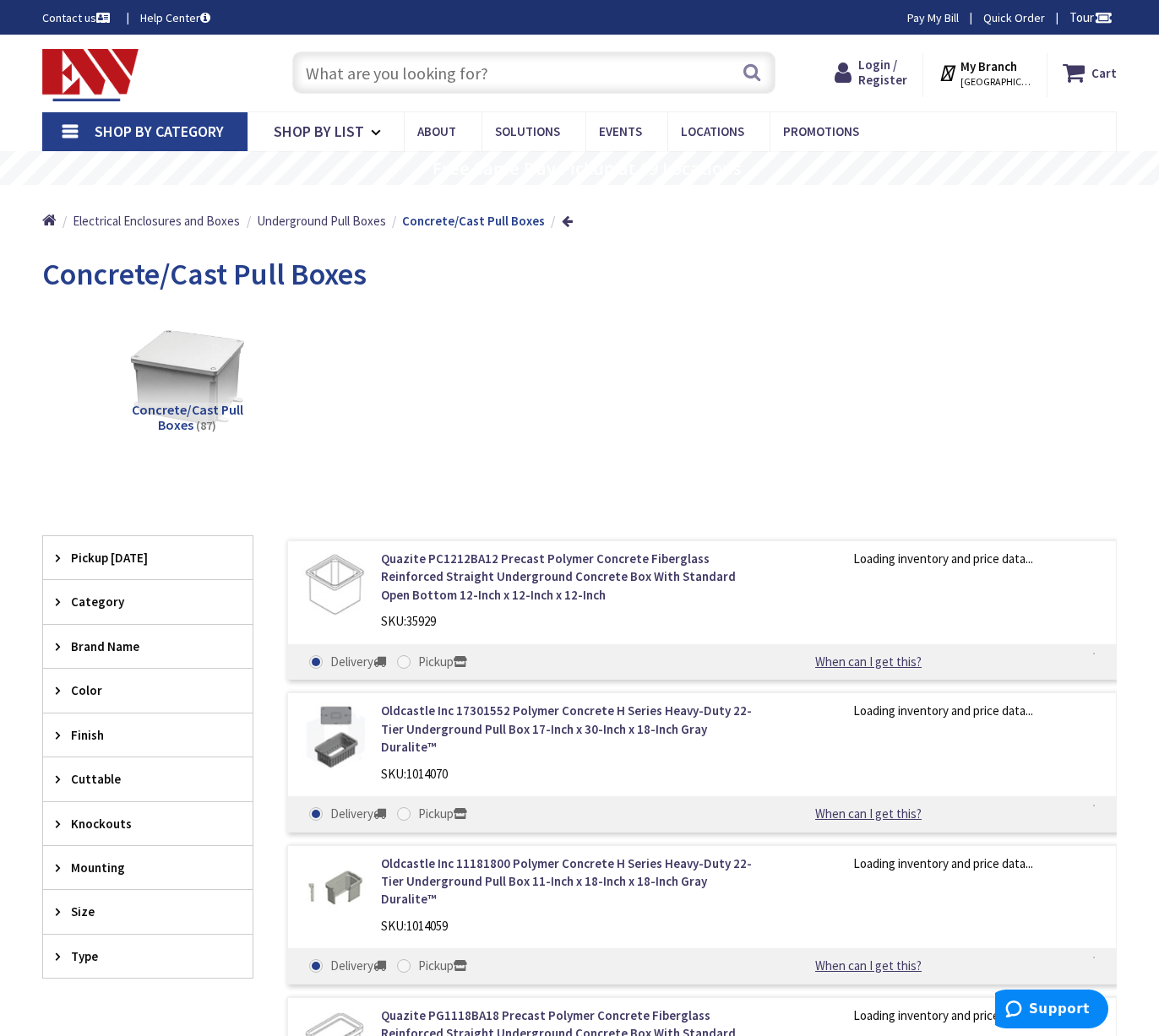
radio input "true"
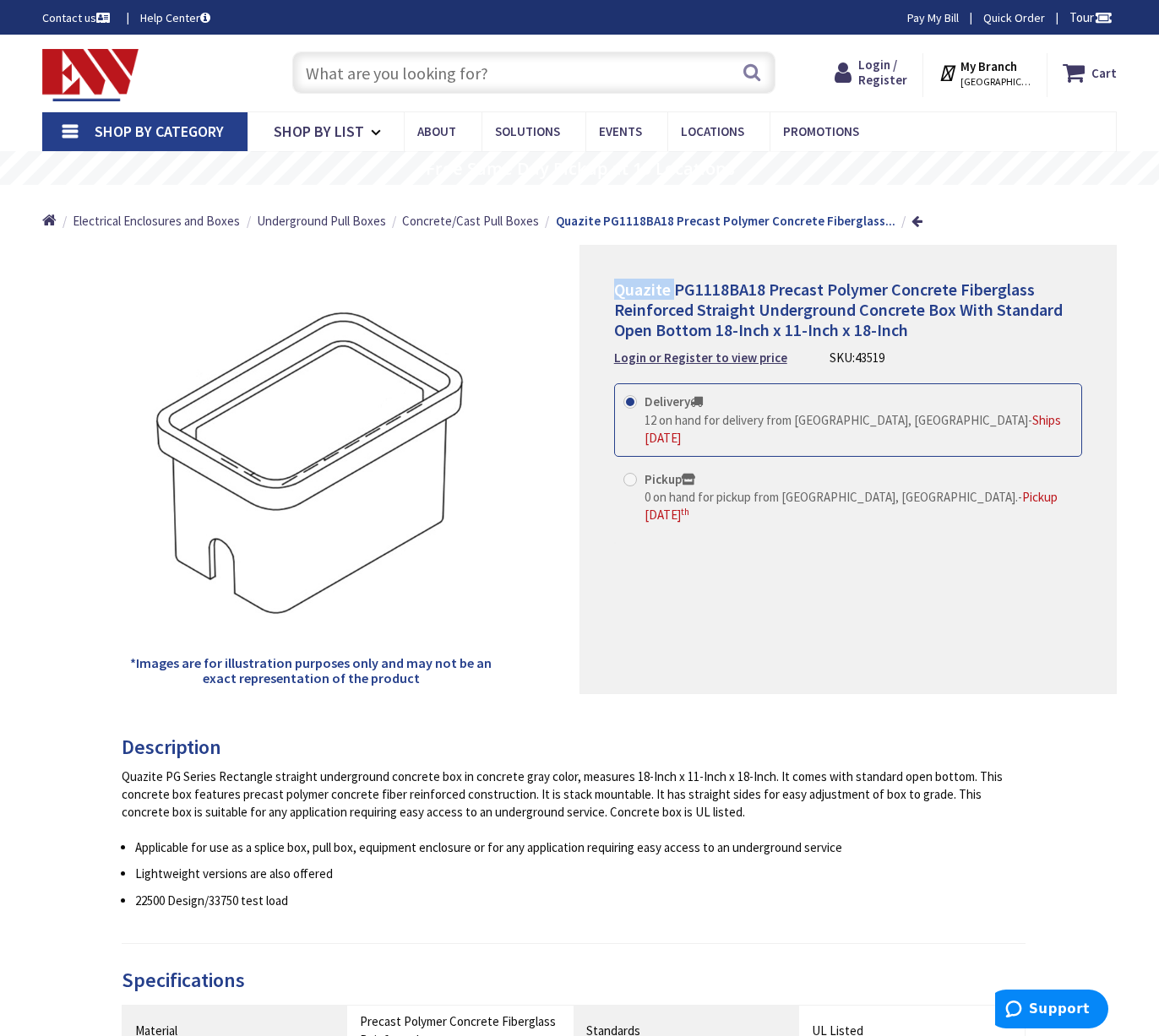
drag, startPoint x: 674, startPoint y: 286, endPoint x: 601, endPoint y: 291, distance: 73.2
click at [601, 291] on div "Quazite PG1118BA18 Precast Polymer Concrete Fiberglass Reinforced Straight Unde…" at bounding box center [848, 468] width 537 height 449
copy span "Quazite"
click at [362, 79] on input "text" at bounding box center [533, 72] width 483 height 42
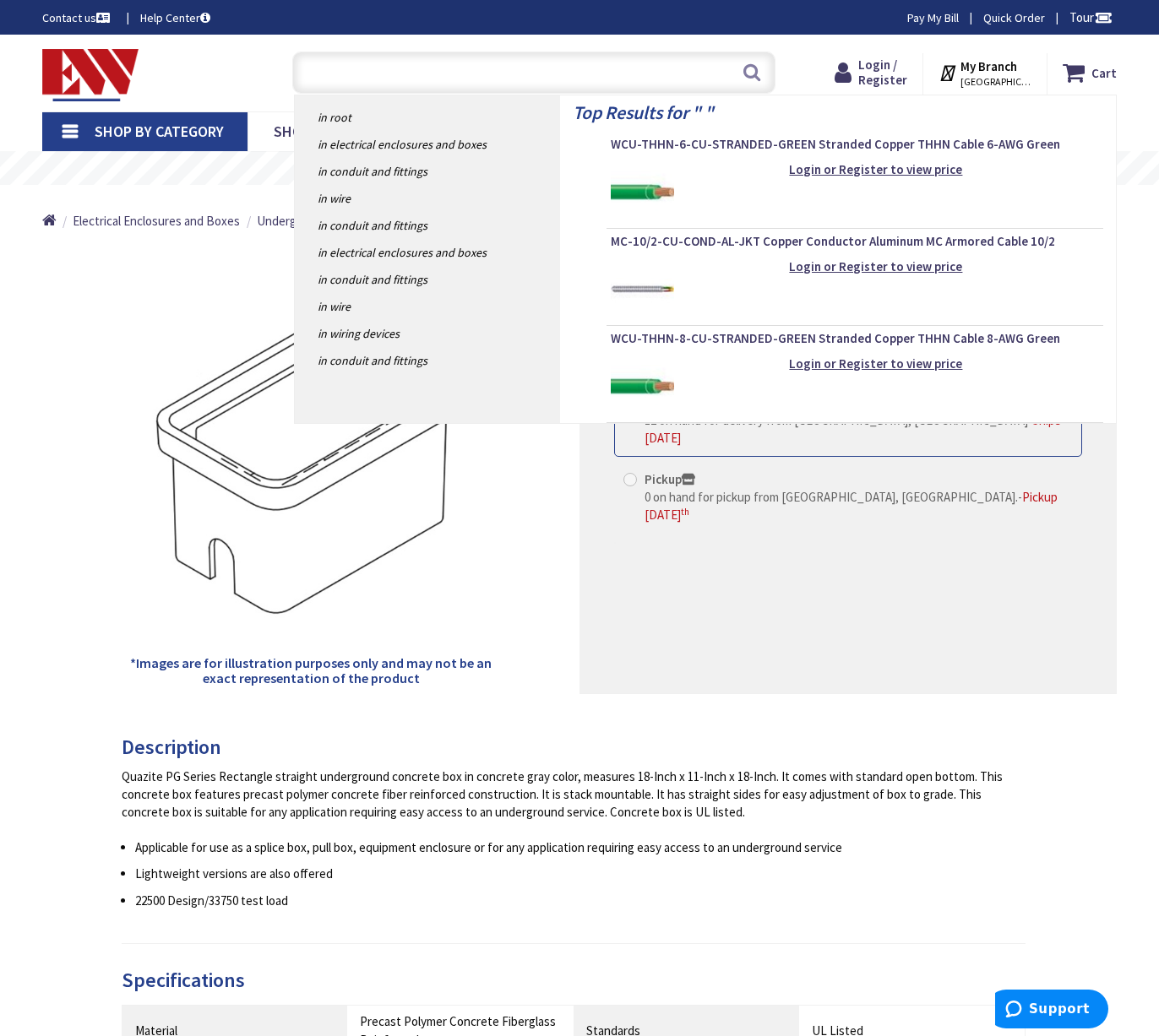
drag, startPoint x: 757, startPoint y: 563, endPoint x: 748, endPoint y: 563, distance: 9.0
click at [757, 563] on div "Quazite PG1118BA18 Precast Polymer Concrete Fiberglass Reinforced Straight Unde…" at bounding box center [848, 468] width 537 height 449
